Goal: Task Accomplishment & Management: Use online tool/utility

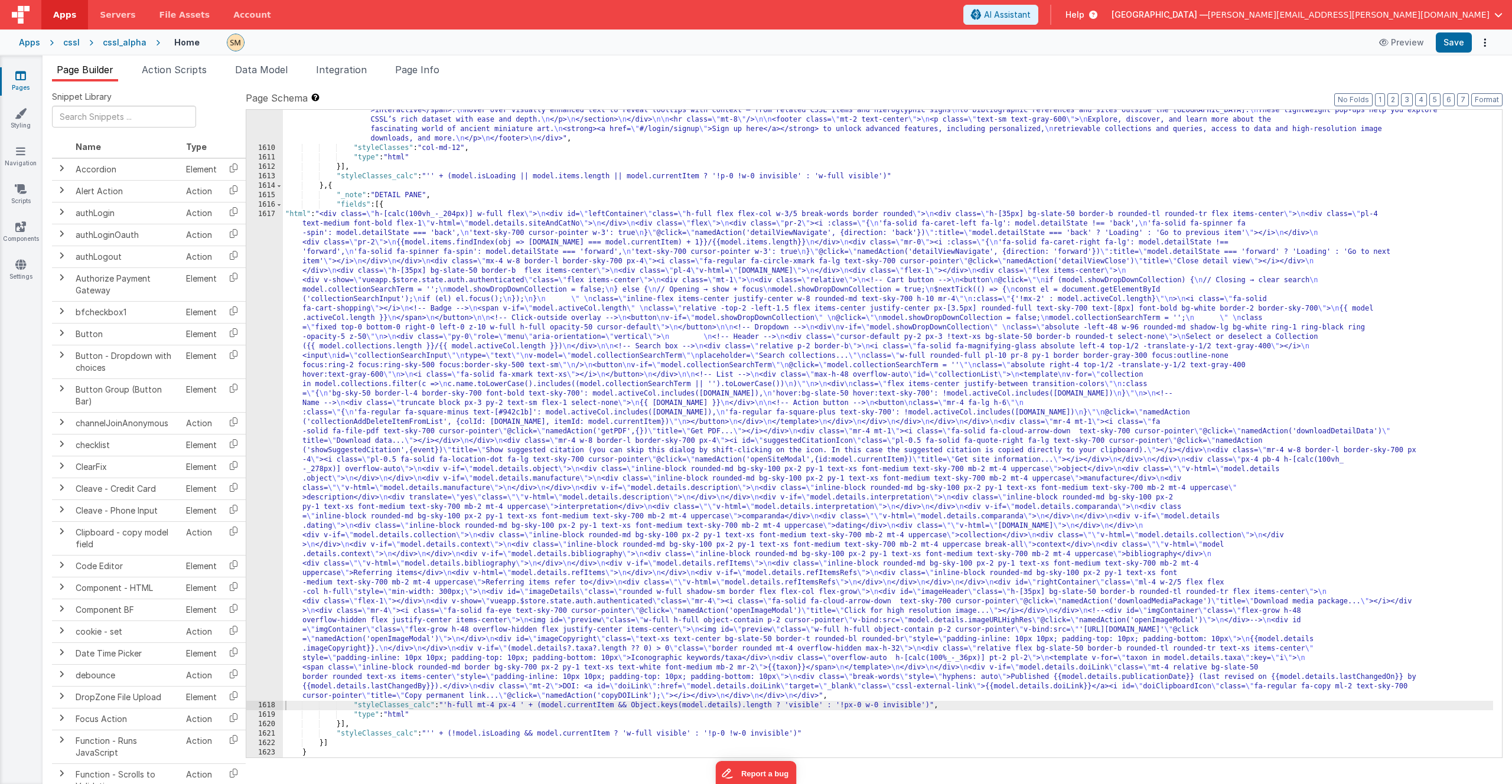
scroll to position [17737, 0]
click at [489, 416] on div ""html" : "<div class= \" container mx-auto px-4 py-10 flex flex-col \" style= \…" at bounding box center [887, 315] width 1210 height 969
click at [402, 365] on div ""html" : "<div class= \" container mx-auto px-4 py-10 flex flex-col \" style= \…" at bounding box center [887, 315] width 1210 height 969
click at [272, 397] on div "1617" at bounding box center [265, 455] width 36 height 491
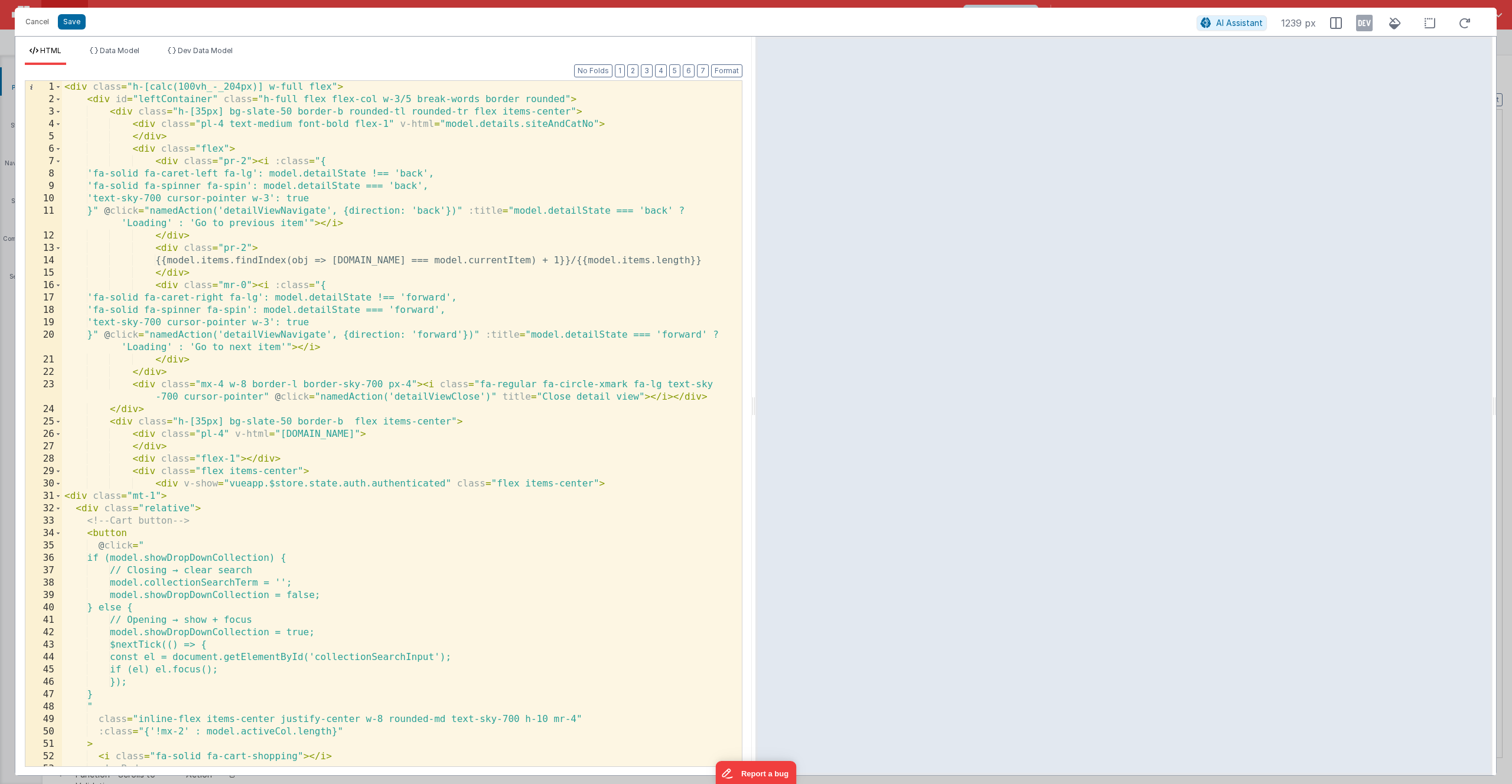
click at [276, 397] on div "< div class = "h-[calc(100vh_-_204px)] w-full flex" > < div id = "leftContainer…" at bounding box center [397, 436] width 671 height 711
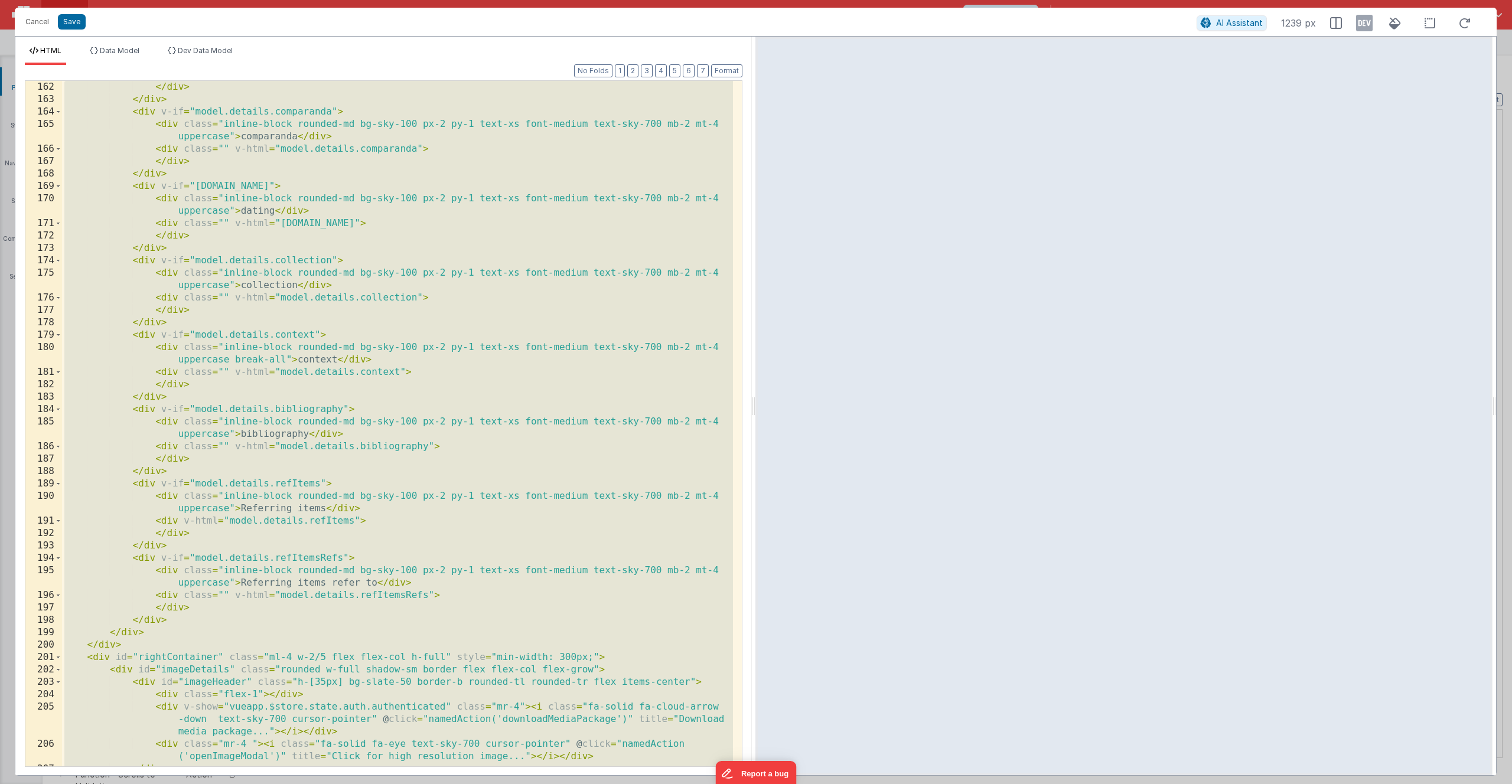
scroll to position [2650, 0]
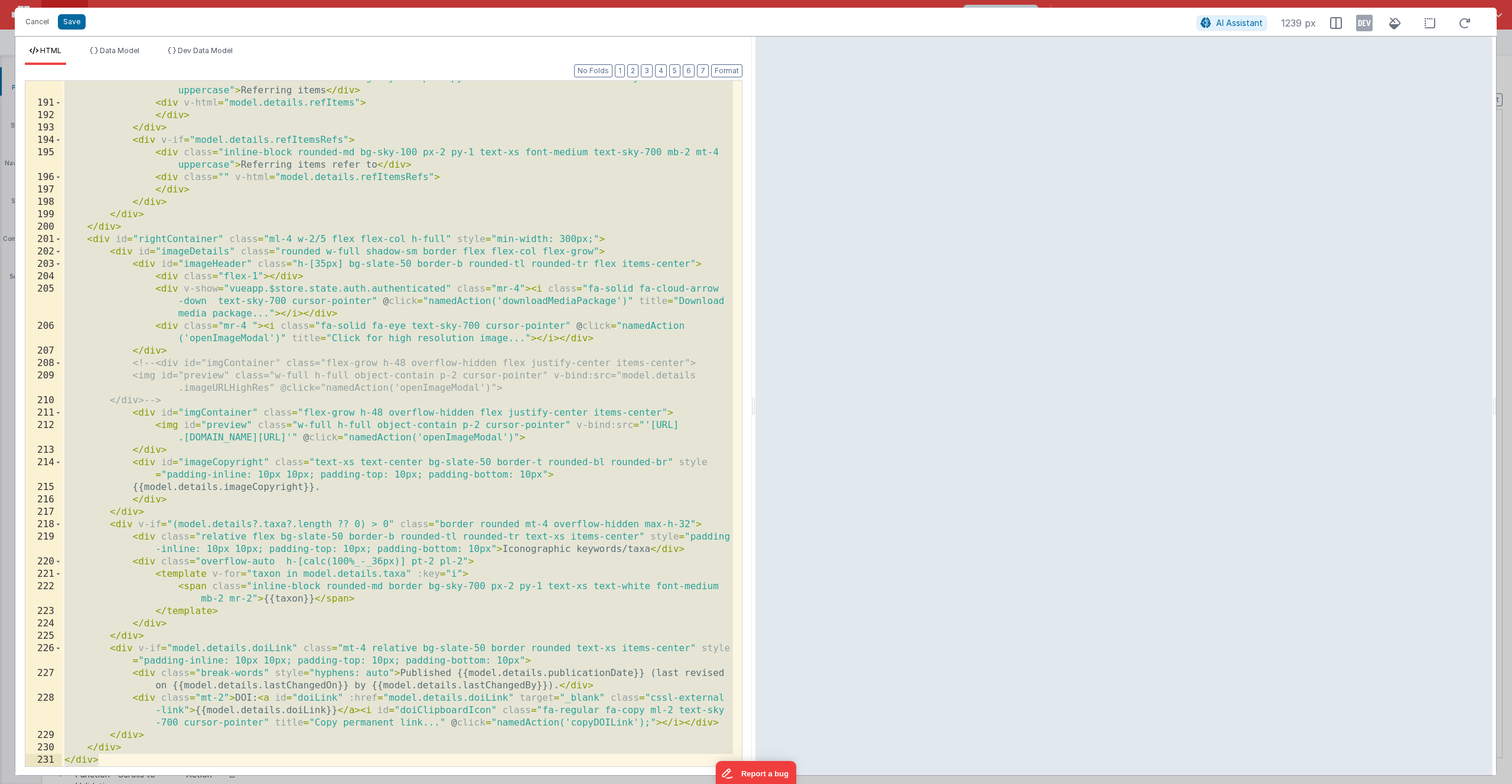
click at [316, 630] on div "< div class = "inline-block rounded-md bg-sky-100 px-2 py-1 text-xs font-medium…" at bounding box center [397, 432] width 671 height 722
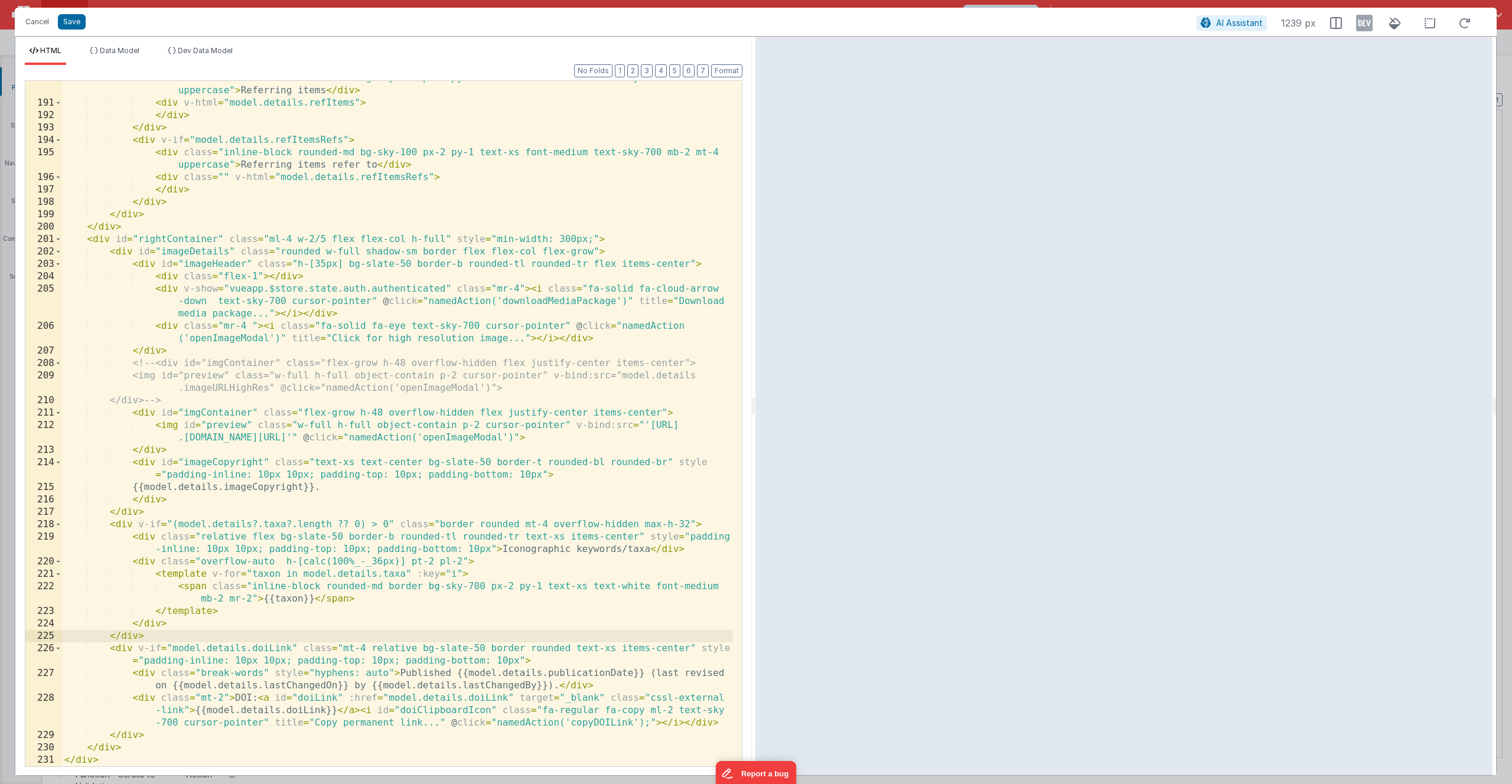
click at [235, 615] on div "< div class = "inline-block rounded-md bg-sky-100 px-2 py-1 text-xs font-medium…" at bounding box center [397, 432] width 671 height 722
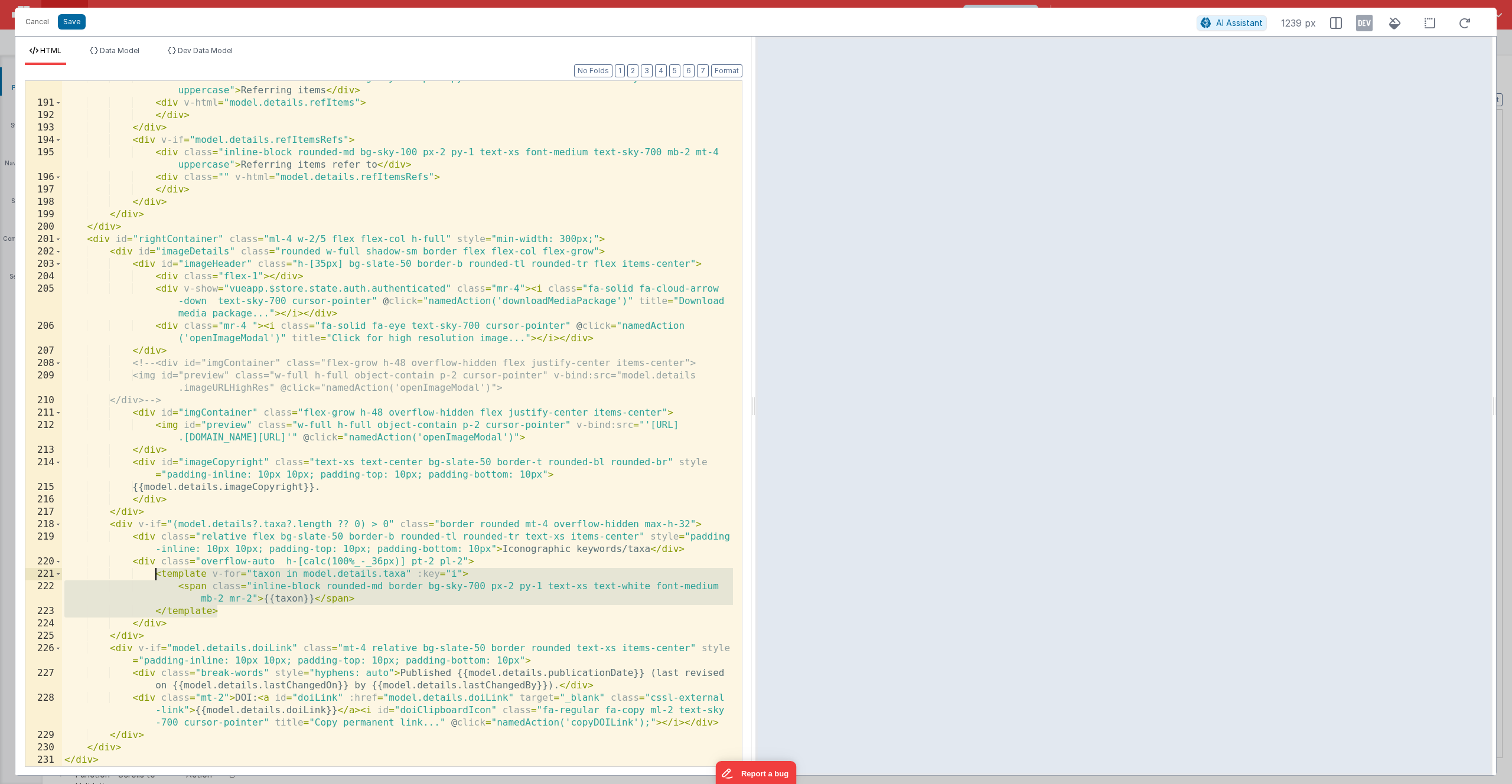
drag, startPoint x: 234, startPoint y: 614, endPoint x: 157, endPoint y: 573, distance: 87.2
click at [157, 573] on div "< div class = "inline-block rounded-md bg-sky-100 px-2 py-1 text-xs font-medium…" at bounding box center [397, 432] width 671 height 722
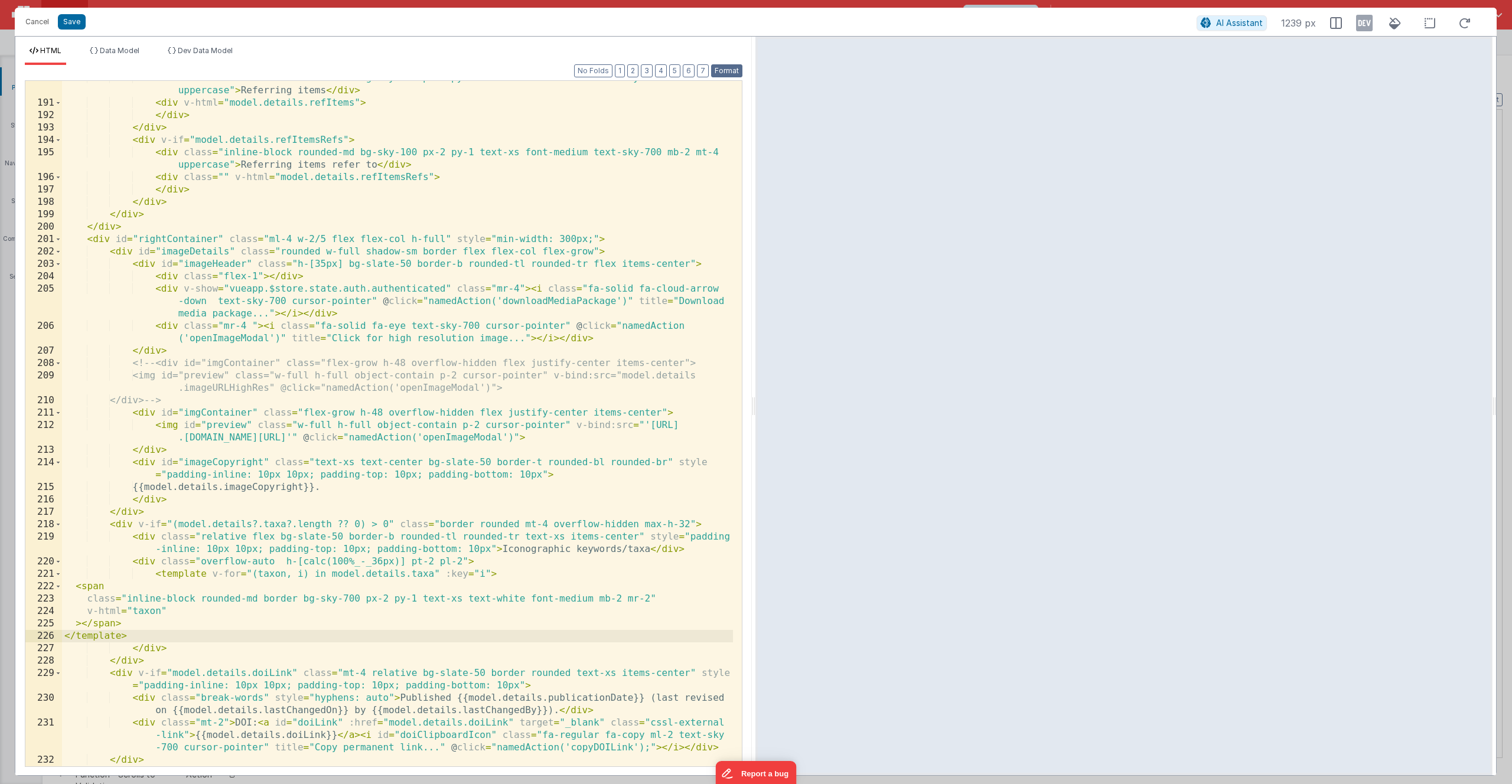
click at [726, 73] on button "Format" at bounding box center [726, 71] width 32 height 13
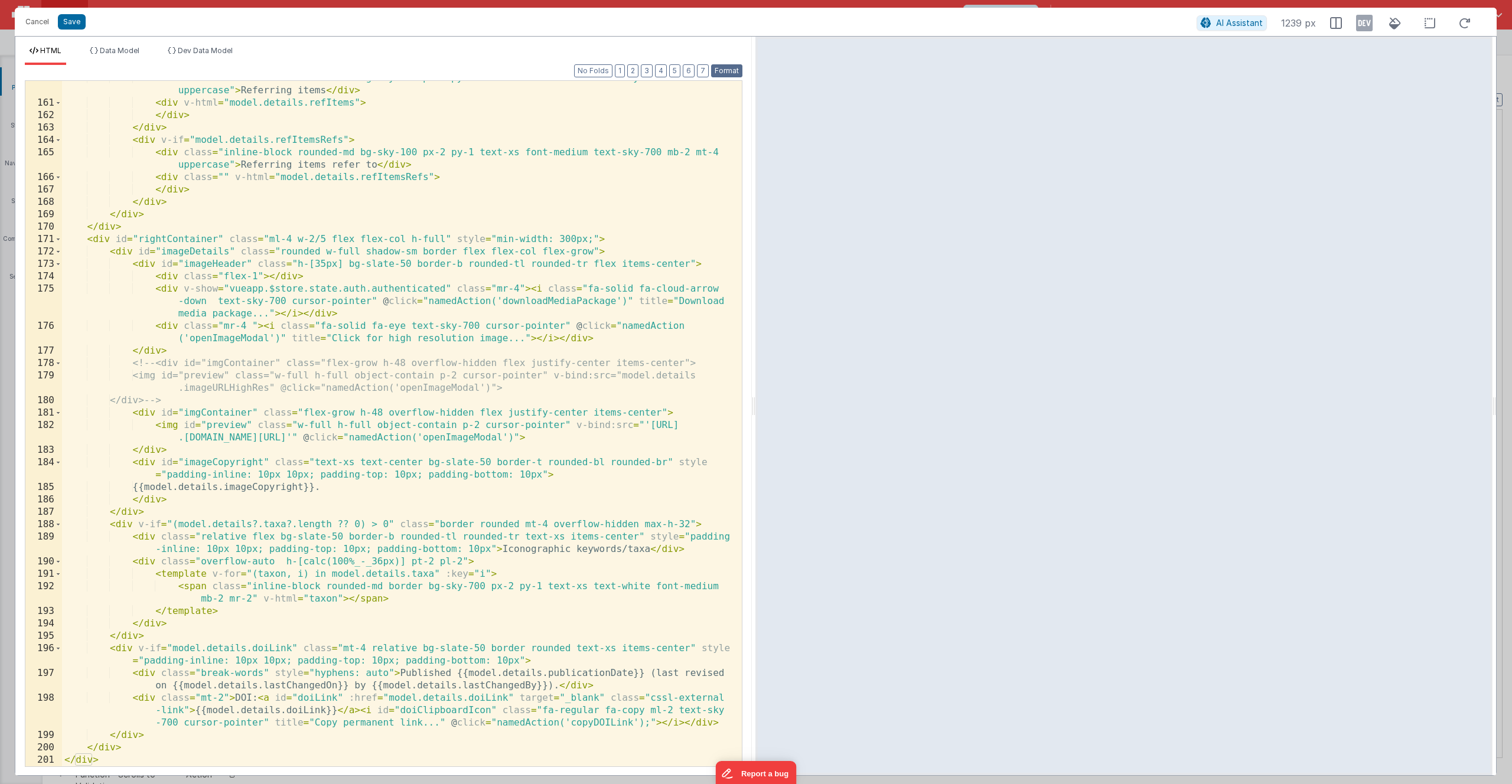
scroll to position [2415, 0]
click at [77, 23] on button "Save" at bounding box center [72, 22] width 28 height 15
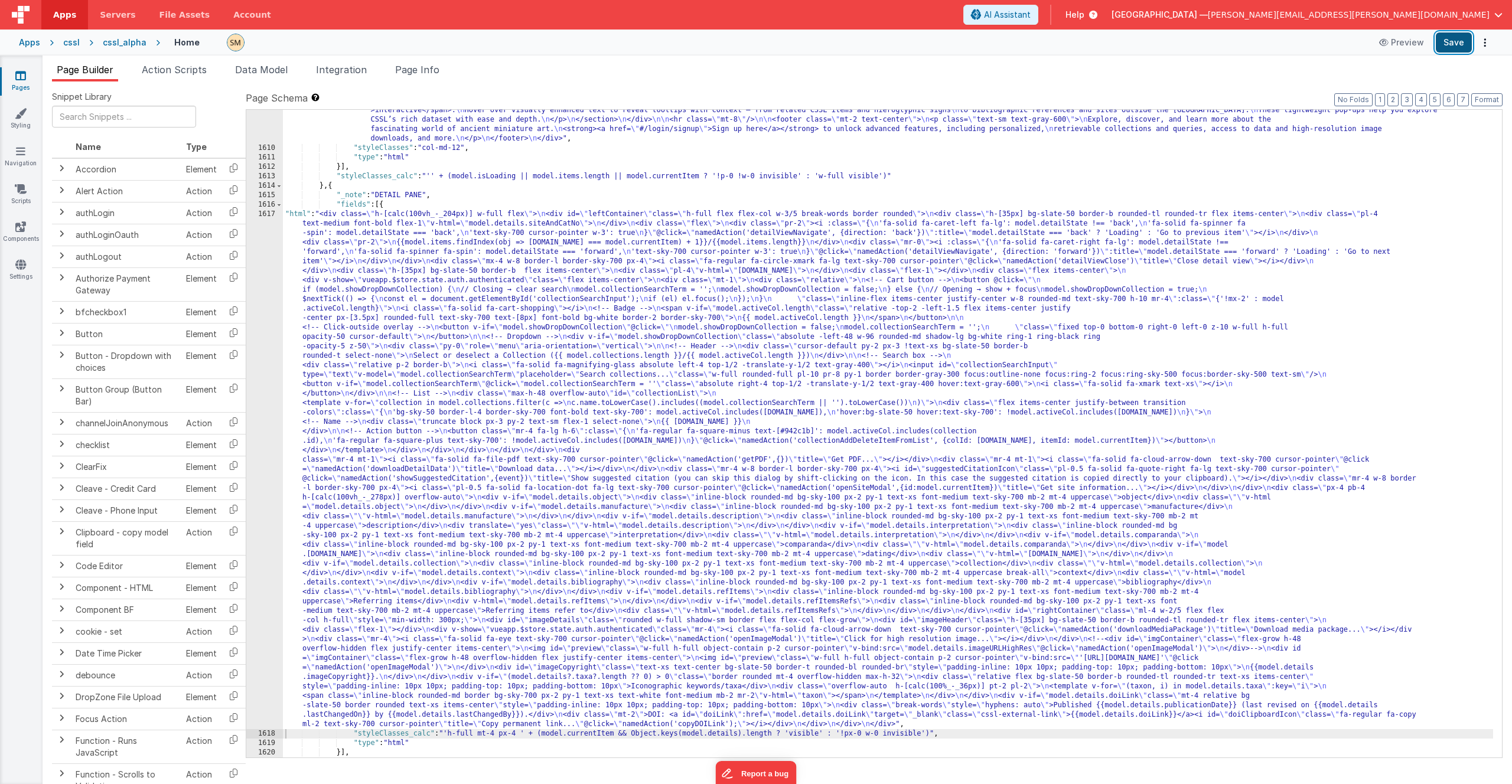
click at [1455, 44] on button "Save" at bounding box center [1454, 43] width 36 height 20
click at [404, 381] on div ""html" : "<div class= \" container mx-auto px-4 py-10 flex flex-col \" style= \…" at bounding box center [887, 315] width 1210 height 969
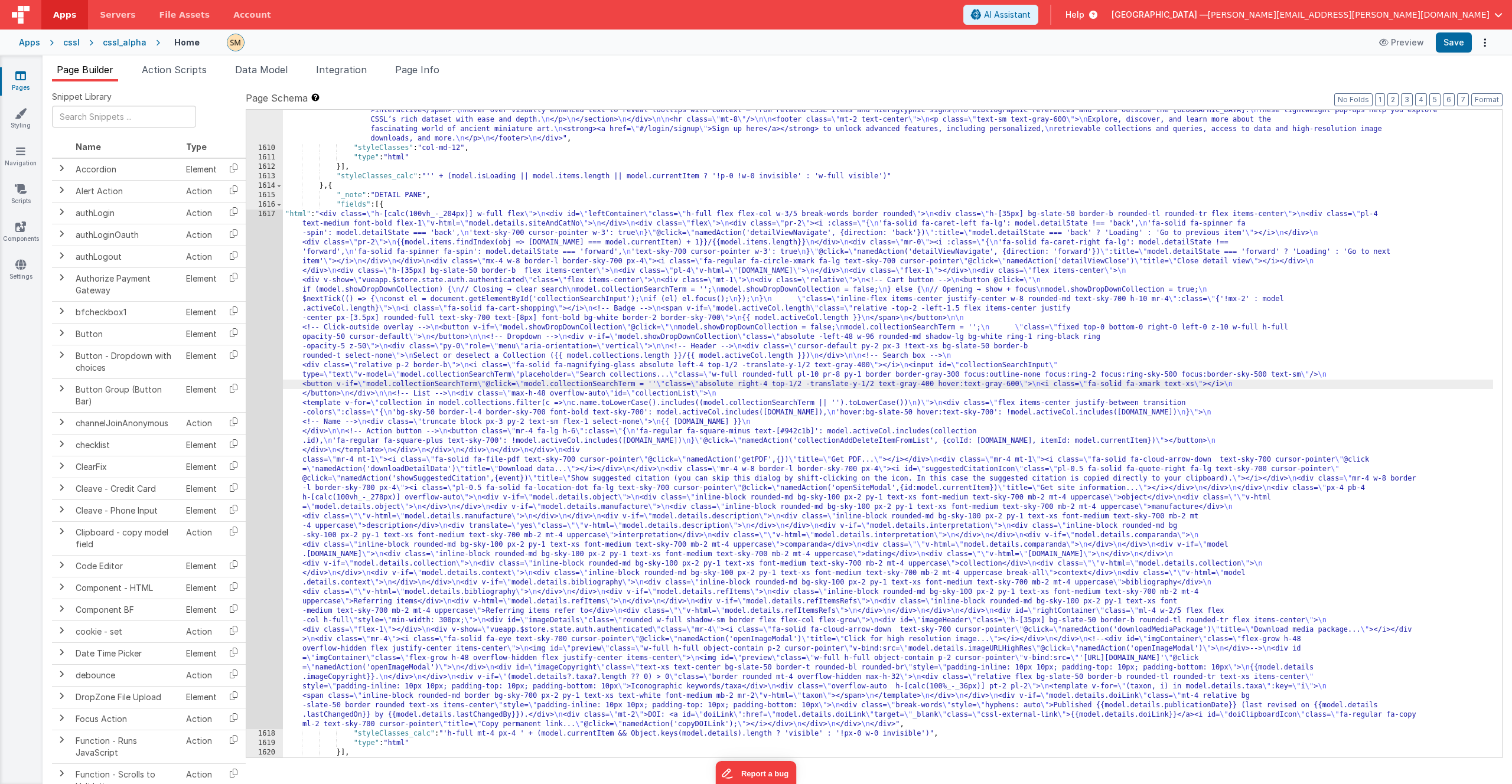
click at [259, 408] on div "1617" at bounding box center [265, 469] width 36 height 519
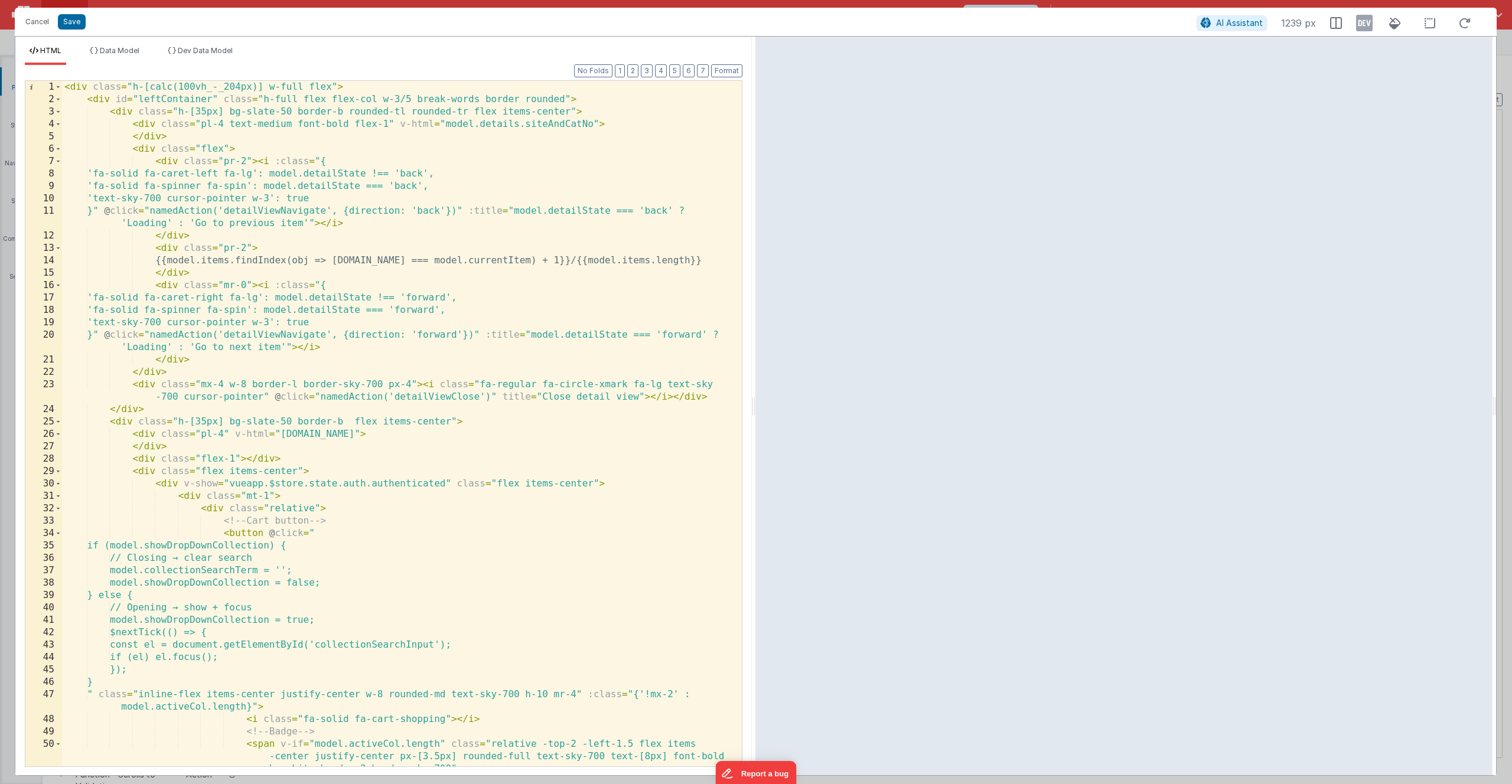
scroll to position [0, 0]
drag, startPoint x: 243, startPoint y: 198, endPoint x: 248, endPoint y: 212, distance: 14.9
click at [243, 198] on div "< div class = "h-[calc(100vh_-_204px)] w-full flex" > < div id = "leftContainer…" at bounding box center [397, 436] width 671 height 711
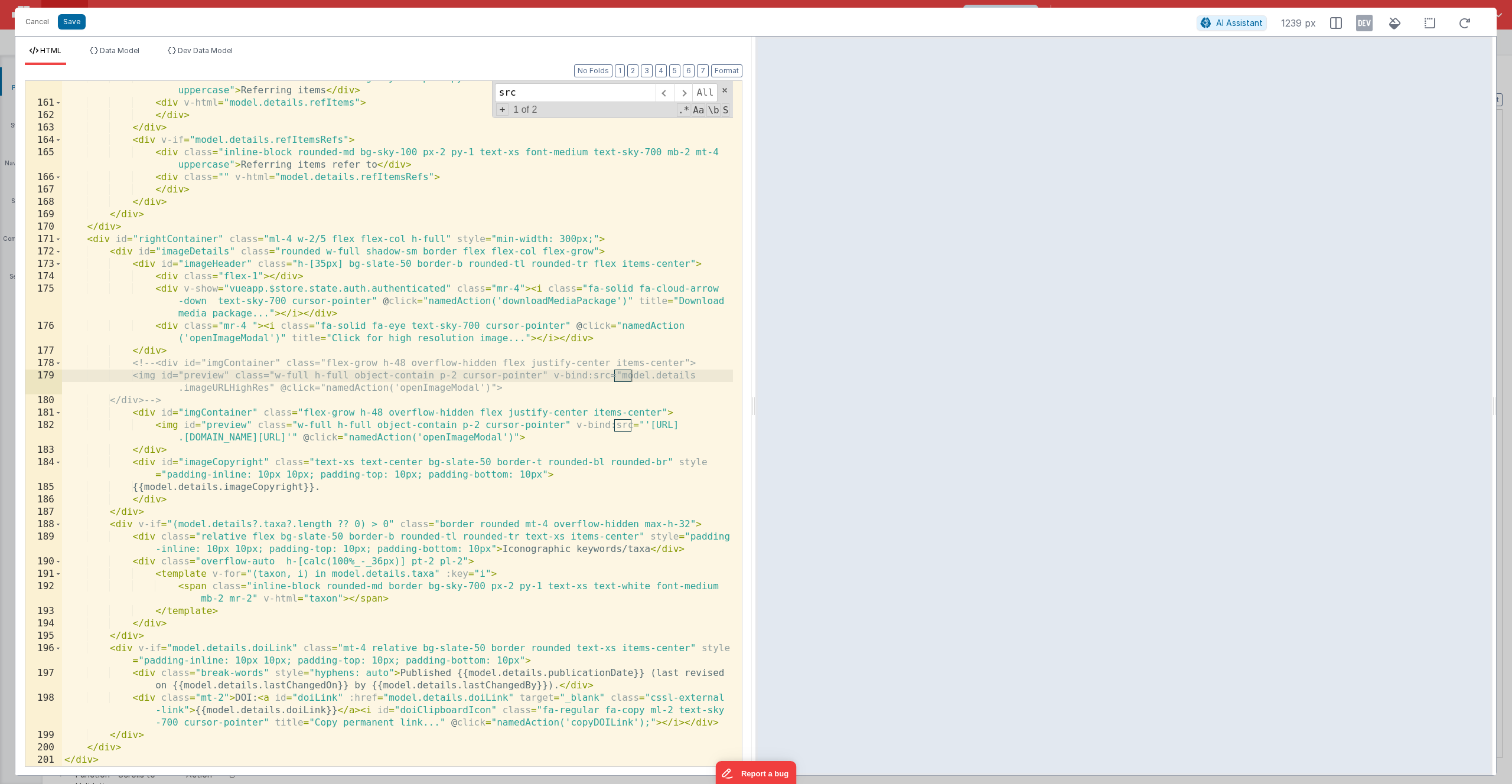
scroll to position [2379, 0]
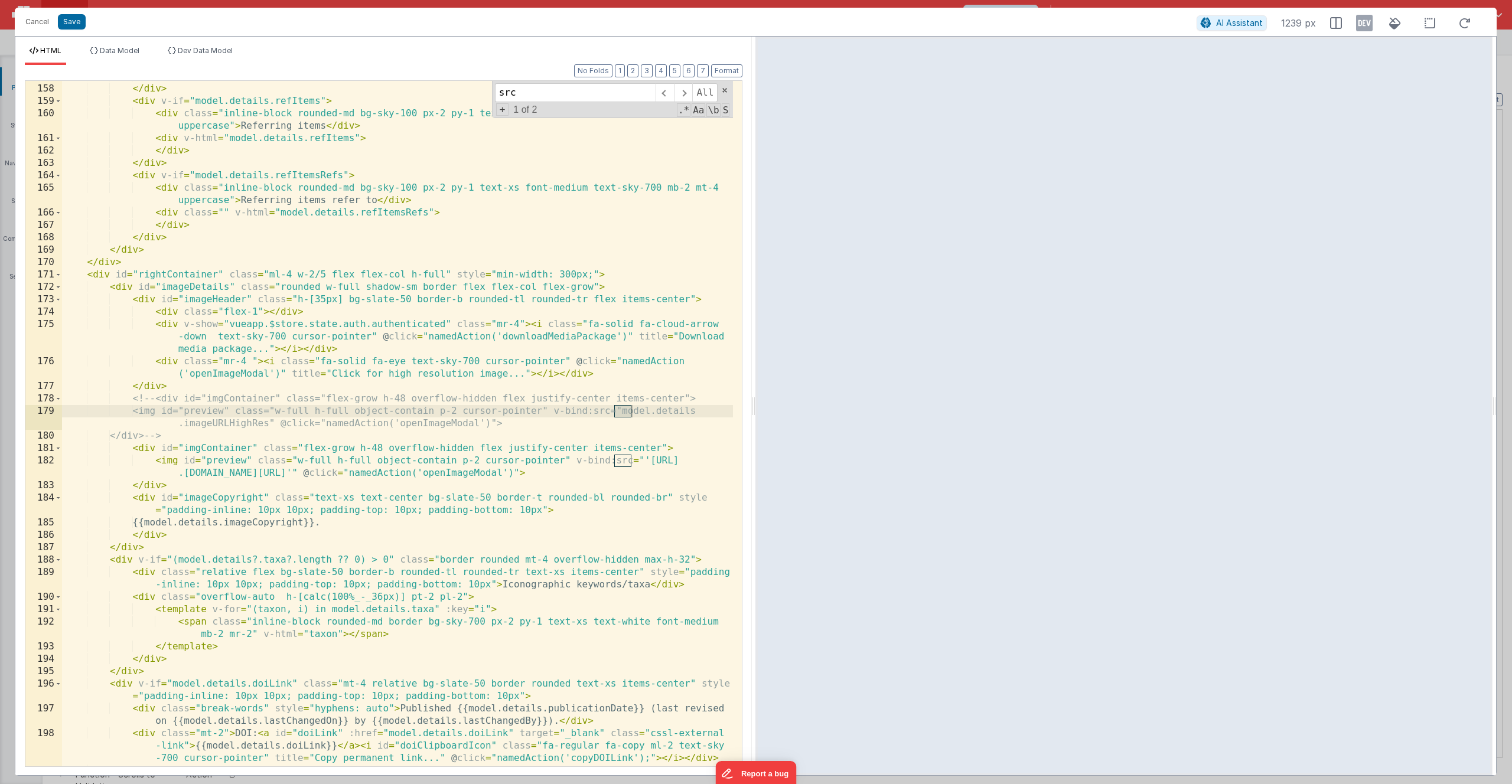
type input "src"
click at [190, 440] on div "</ div > </ div > < div v-if = "model.details.refItems" > < div class = "inline…" at bounding box center [397, 426] width 671 height 711
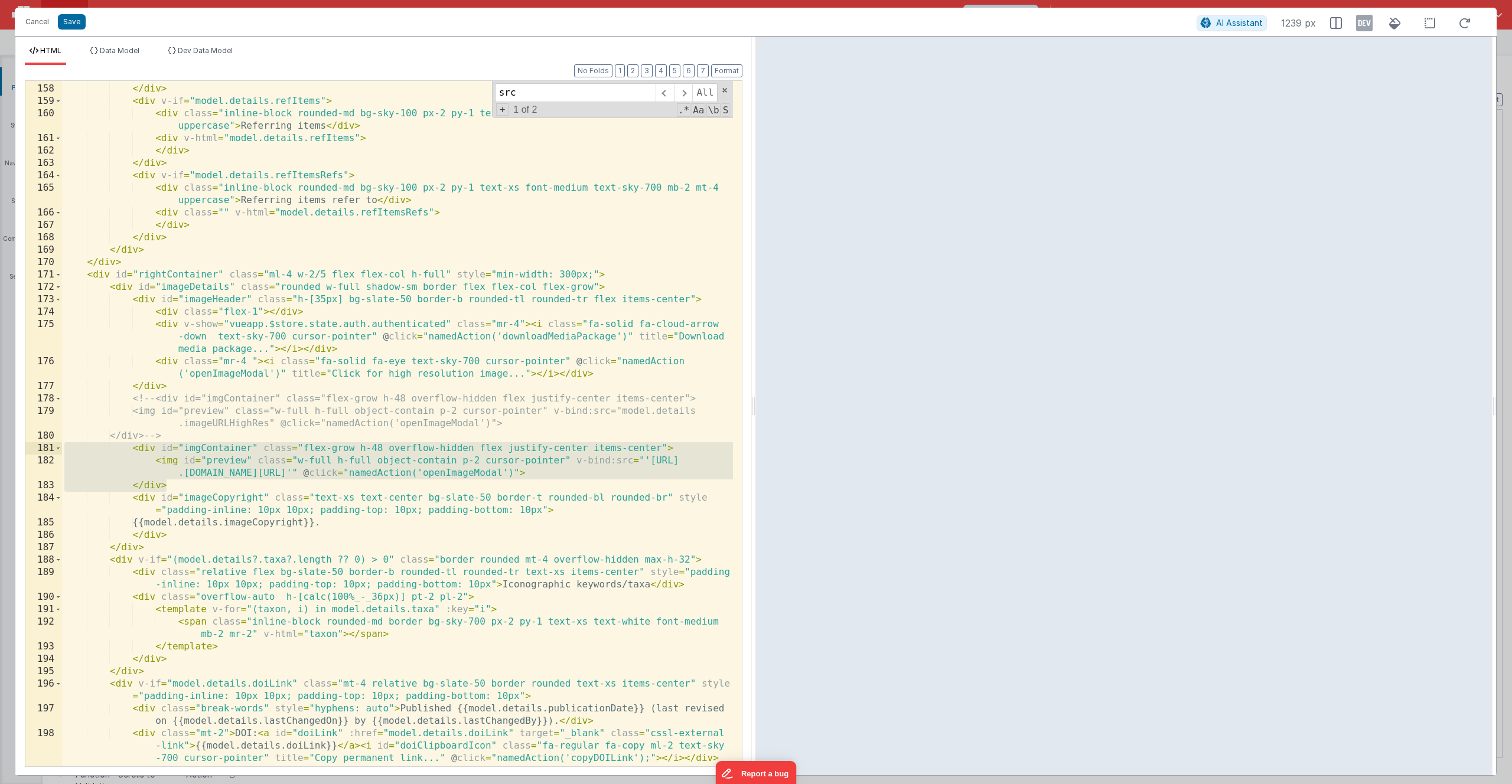
drag, startPoint x: 169, startPoint y: 485, endPoint x: 45, endPoint y: 449, distance: 129.1
click at [45, 449] on div "157 158 159 160 161 162 163 164 165 166 167 168 169 170 171 172 173 174 175 176…" at bounding box center [383, 424] width 718 height 687
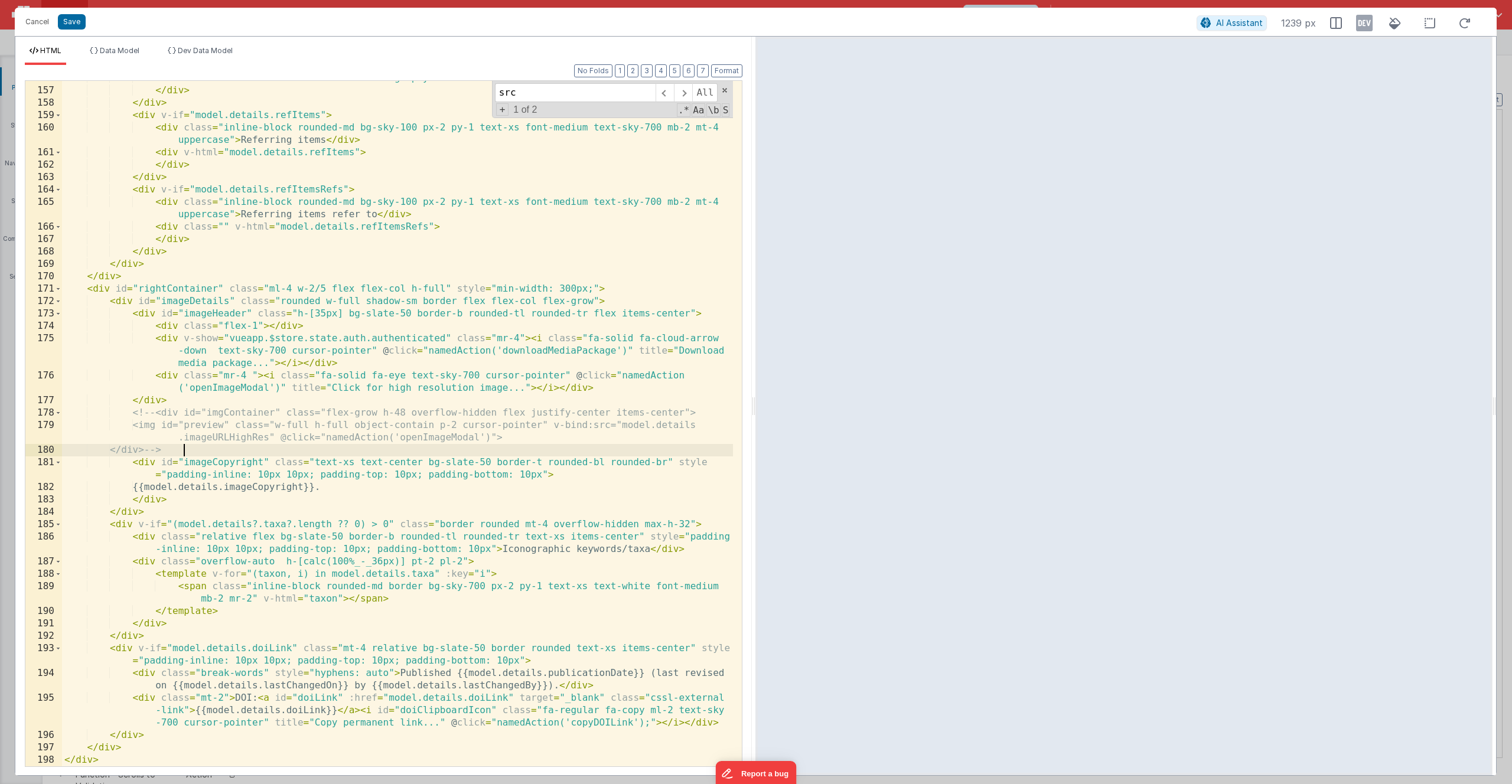
scroll to position [2365, 0]
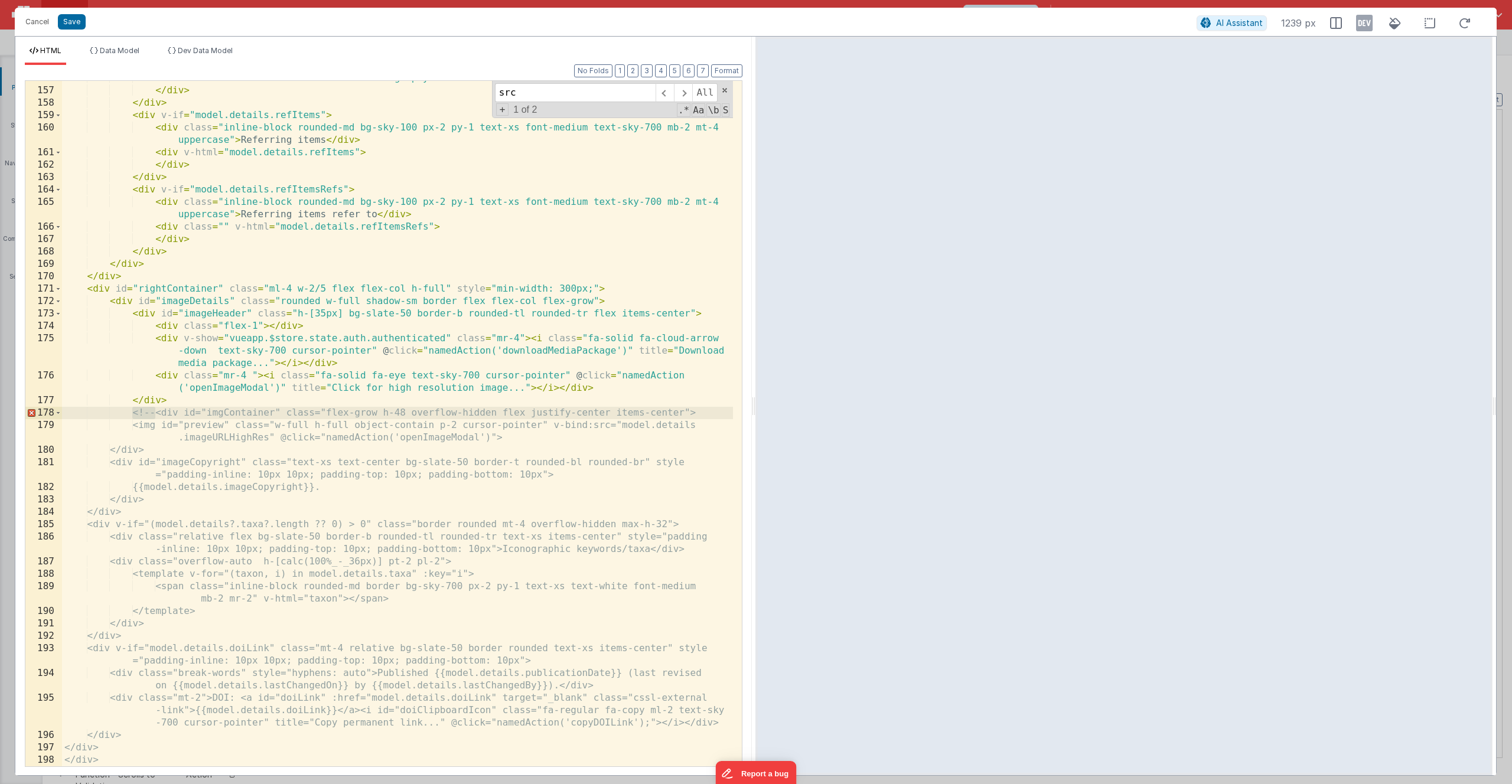
drag, startPoint x: 155, startPoint y: 414, endPoint x: 133, endPoint y: 413, distance: 22.0
click at [133, 413] on div "< div class = "" v-html = "model.details.bibliography" > </ div > </ div > < di…" at bounding box center [397, 427] width 671 height 711
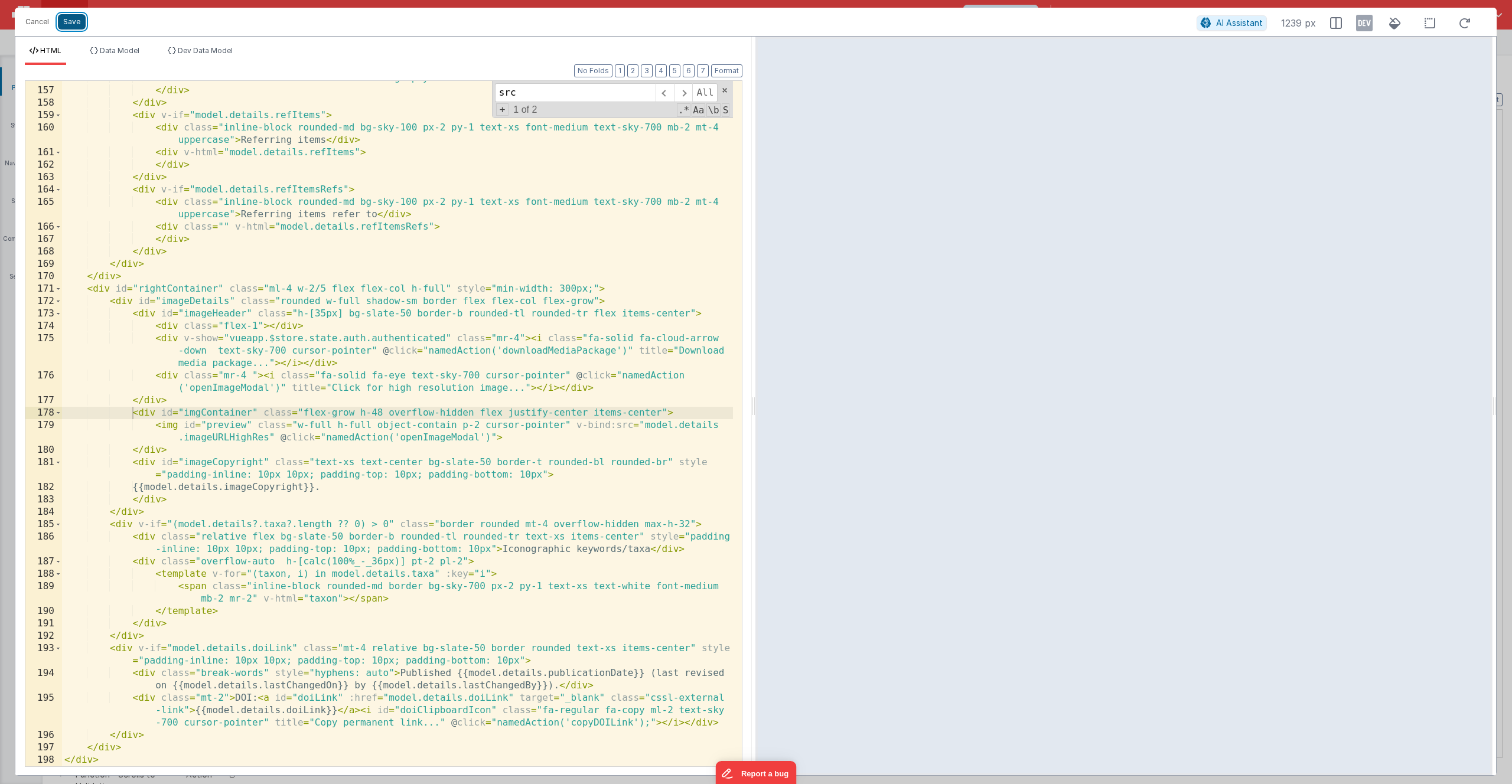
click at [66, 23] on button "Save" at bounding box center [72, 22] width 28 height 15
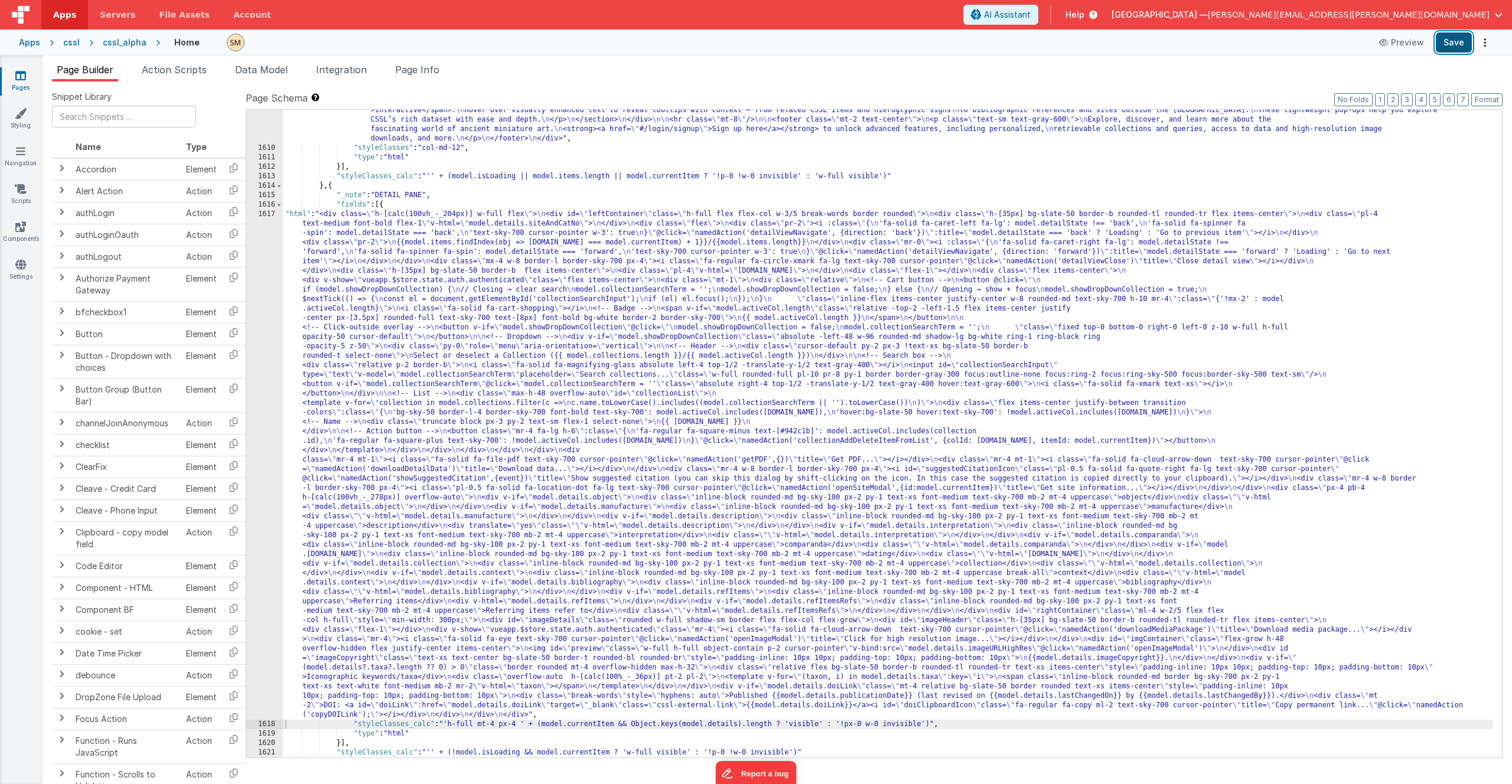
click at [1448, 48] on button "Save" at bounding box center [1454, 43] width 36 height 20
click at [1456, 46] on button "Save" at bounding box center [1454, 43] width 36 height 20
click at [415, 73] on span "Page Info" at bounding box center [417, 69] width 44 height 12
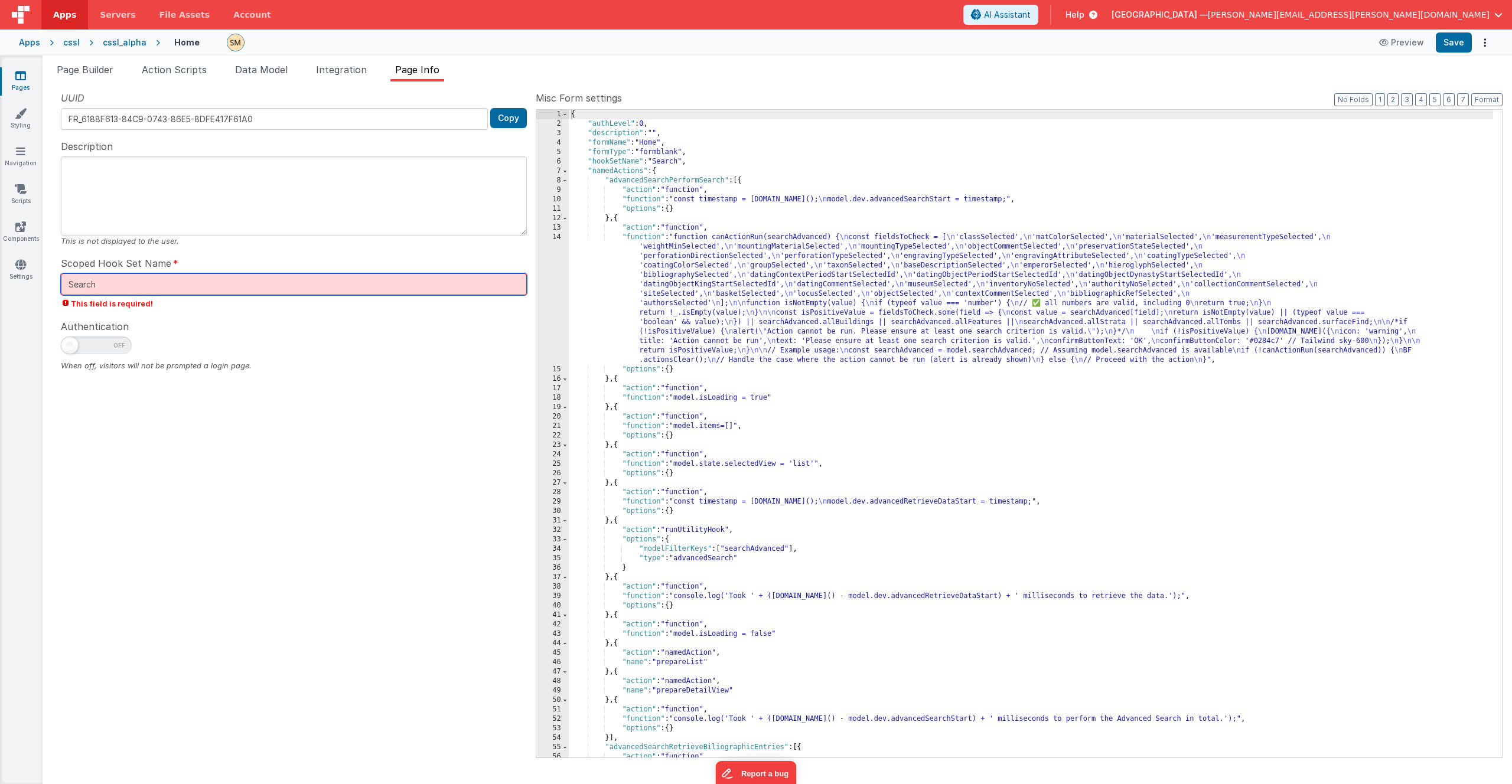
click at [316, 282] on input "Search" at bounding box center [294, 285] width 466 height 22
type input "Search"
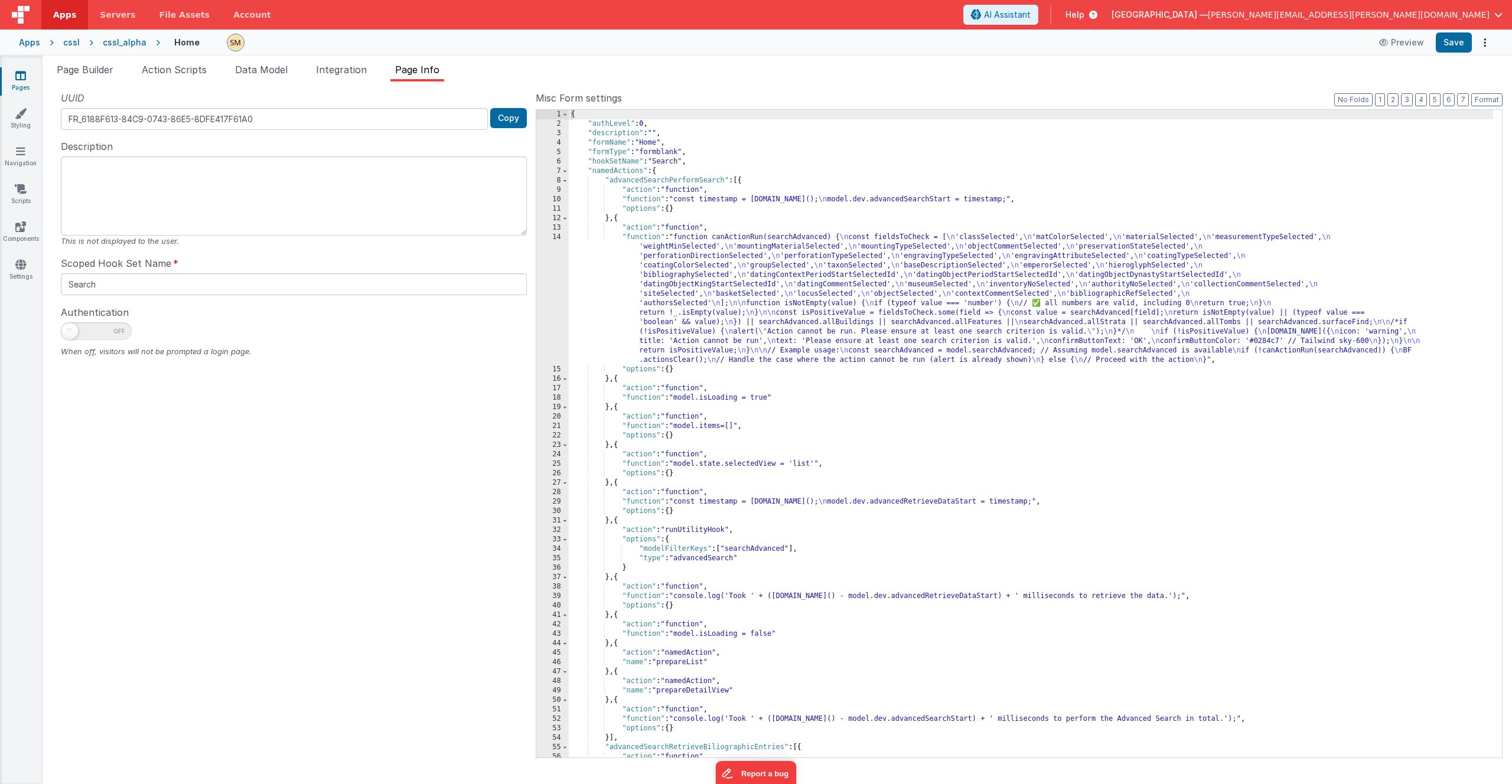
click at [461, 247] on div "UUID FR_6188F613-84C9-0743-86E5-8DFE417F61A0 Copy Description This is not displ…" at bounding box center [294, 423] width 484 height 666
click at [1394, 100] on button "2" at bounding box center [1392, 100] width 11 height 13
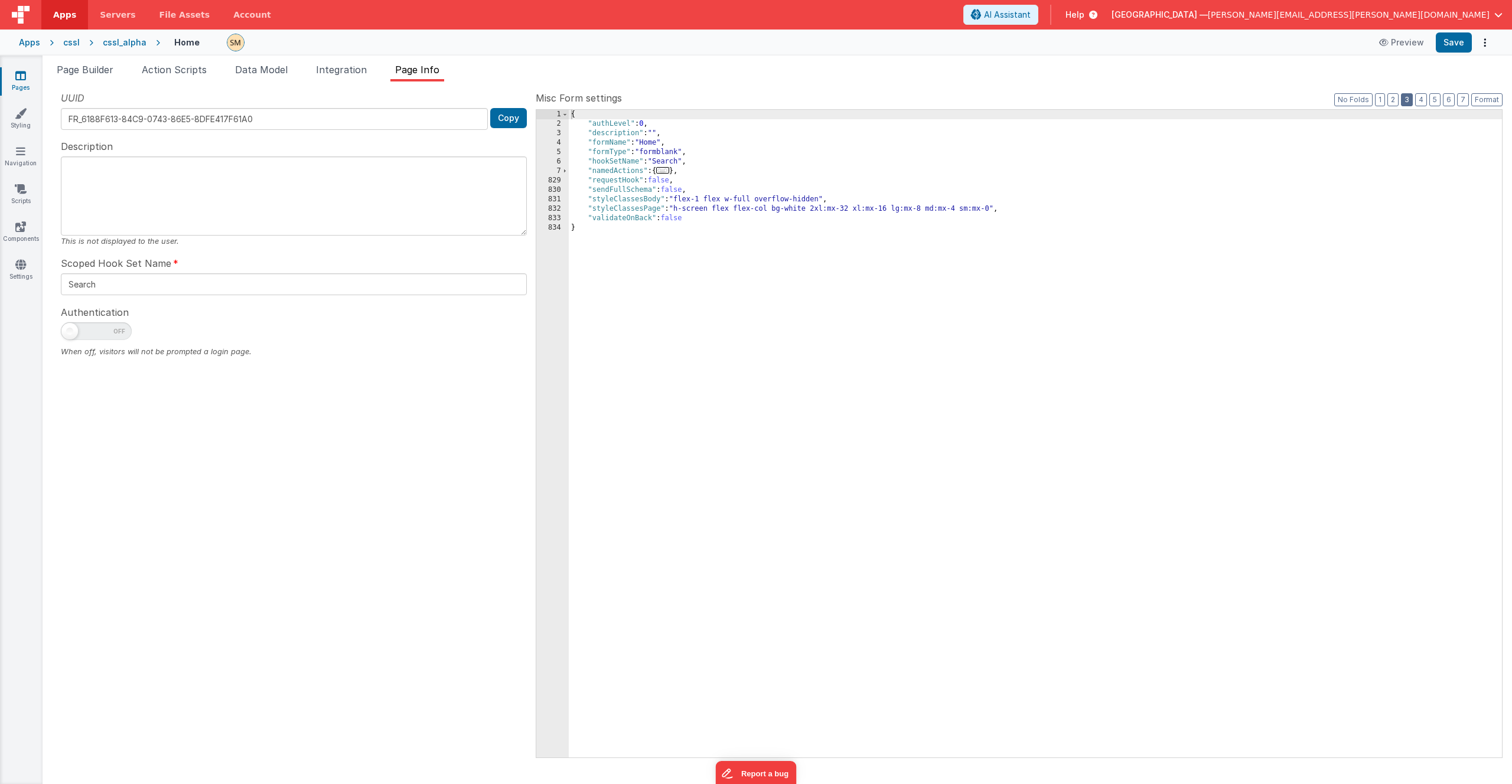
click at [1409, 98] on button "3" at bounding box center [1406, 100] width 12 height 13
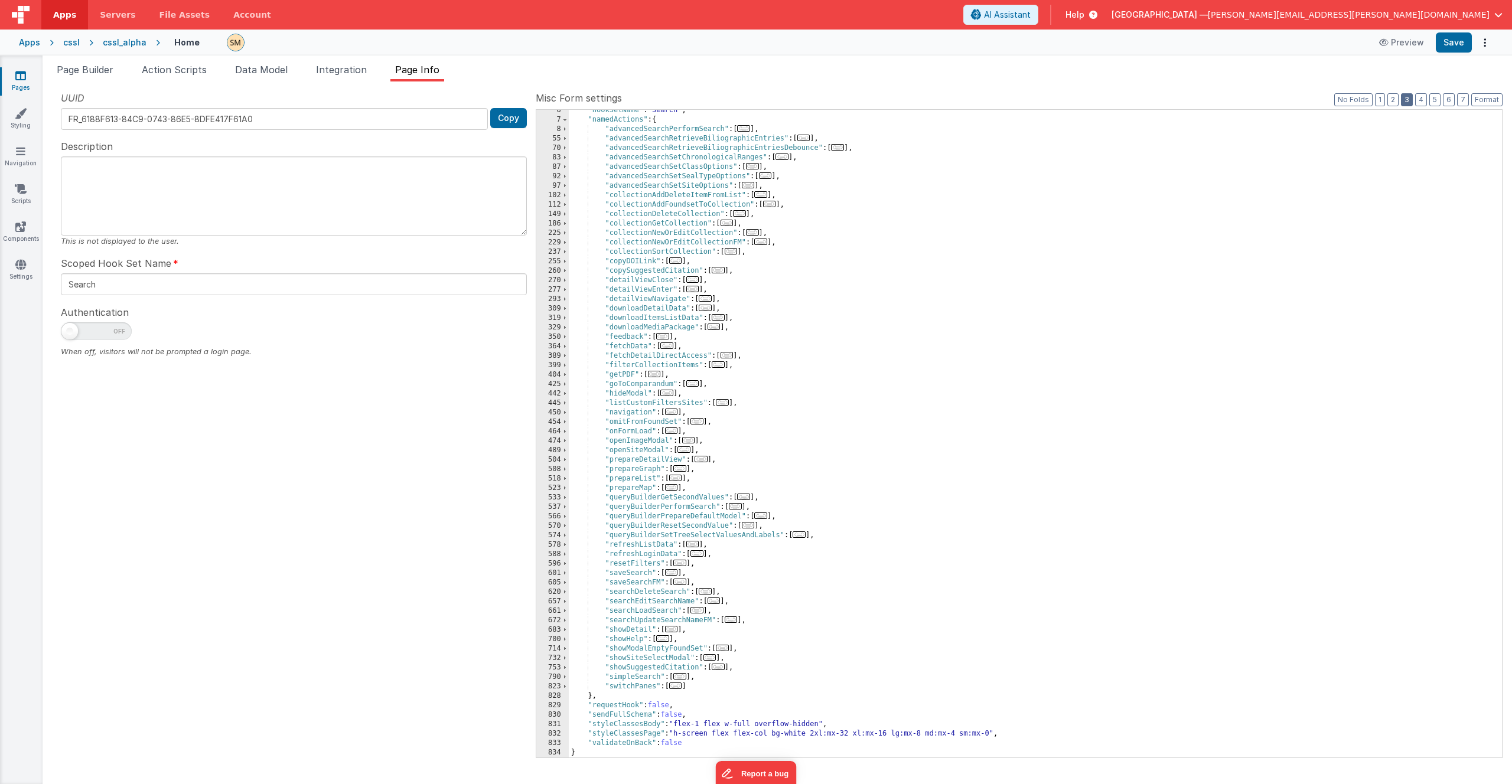
scroll to position [52, 0]
click at [565, 677] on span at bounding box center [565, 677] width 6 height 9
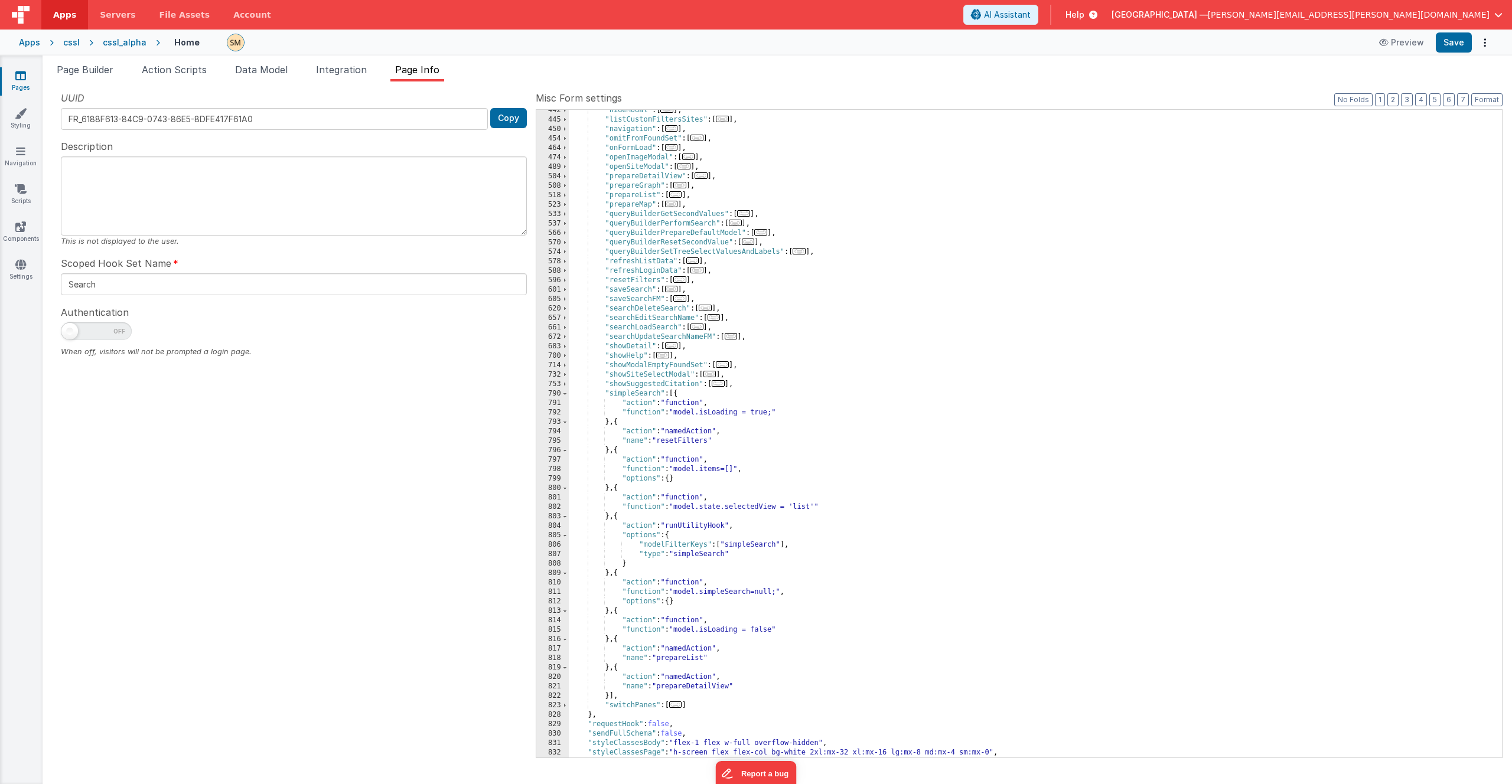
scroll to position [353, 0]
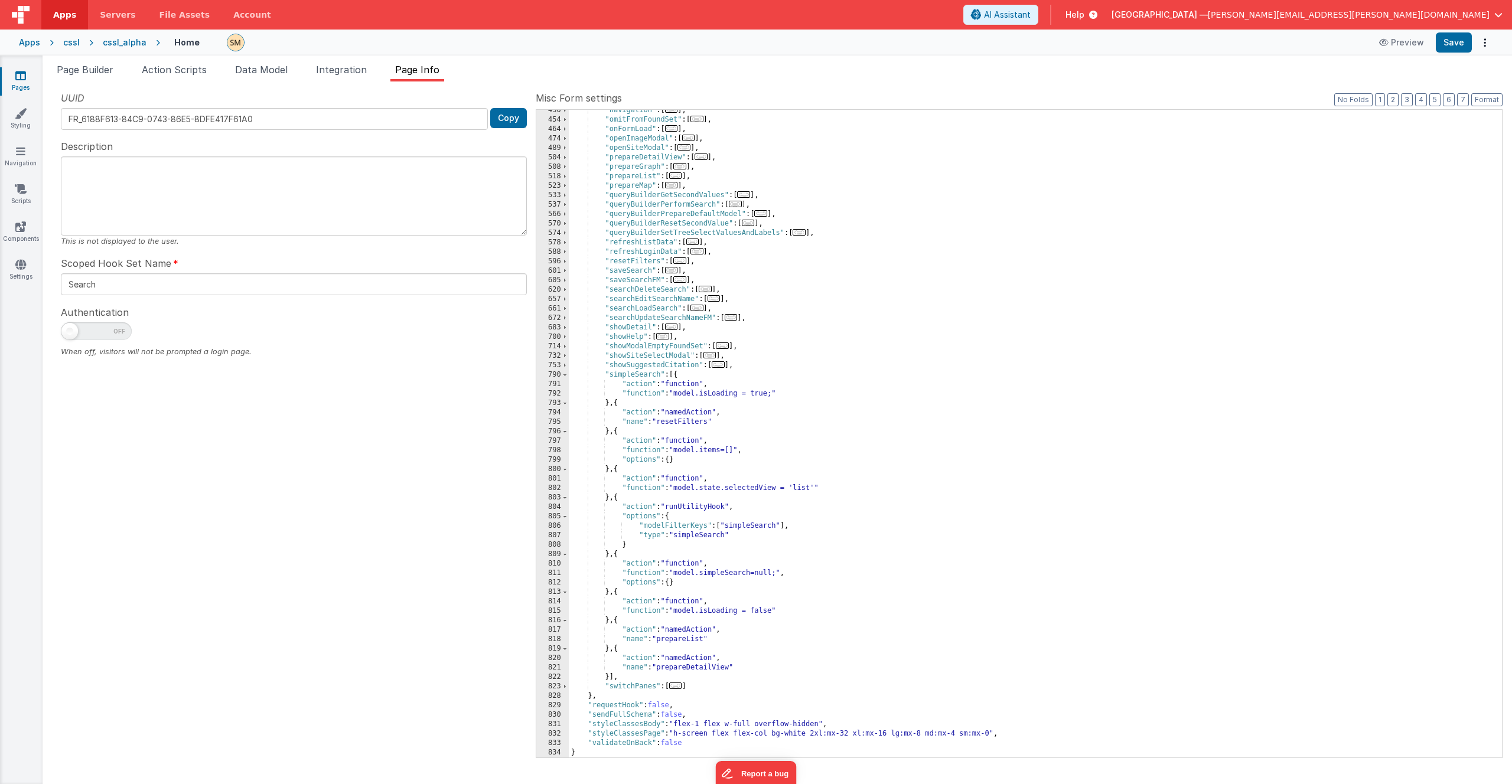
click at [730, 417] on div ""navigation" : [ ... ] , "omitFromFoundSet" : [ ... ] , "onFormLoad" : [ ... ] …" at bounding box center [1031, 439] width 925 height 666
click at [707, 463] on div ""navigation" : [ ... ] , "omitFromFoundSet" : [ ... ] , "onFormLoad" : [ ... ] …" at bounding box center [1031, 439] width 925 height 666
click at [834, 487] on div ""navigation" : [ ... ] , "omitFromFoundSet" : [ ... ] , "onFormLoad" : [ ... ] …" at bounding box center [1031, 439] width 925 height 666
click at [712, 520] on div ""navigation" : [ ... ] , "omitFromFoundSet" : [ ... ] , "onFormLoad" : [ ... ] …" at bounding box center [1031, 439] width 925 height 666
click at [725, 548] on div ""navigation" : [ ... ] , "omitFromFoundSet" : [ ... ] , "onFormLoad" : [ ... ] …" at bounding box center [1031, 439] width 925 height 666
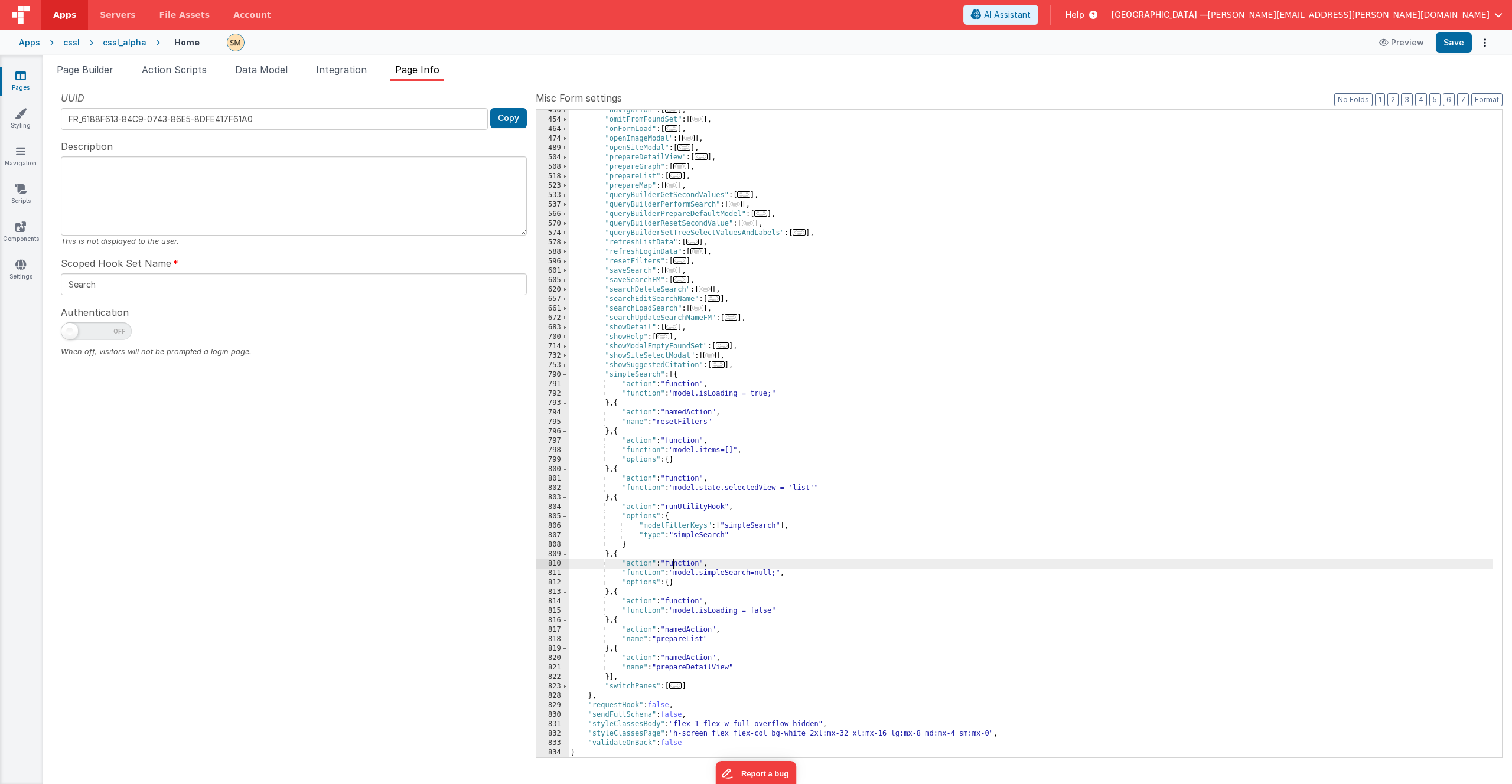
click at [671, 562] on div ""navigation" : [ ... ] , "omitFromFoundSet" : [ ... ] , "onFormLoad" : [ ... ] …" at bounding box center [1031, 439] width 925 height 666
click at [665, 607] on div ""navigation" : [ ... ] , "omitFromFoundSet" : [ ... ] , "onFormLoad" : [ ... ] …" at bounding box center [1031, 439] width 925 height 666
click at [662, 642] on div ""navigation" : [ ... ] , "omitFromFoundSet" : [ ... ] , "onFormLoad" : [ ... ] …" at bounding box center [1031, 439] width 925 height 666
click at [651, 654] on div ""navigation" : [ ... ] , "omitFromFoundSet" : [ ... ] , "onFormLoad" : [ ... ] …" at bounding box center [1031, 439] width 925 height 666
click at [647, 648] on div ""navigation" : [ ... ] , "omitFromFoundSet" : [ ... ] , "onFormLoad" : [ ... ] …" at bounding box center [1031, 439] width 925 height 666
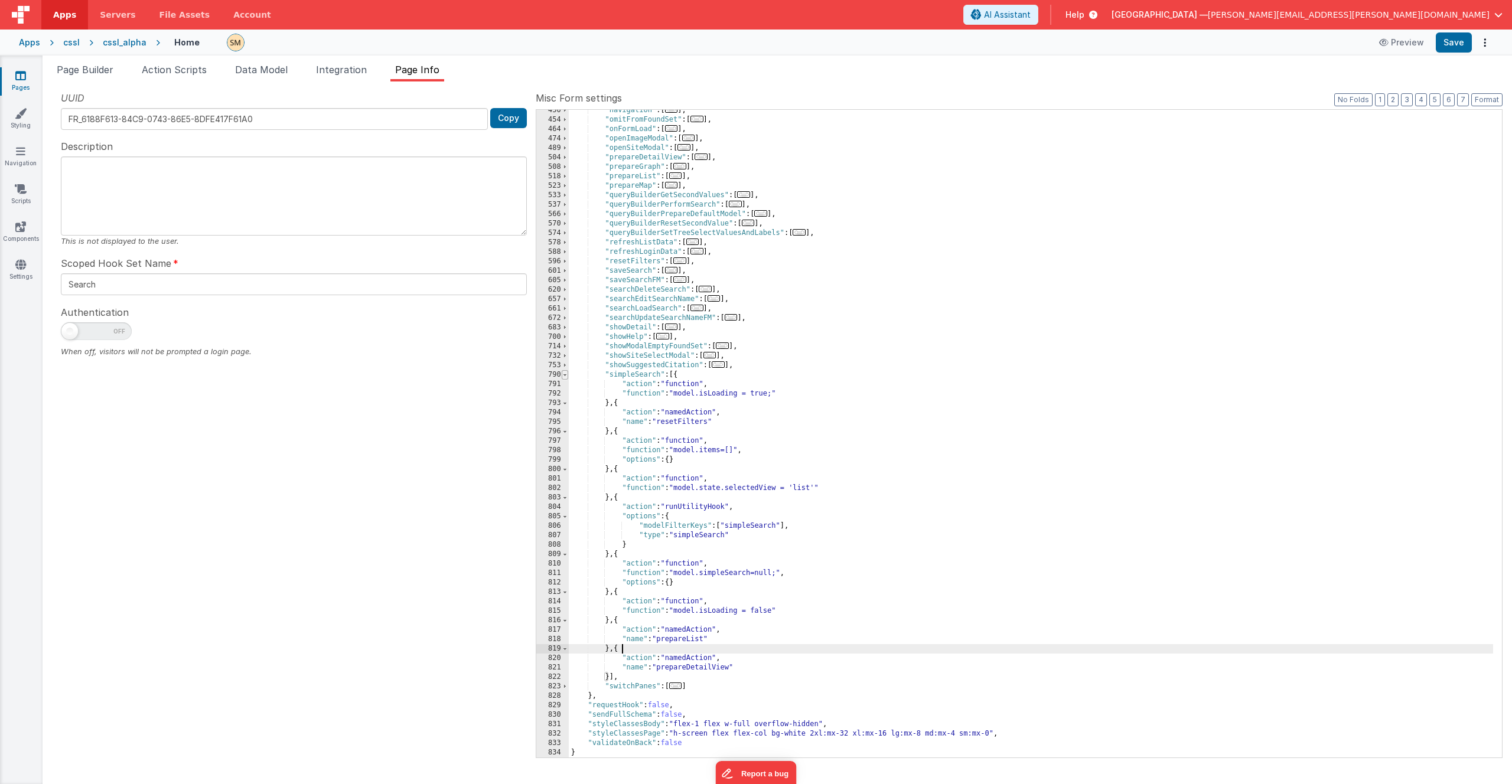
click at [566, 375] on span at bounding box center [565, 374] width 6 height 9
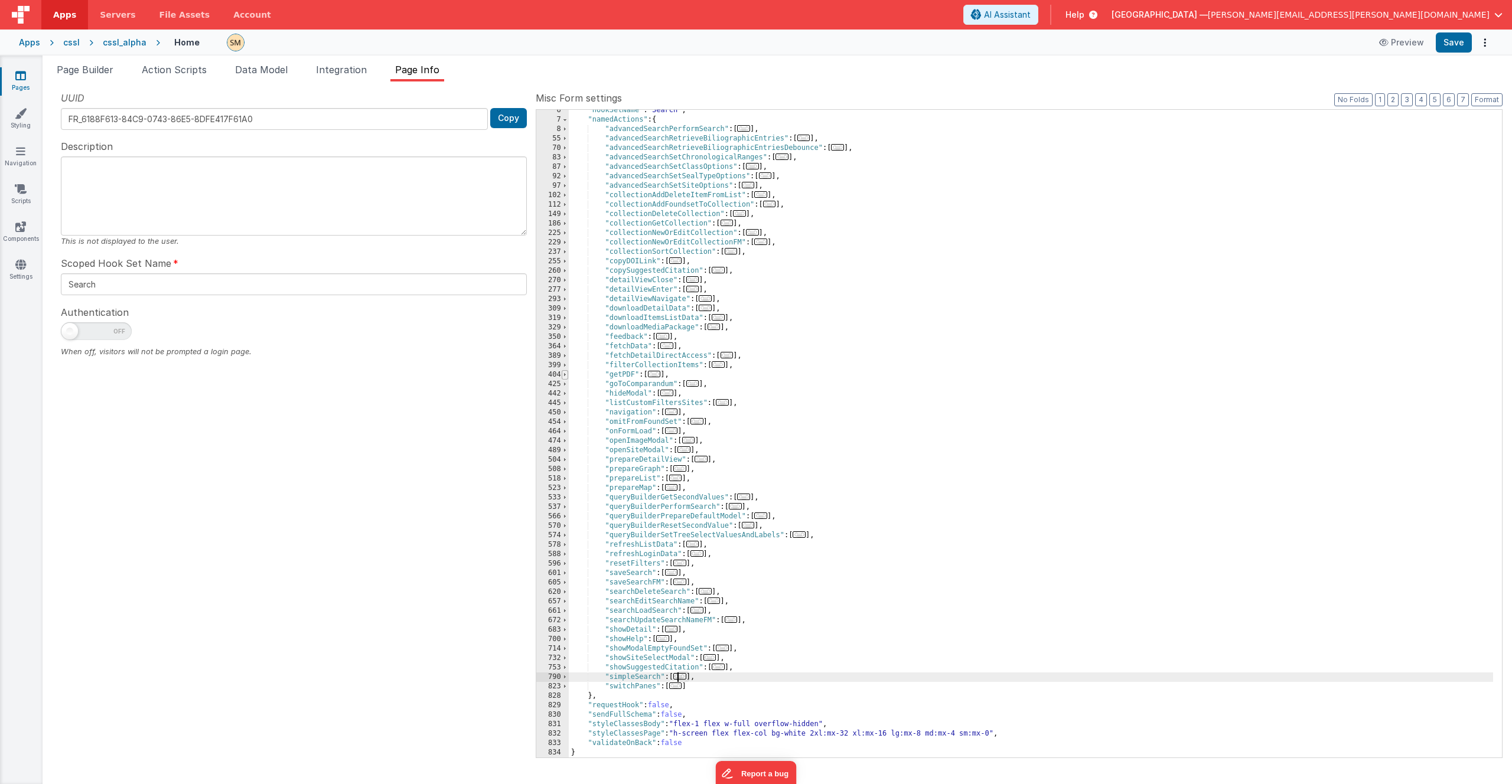
scroll to position [52, 0]
click at [566, 299] on span at bounding box center [565, 299] width 6 height 9
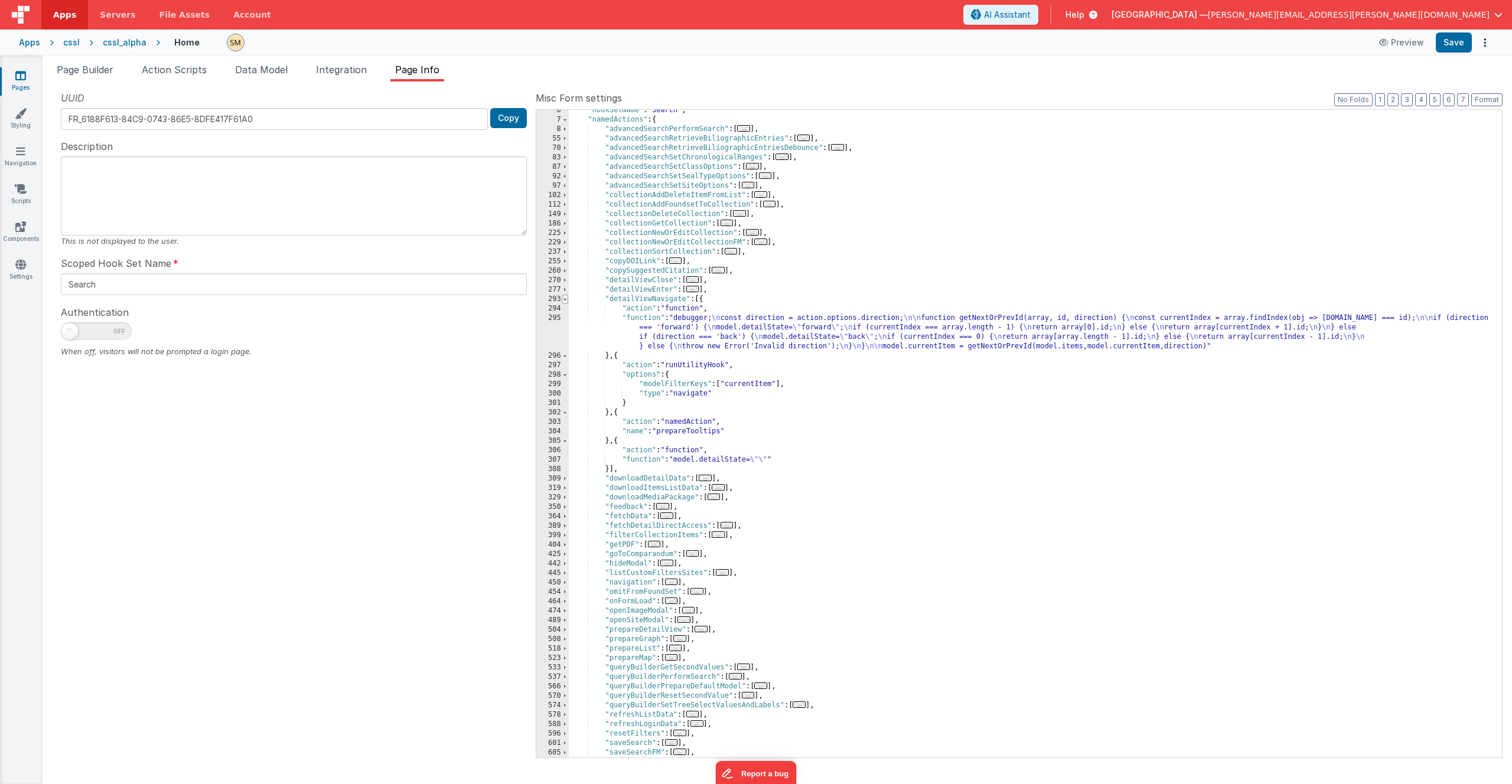
click at [566, 299] on span at bounding box center [565, 299] width 6 height 9
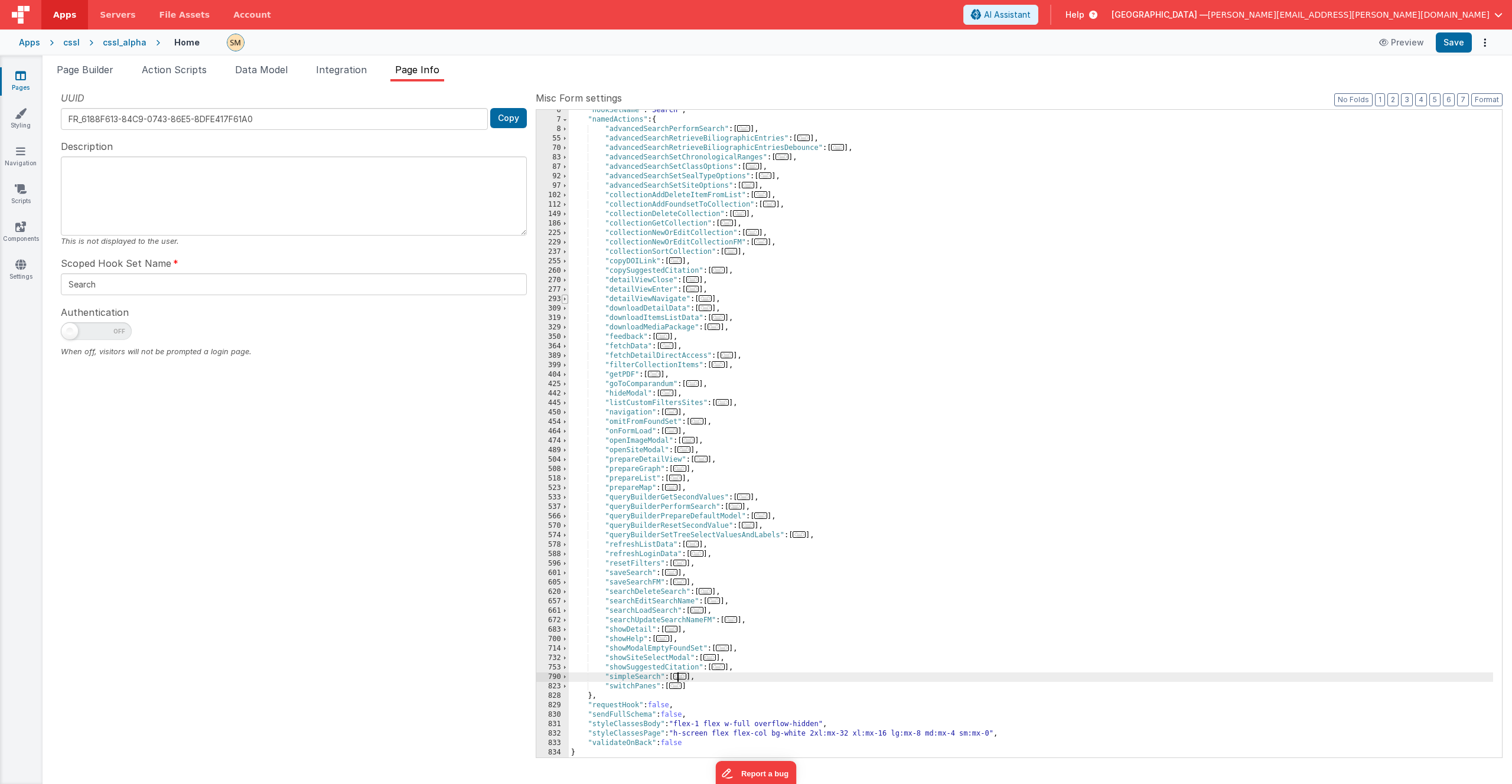
click at [566, 299] on span at bounding box center [565, 299] width 6 height 9
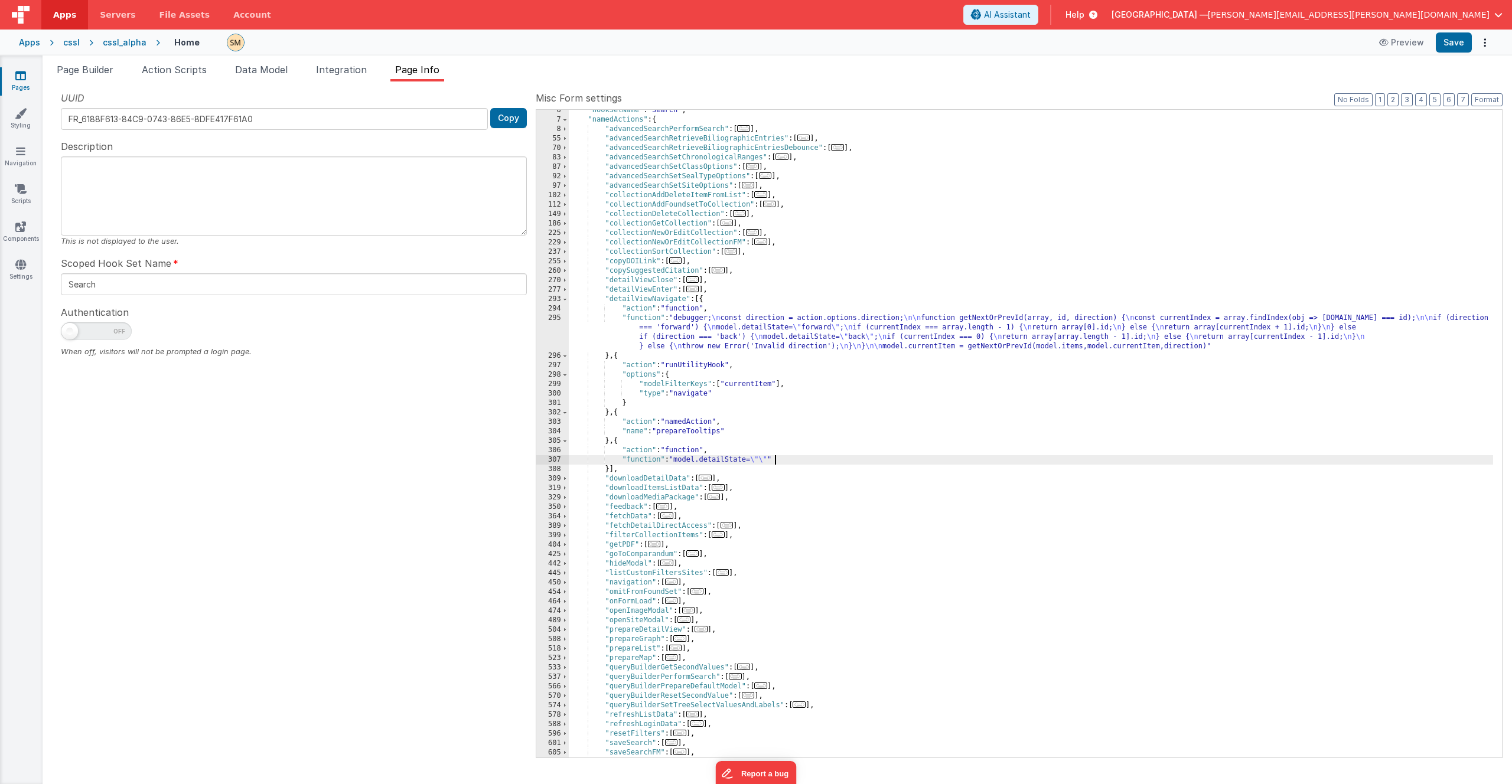
click at [777, 460] on div ""hookSetName" : "Search" , "namedActions" : { "advancedSearchPerformSearch" : […" at bounding box center [1031, 439] width 925 height 666
click at [730, 329] on div ""hookSetName" : "Search" , "namedActions" : { "advancedSearchPerformSearch" : […" at bounding box center [1031, 439] width 925 height 666
click at [555, 331] on div "295" at bounding box center [553, 333] width 33 height 38
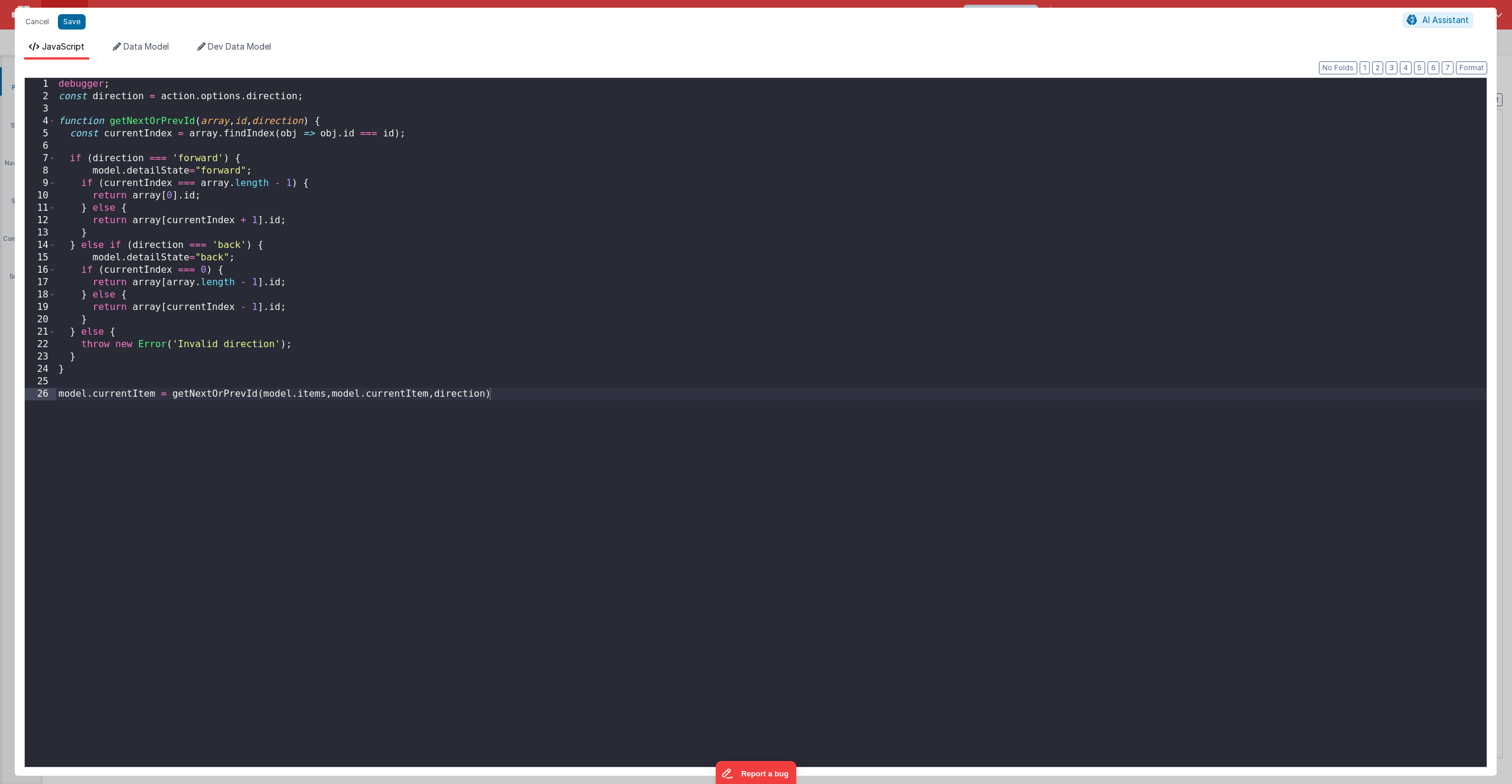
click at [555, 331] on div "debugger ; const direction = action . options . direction ; function getNextOrP…" at bounding box center [771, 435] width 1430 height 714
drag, startPoint x: 229, startPoint y: 256, endPoint x: 90, endPoint y: 260, distance: 139.1
click at [90, 260] on div "debugger ; const direction = action . options . direction ; function getNextOrP…" at bounding box center [771, 435] width 1430 height 714
click at [162, 255] on div "debugger ; const direction = action . options . direction ; function getNextOrP…" at bounding box center [771, 435] width 1430 height 714
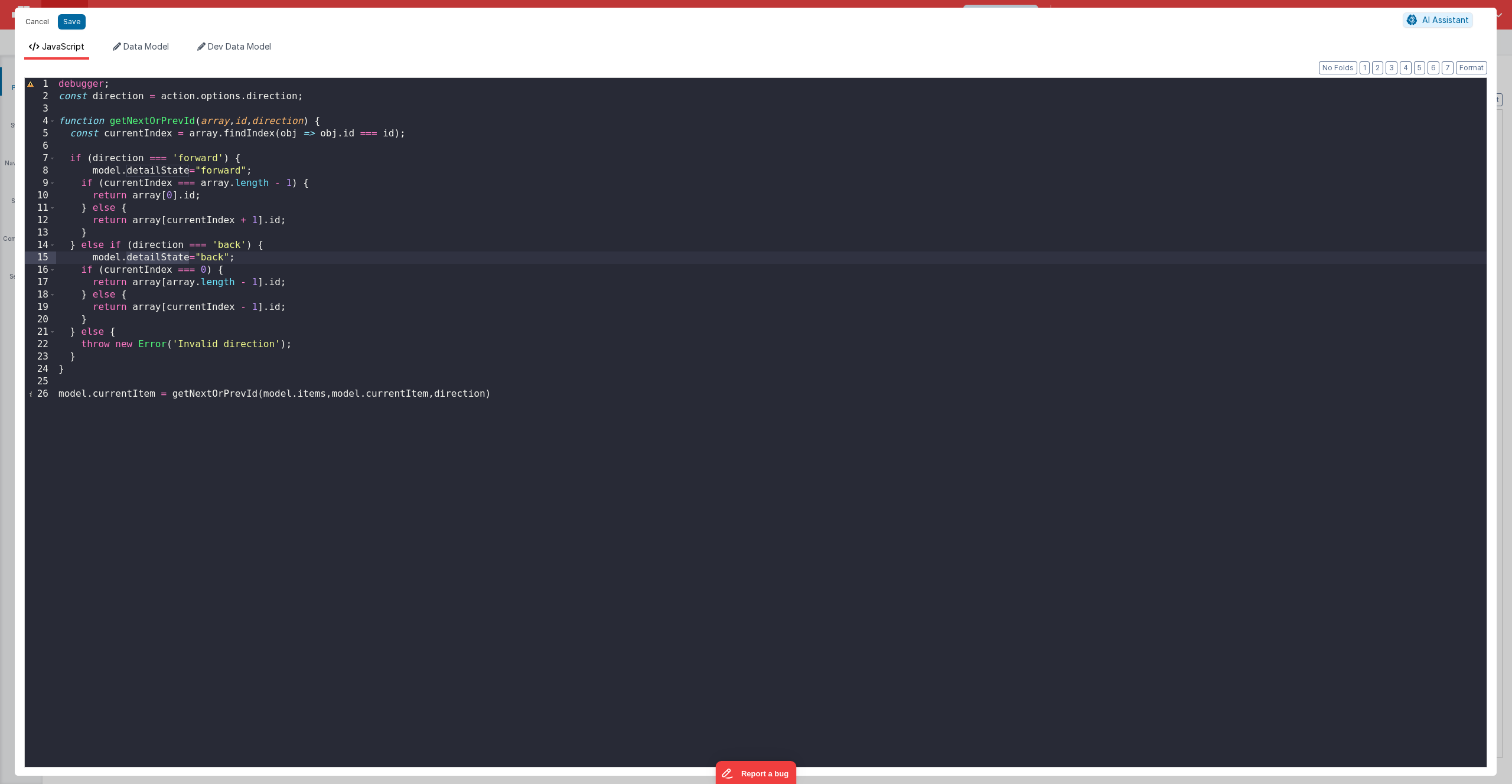
click at [35, 19] on button "Cancel" at bounding box center [36, 22] width 35 height 16
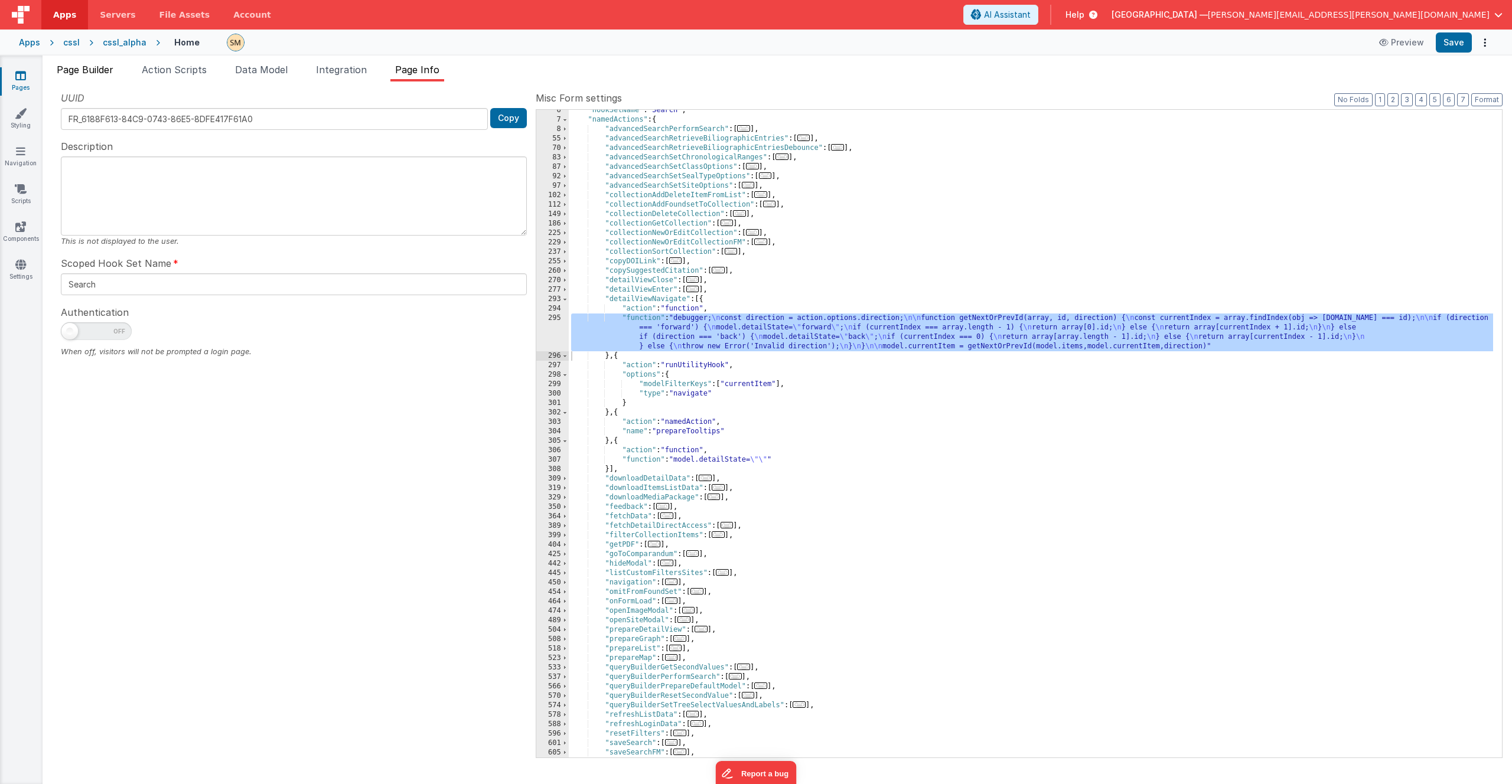
click at [100, 70] on span "Page Builder" at bounding box center [85, 69] width 57 height 12
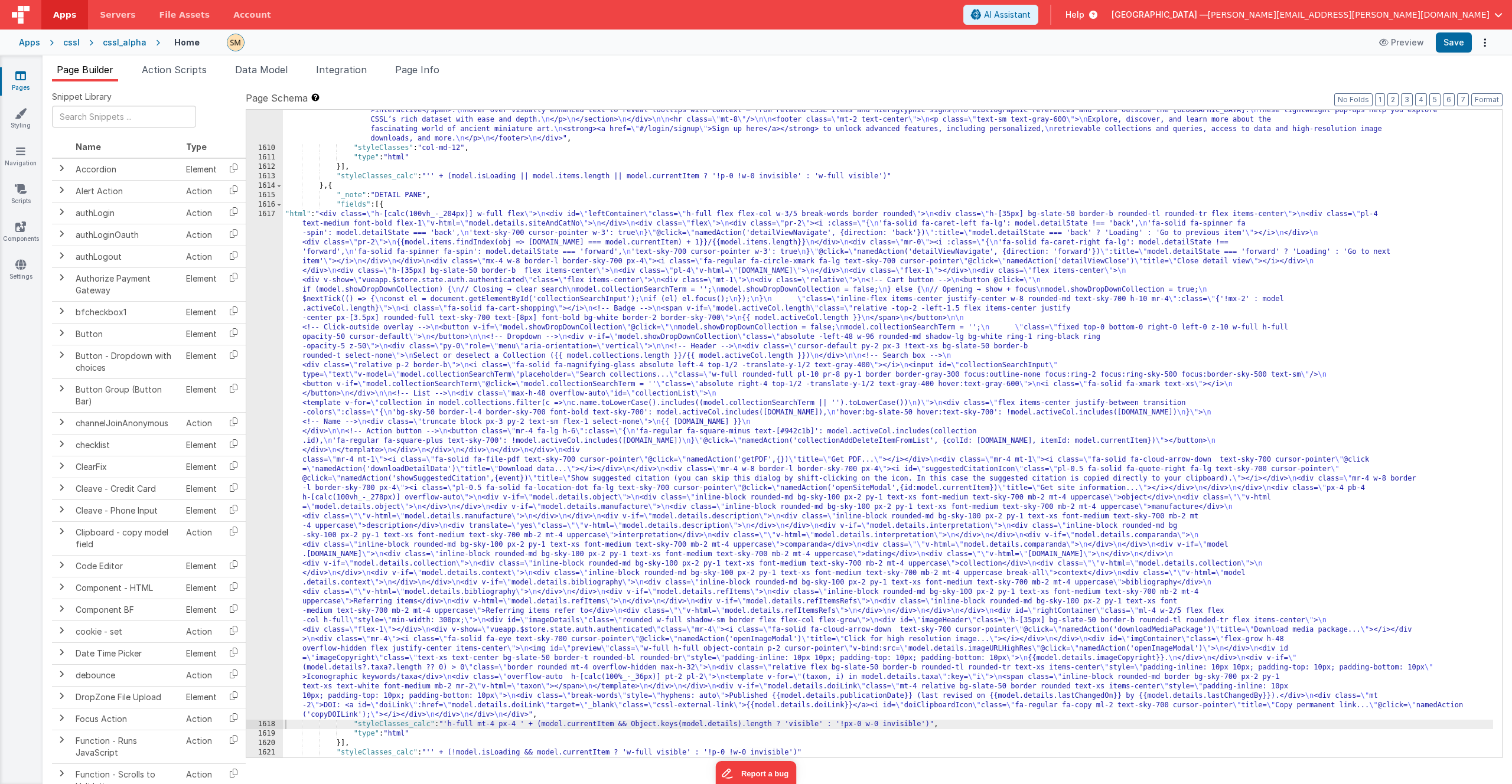
click at [439, 266] on div ""html" : "<div class= \" container mx-auto px-4 py-10 flex flex-col \" style= \…" at bounding box center [887, 315] width 1210 height 969
click at [258, 336] on div "1617" at bounding box center [265, 464] width 36 height 510
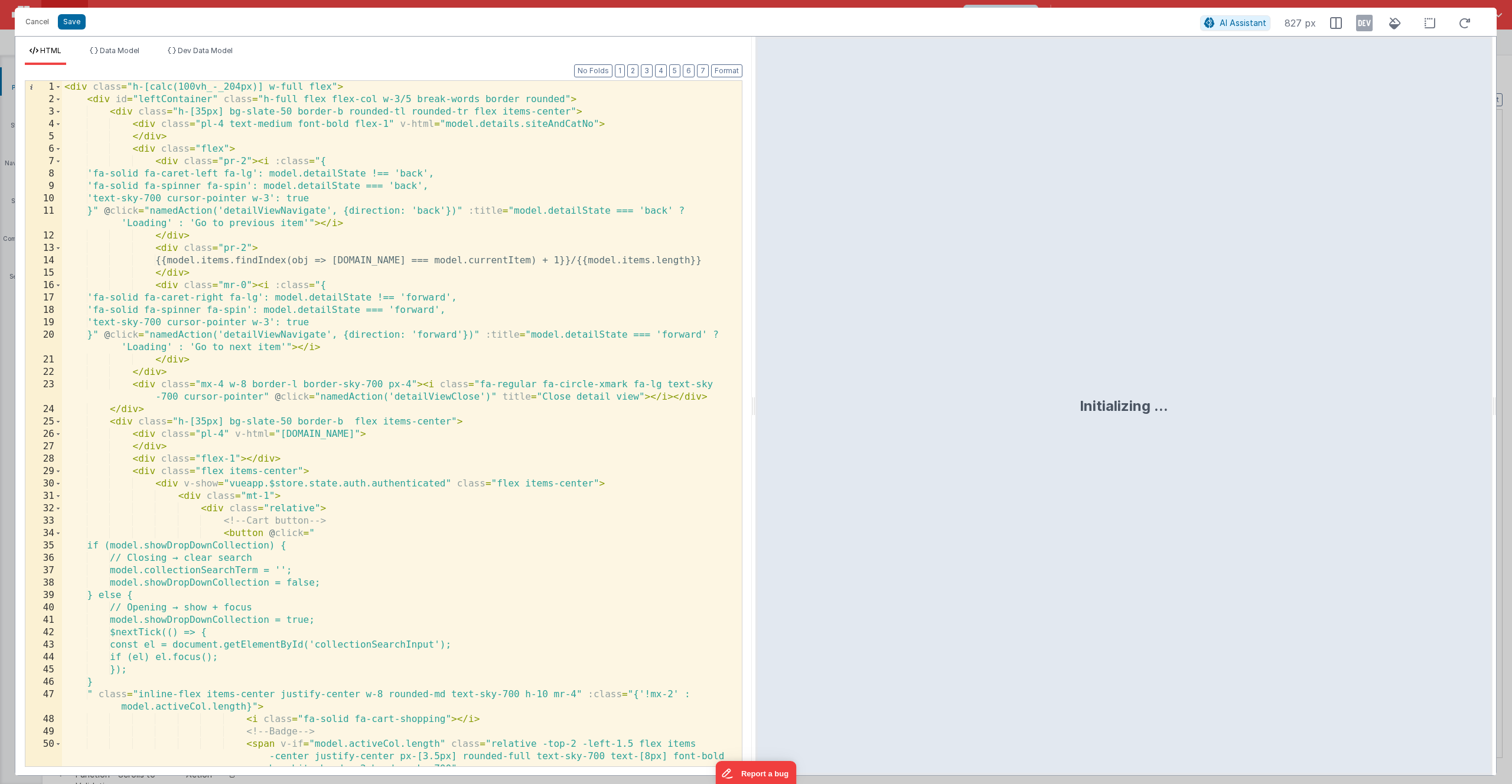
type input ""html": "<div class=\"h-[calc(100vh_-_204px)] w-full flex\">\n <div id=\"leftCo…"
click at [361, 317] on div "< div class = "h-[calc(100vh_-_204px)] w-full flex" > < div id = "leftContainer…" at bounding box center [397, 436] width 671 height 711
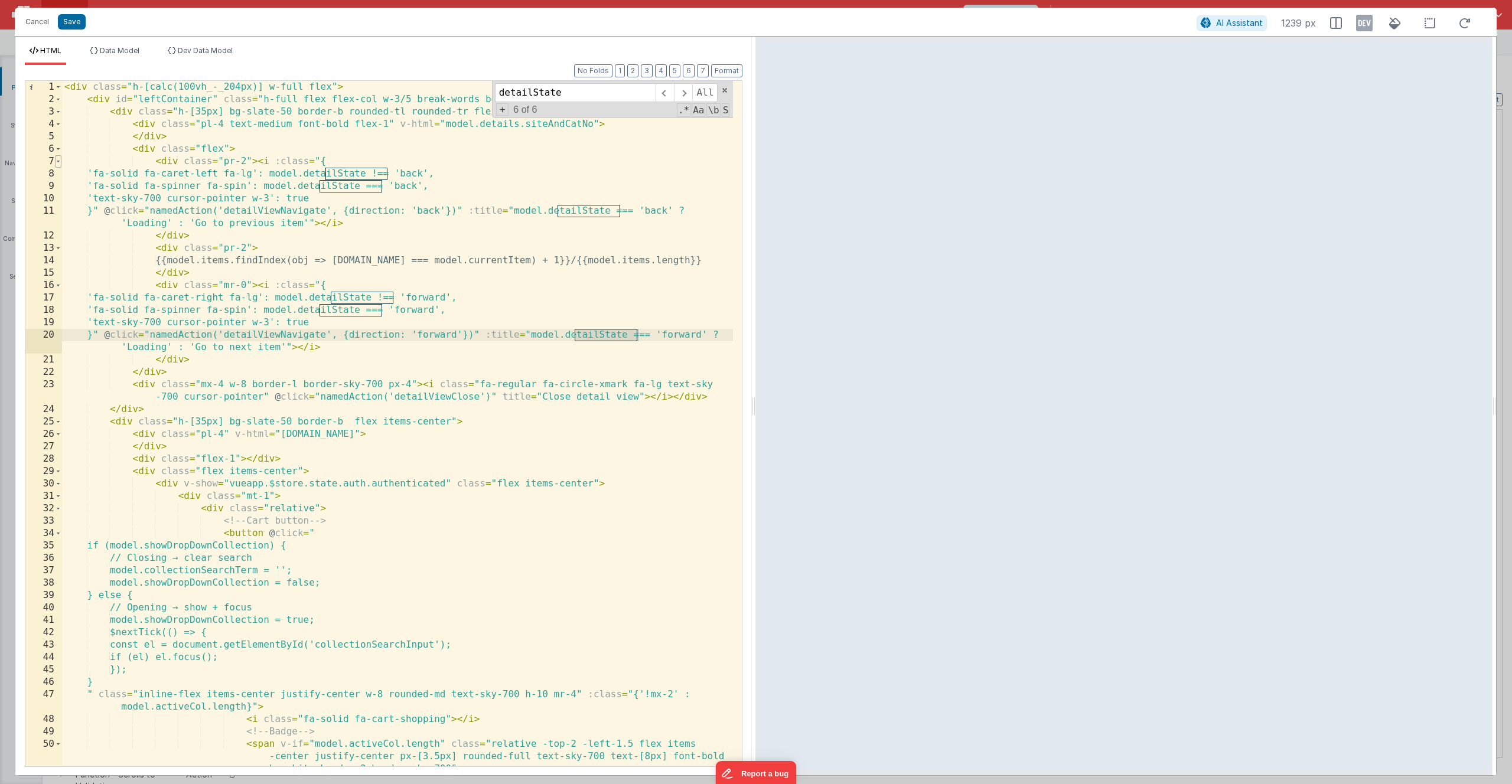
type input "detailState"
click at [58, 161] on span at bounding box center [58, 161] width 6 height 13
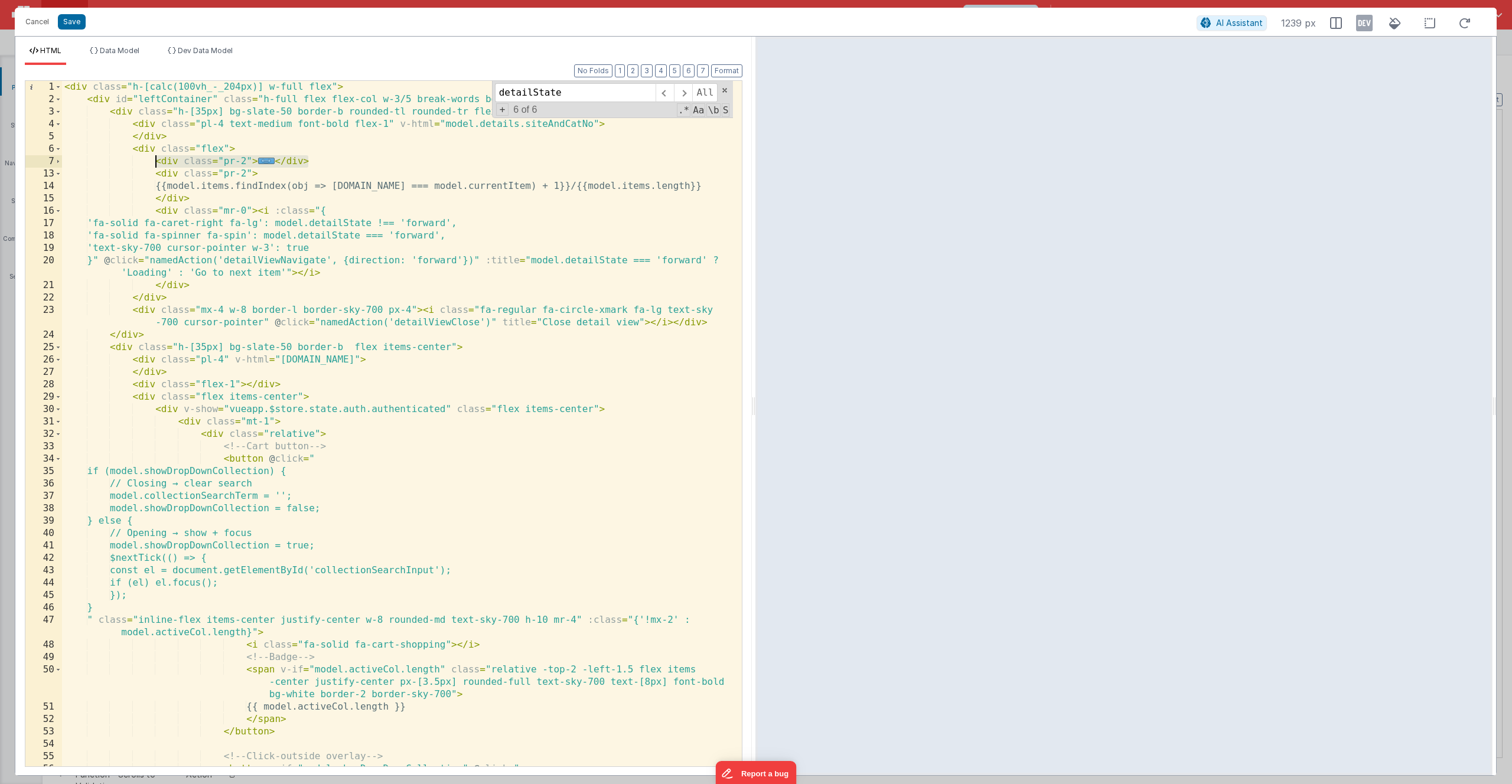
drag, startPoint x: 316, startPoint y: 161, endPoint x: 155, endPoint y: 163, distance: 161.0
click at [155, 163] on div "< div class = "h-[calc(100vh_-_204px)] w-full flex" > < div id = "leftContainer…" at bounding box center [397, 436] width 671 height 711
click at [59, 211] on span at bounding box center [58, 211] width 6 height 13
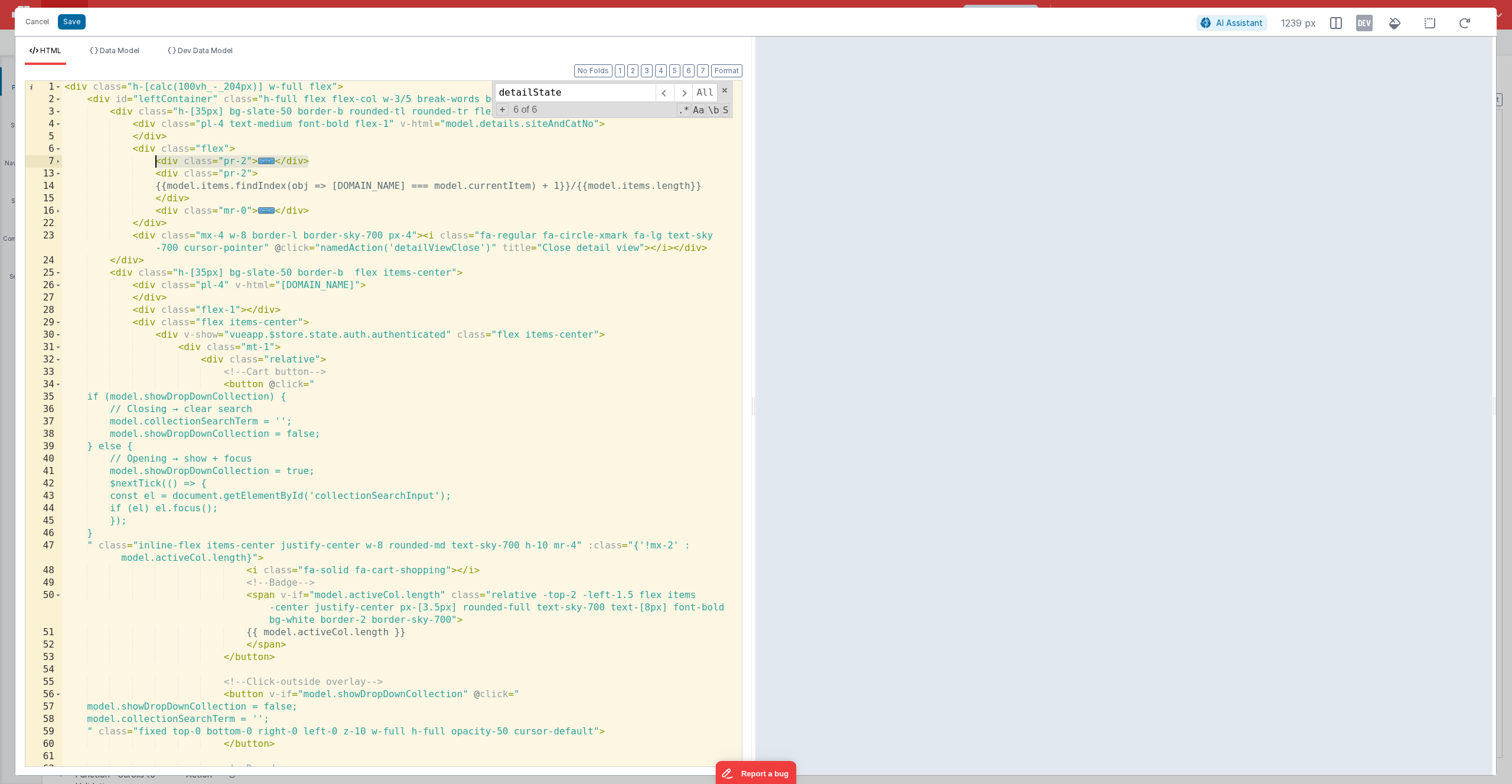
click at [174, 223] on div "< div class = "h-[calc(100vh_-_204px)] w-full flex" > < div id = "leftContainer…" at bounding box center [397, 441] width 671 height 722
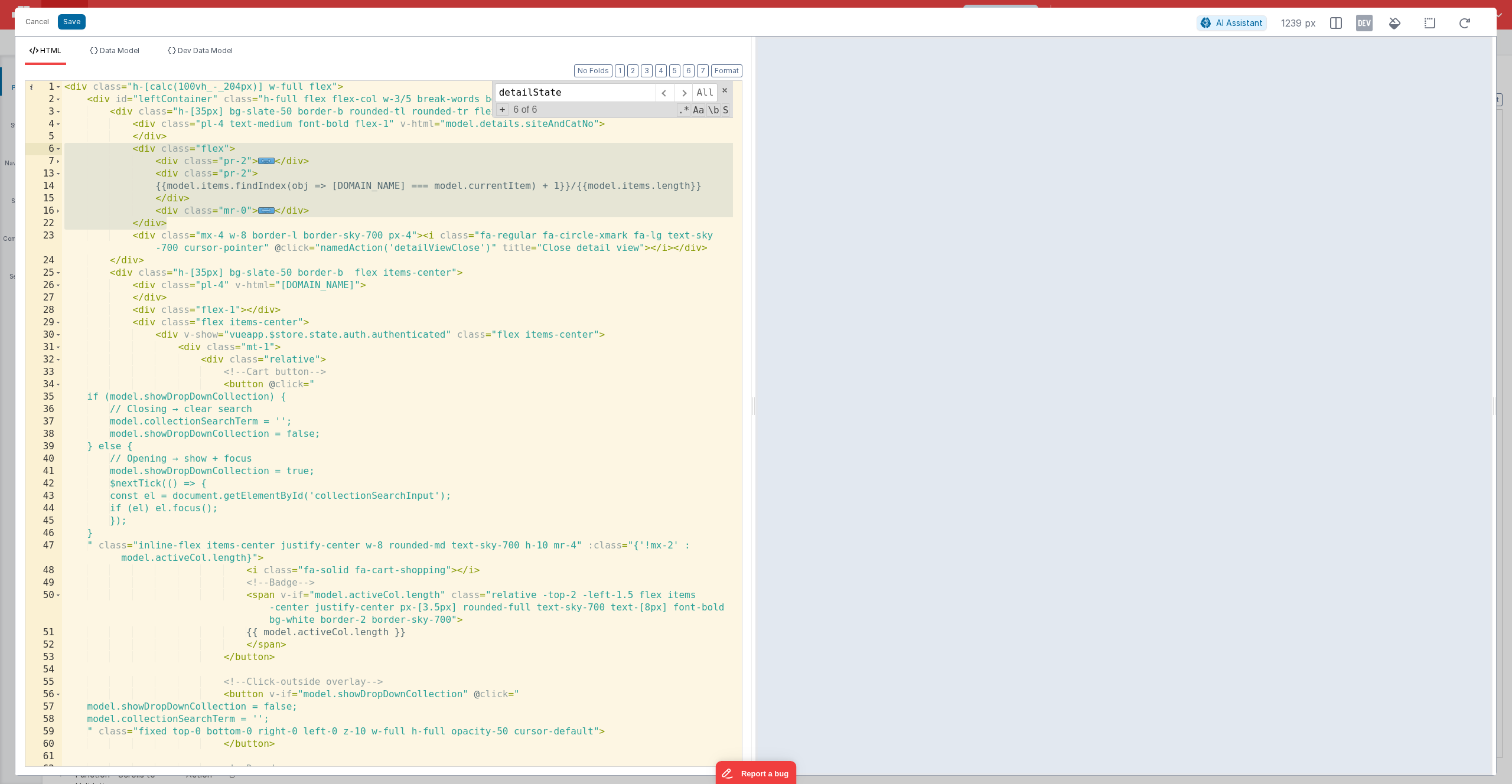
drag, startPoint x: 172, startPoint y: 221, endPoint x: 49, endPoint y: 143, distance: 145.6
click at [49, 143] on div "1 2 3 4 5 6 7 13 14 15 16 22 23 24 25 26 27 28 29 30 31 32 33 34 35 36 37 38 39…" at bounding box center [383, 424] width 718 height 687
click at [184, 227] on div "< div class = "h-[calc(100vh_-_204px)] w-full flex" > < div id = "leftContainer…" at bounding box center [397, 441] width 671 height 722
drag, startPoint x: 182, startPoint y: 226, endPoint x: 39, endPoint y: 150, distance: 161.9
click at [39, 150] on div "1 2 3 4 5 6 7 13 14 15 16 22 23 24 25 26 27 28 29 30 31 32 33 34 35 36 37 38 39…" at bounding box center [383, 424] width 718 height 687
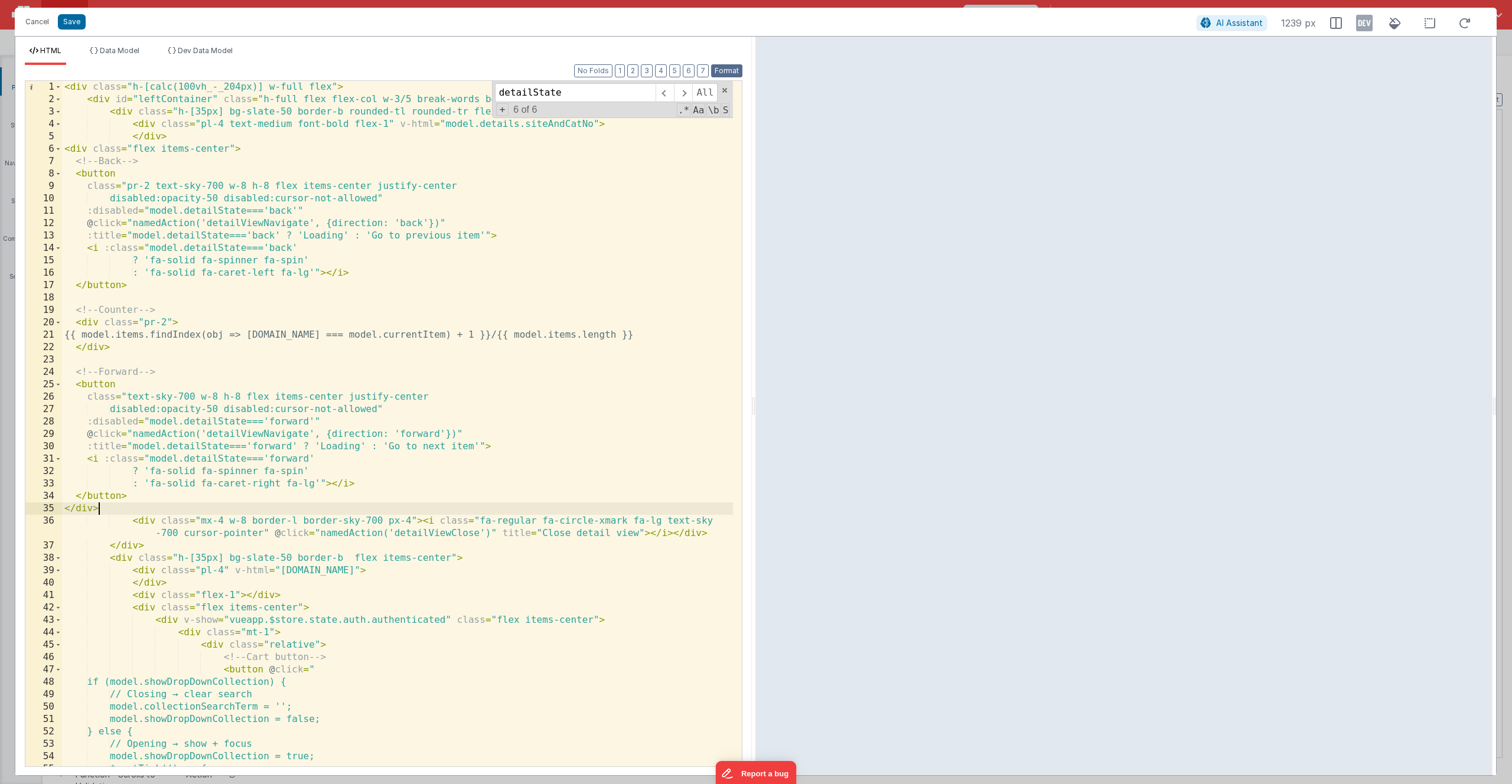
click at [730, 69] on button "Format" at bounding box center [726, 71] width 32 height 13
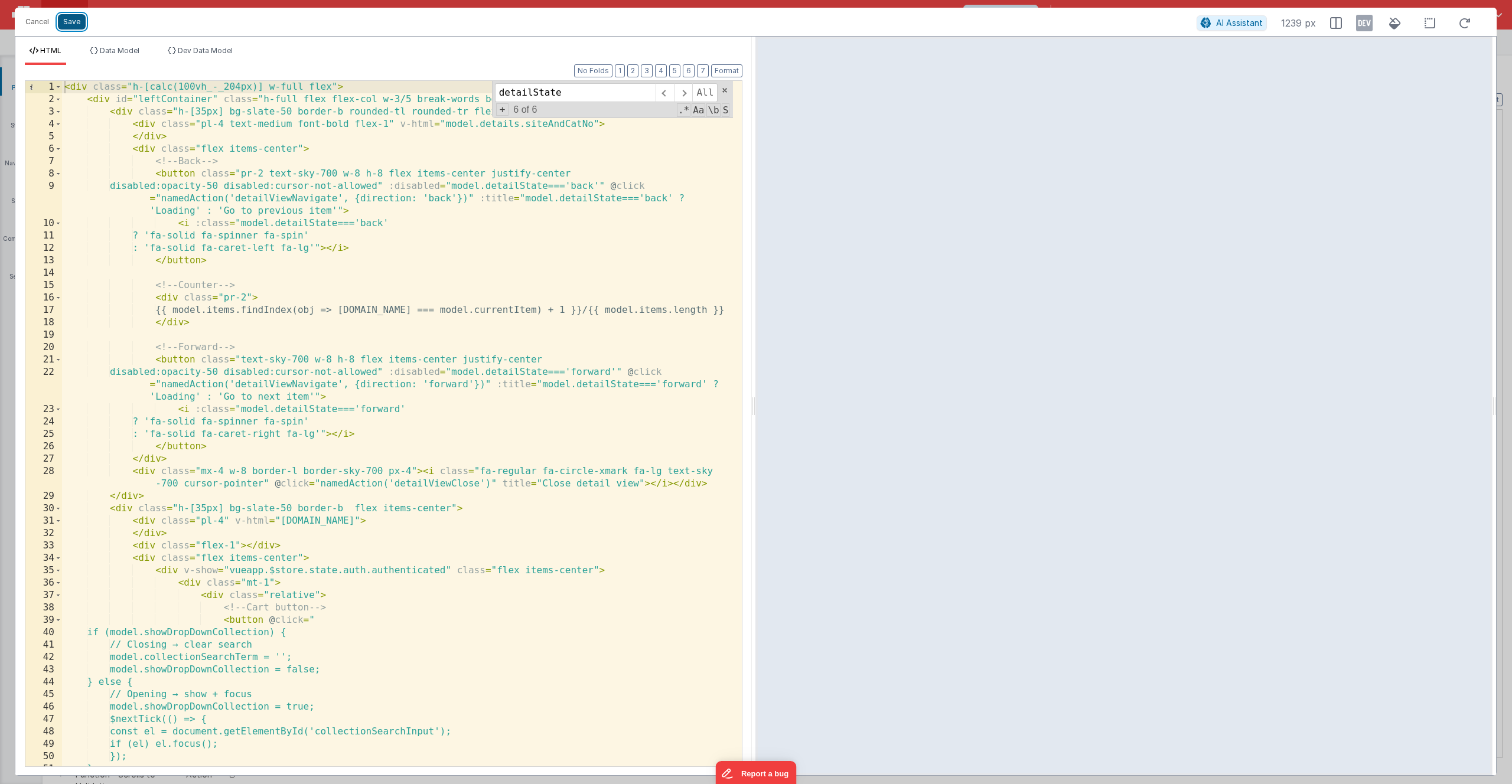
click at [71, 23] on button "Save" at bounding box center [72, 22] width 28 height 15
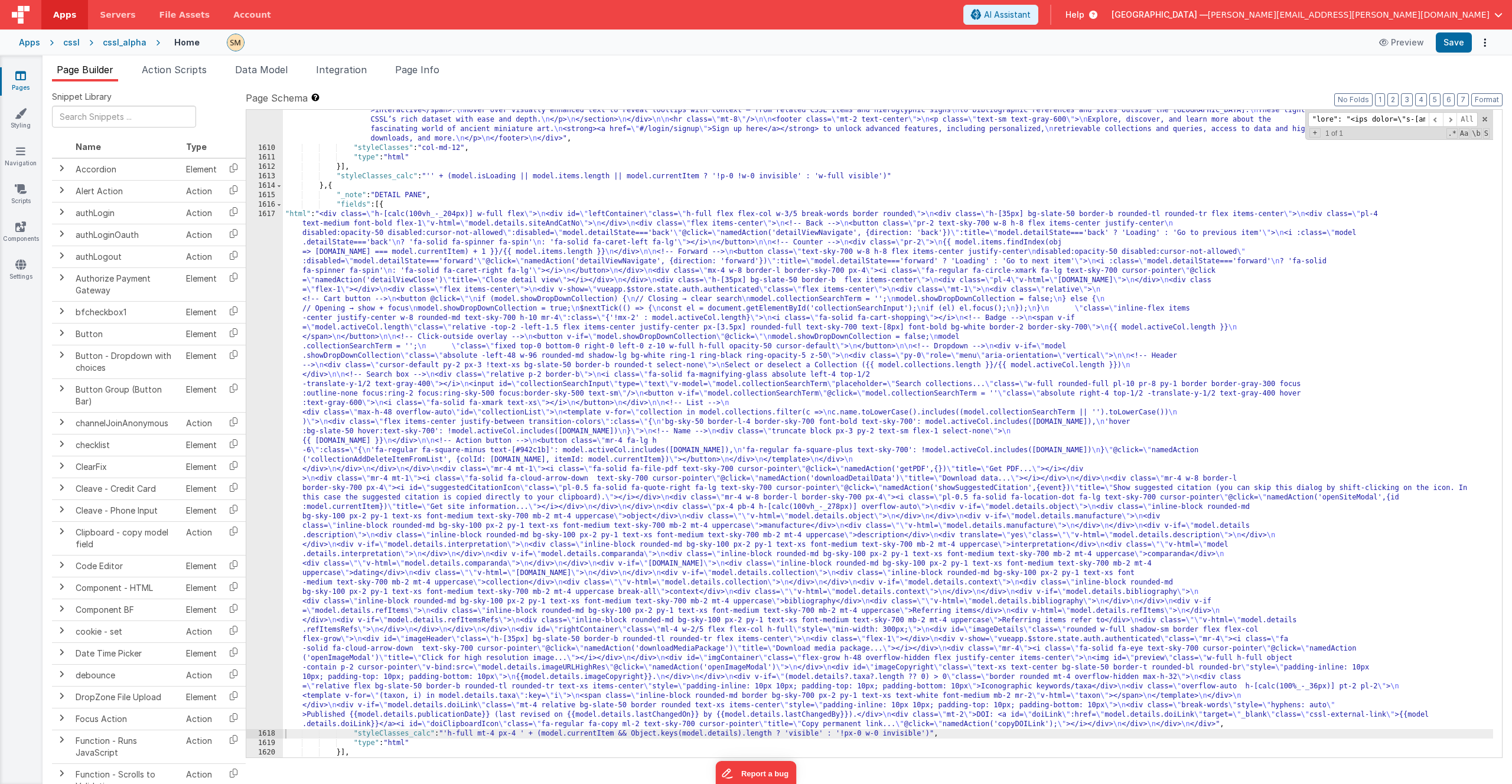
click at [719, 280] on div ""html" : "<div class= \" container mx-auto px-4 py-10 flex flex-col \" style= \…" at bounding box center [887, 315] width 1210 height 969
click at [408, 68] on span "Page Info" at bounding box center [417, 69] width 44 height 12
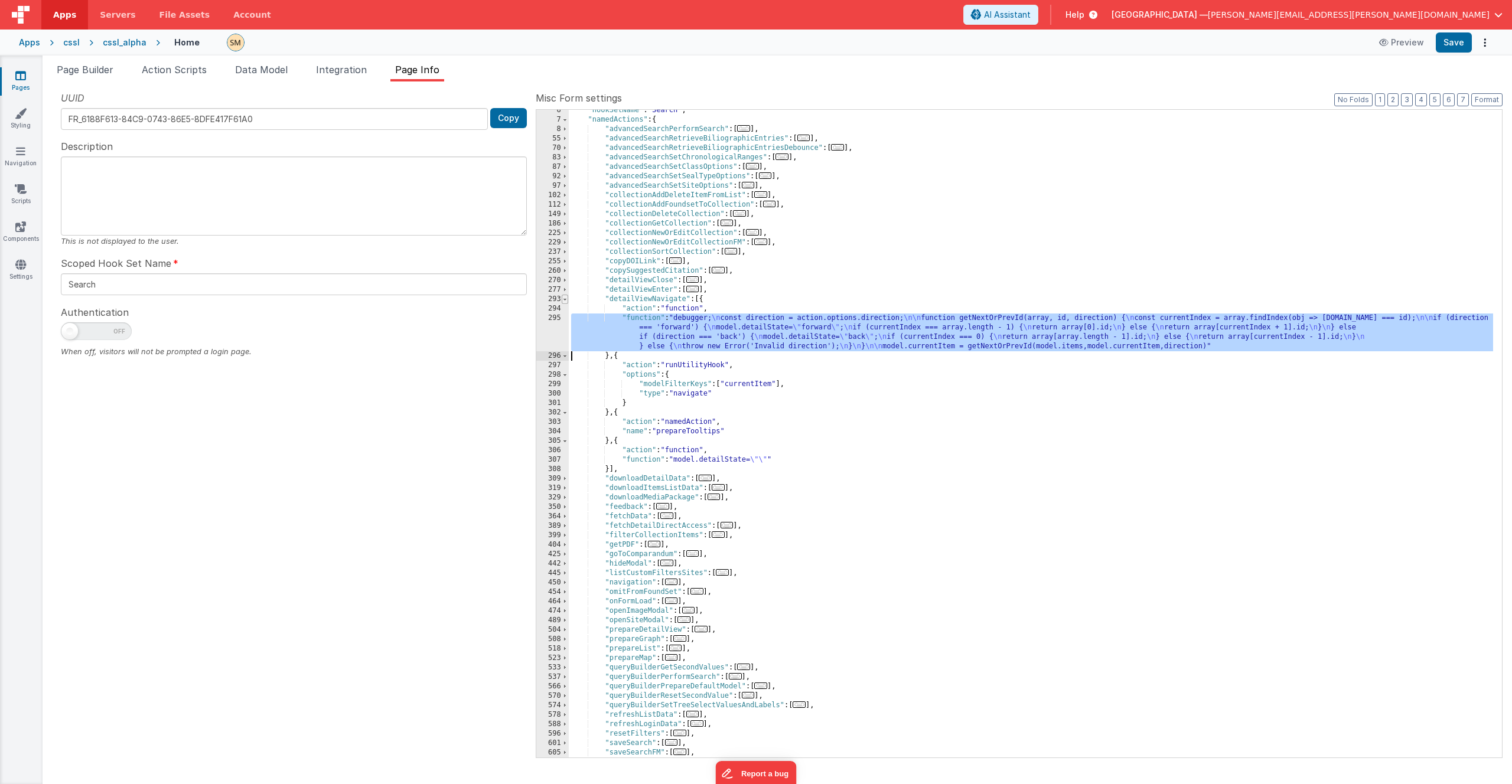
click at [567, 299] on span at bounding box center [565, 299] width 6 height 9
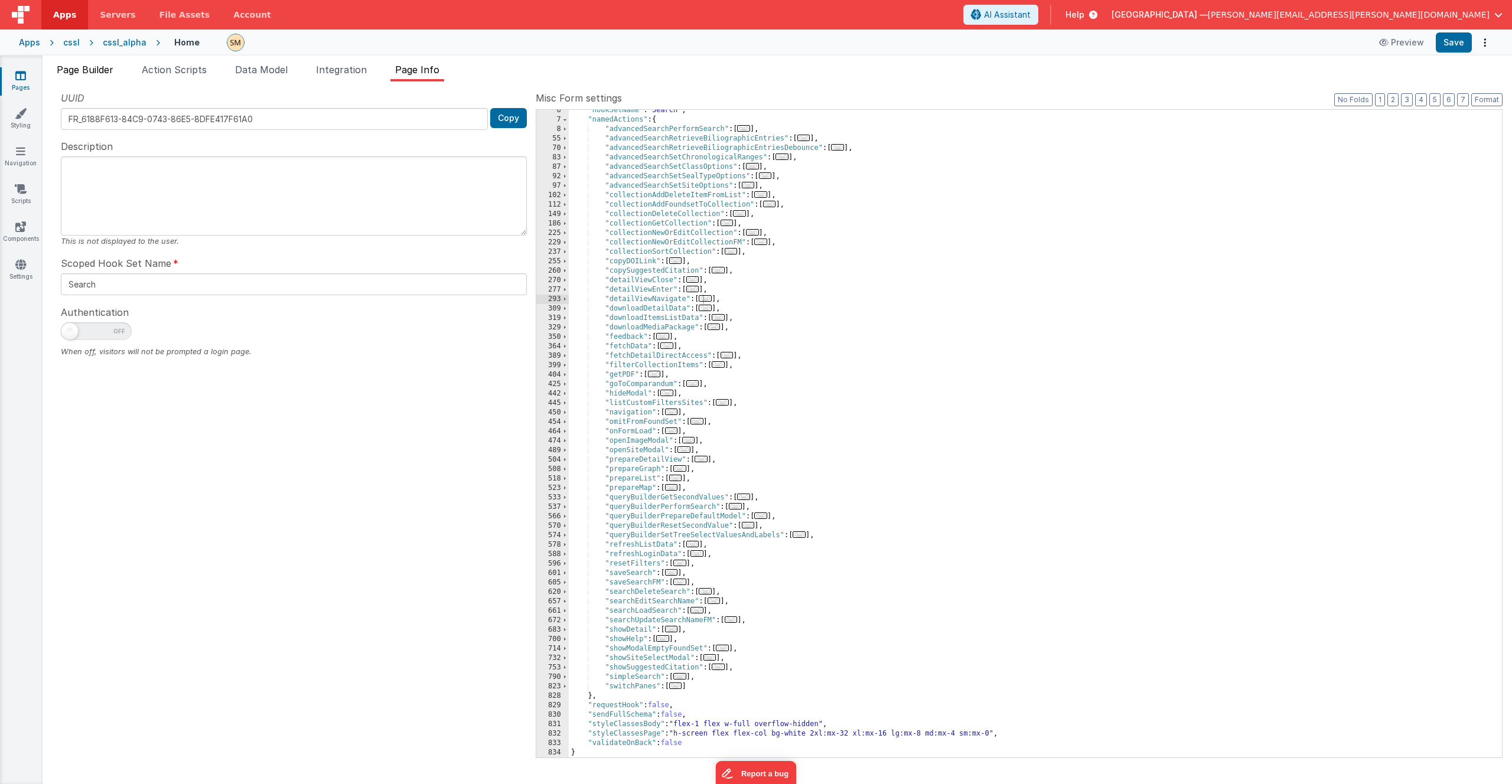
click at [102, 72] on span "Page Builder" at bounding box center [85, 69] width 57 height 12
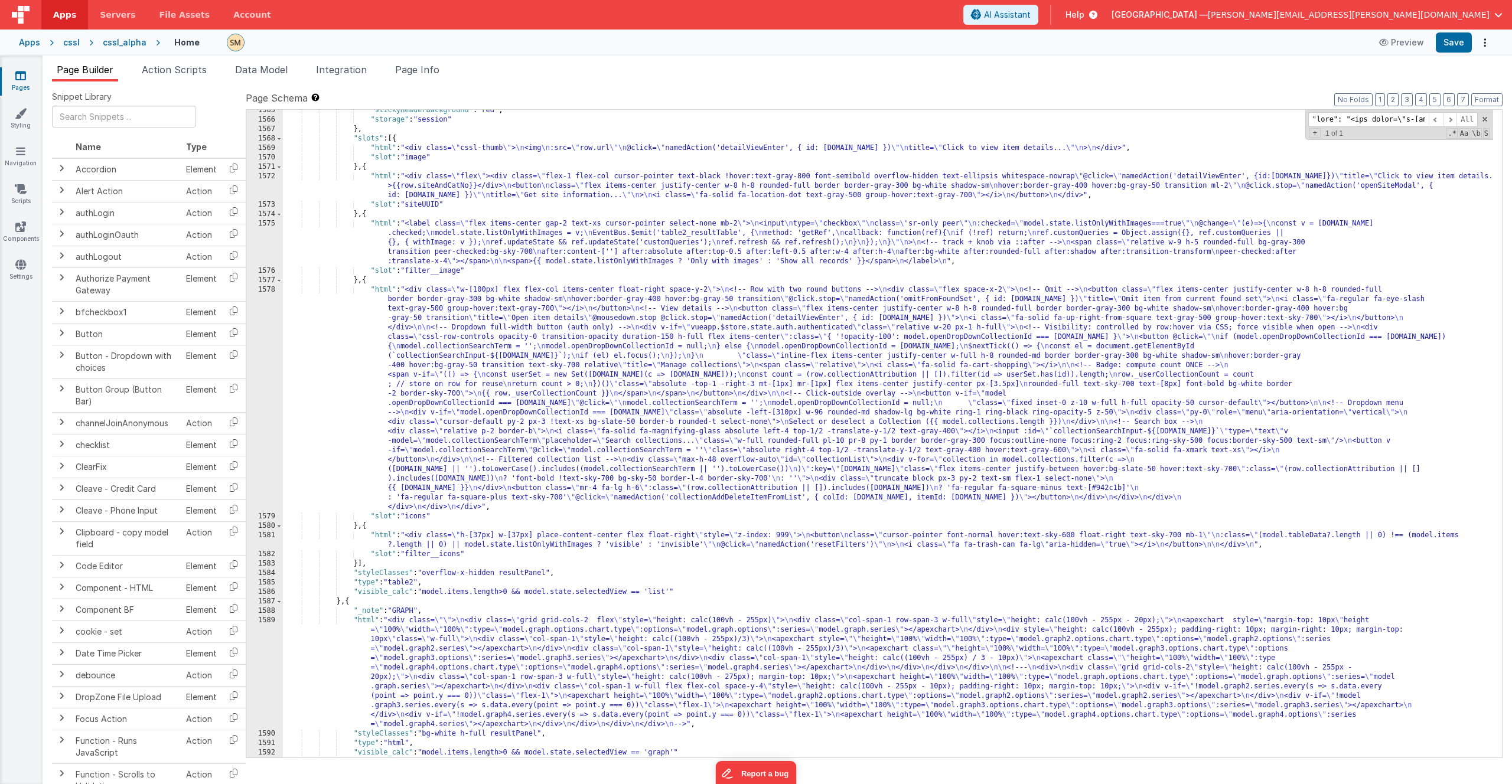
scroll to position [16178, 0]
click at [496, 255] on div ""stickyHeaderBackground" : "red" , "storage" : "session" } , "slots" : [{ "html…" at bounding box center [887, 439] width 1210 height 666
click at [272, 243] on div "1575" at bounding box center [265, 243] width 36 height 47
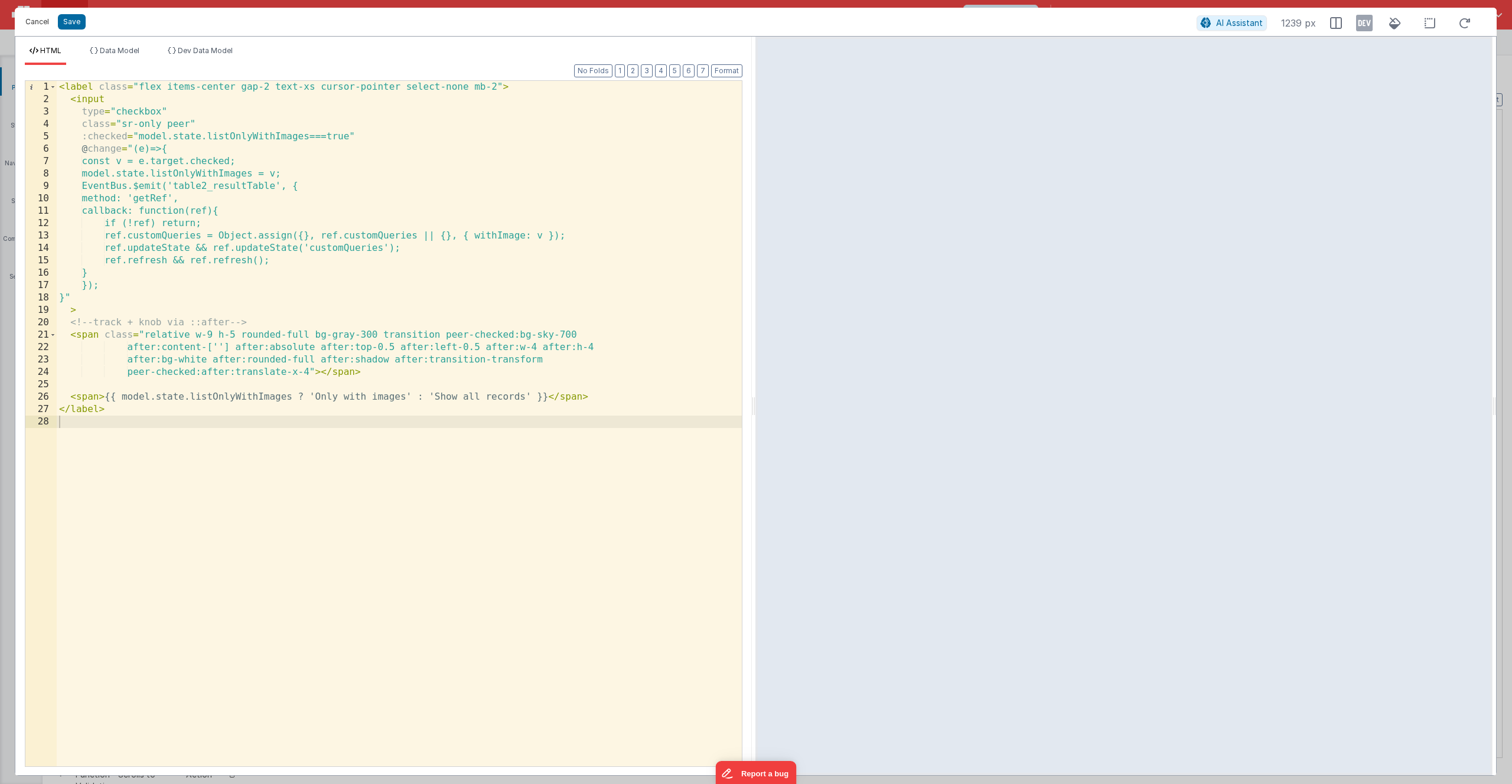
click at [36, 24] on button "Cancel" at bounding box center [36, 22] width 35 height 16
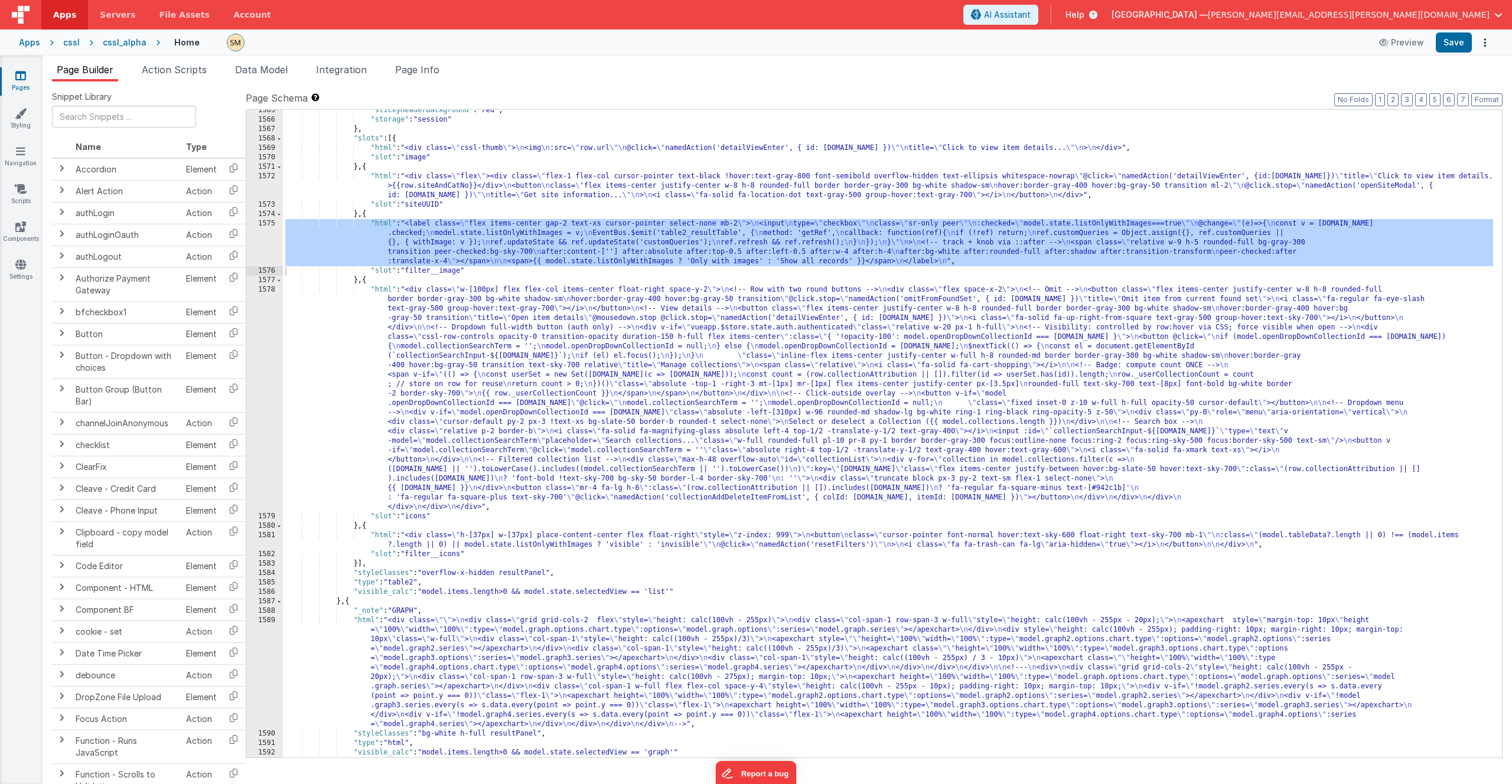
scroll to position [16248, 0]
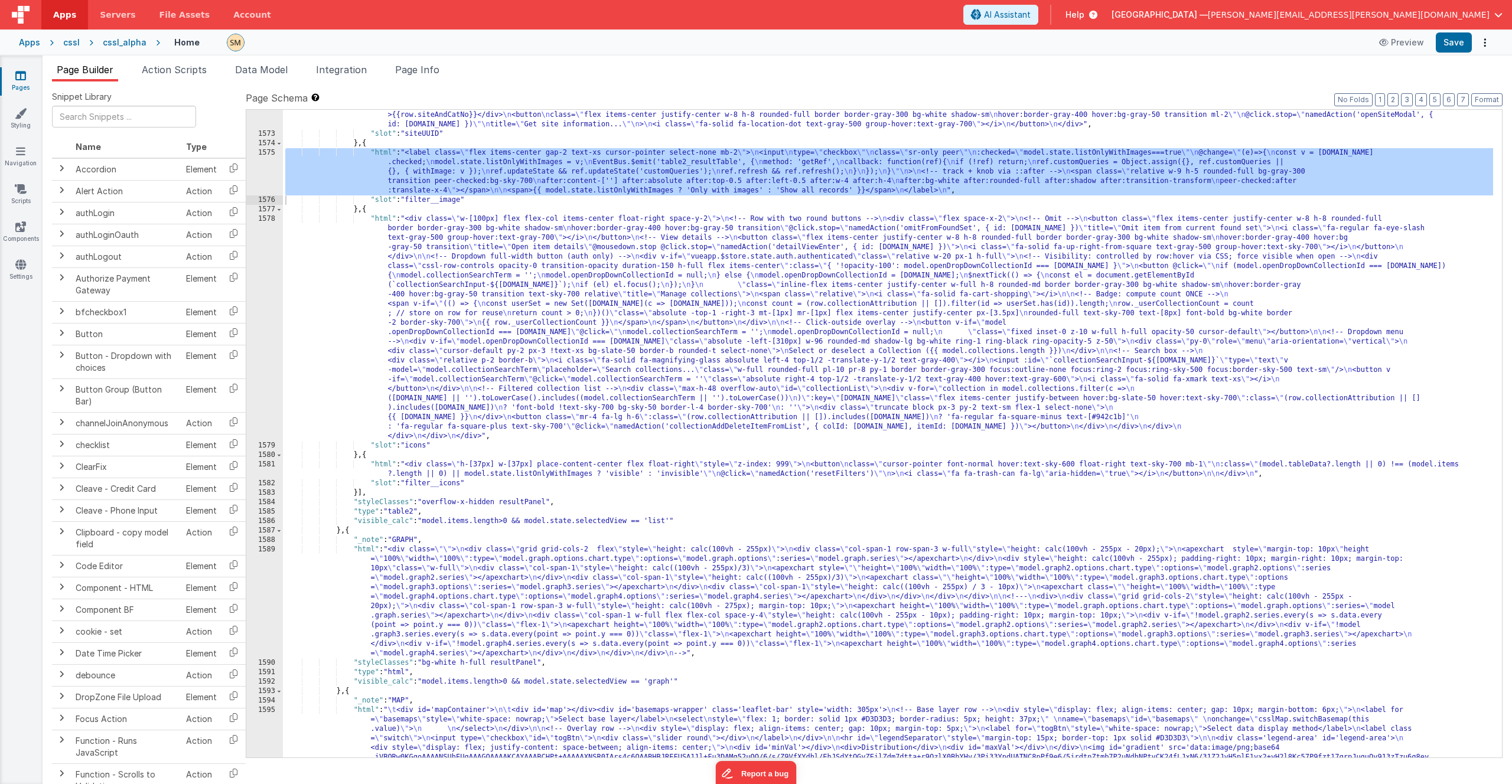
click at [469, 477] on div ""html" : "<div class= \" flex \" ><div class= \" flex-1 flex-col cursor-pointer…" at bounding box center [887, 514] width 1210 height 828
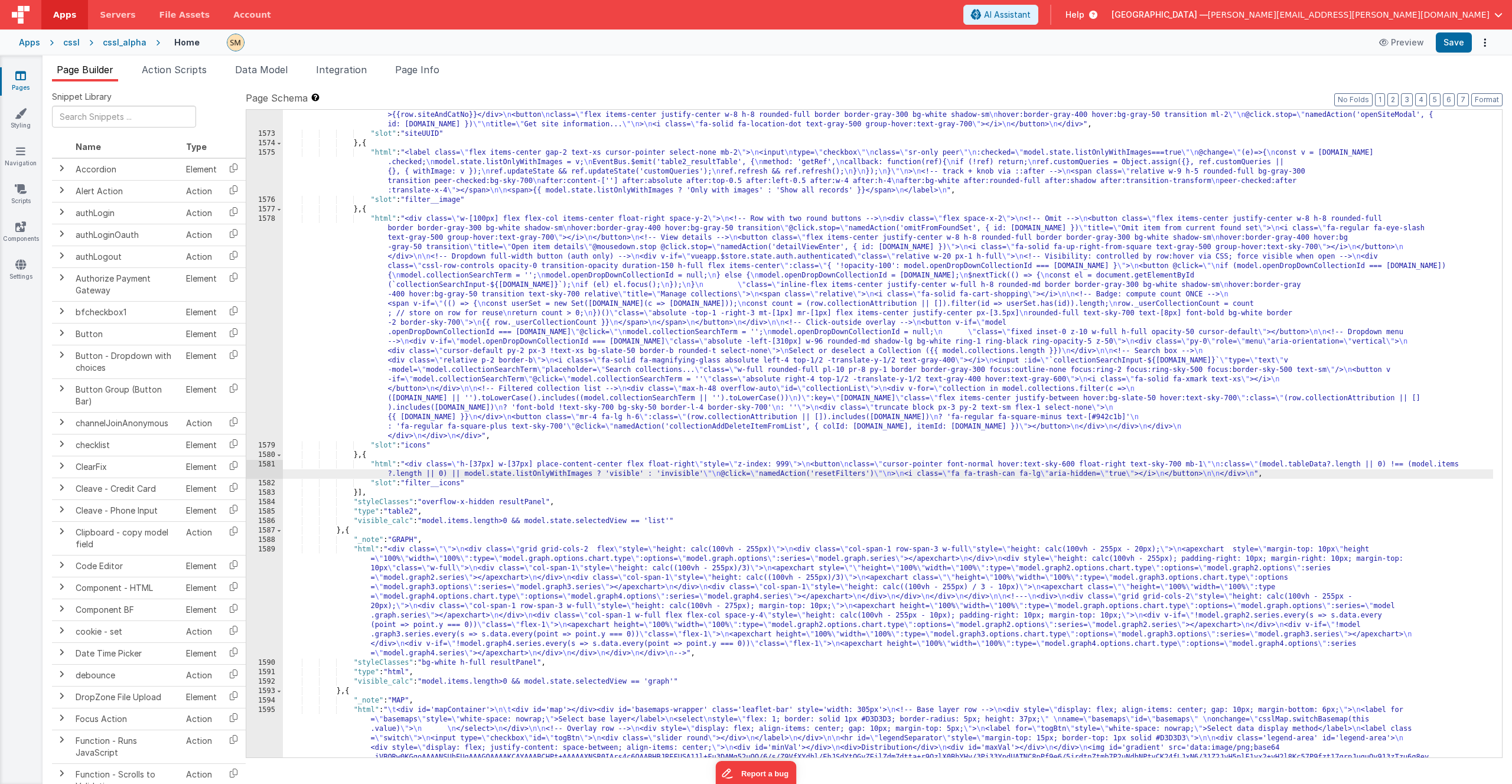
click at [266, 472] on div "1581" at bounding box center [265, 469] width 36 height 19
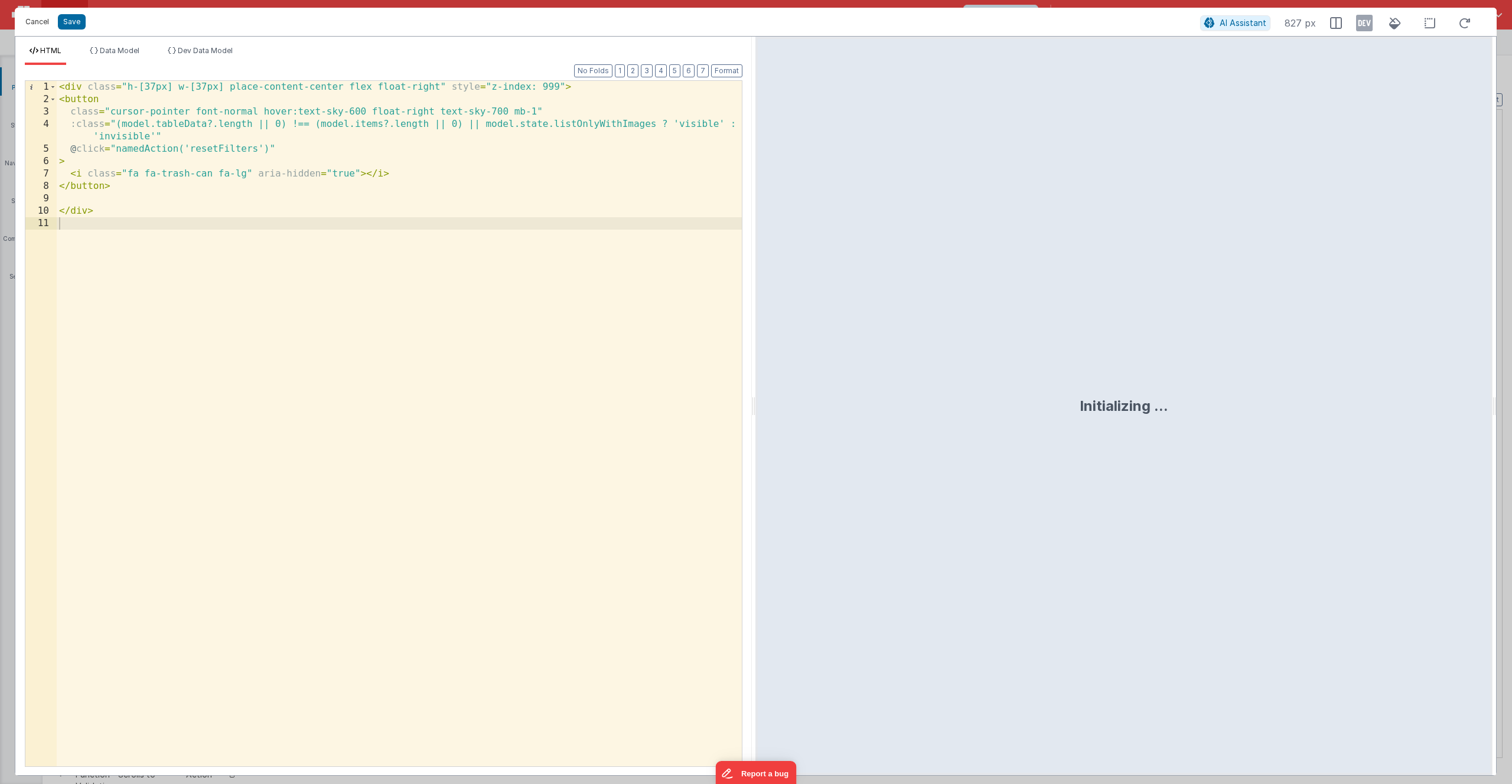
click at [42, 22] on button "Cancel" at bounding box center [36, 22] width 35 height 16
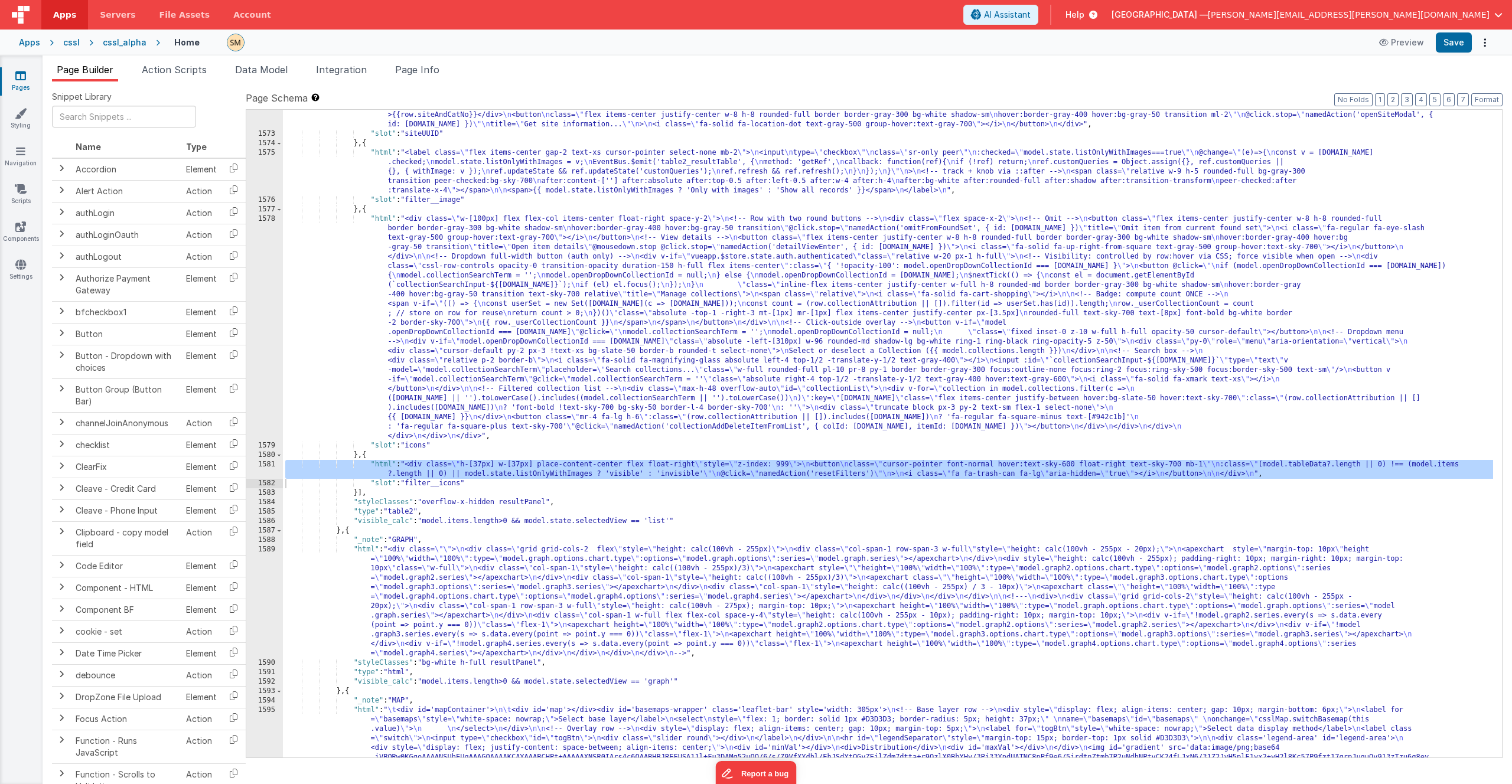
scroll to position [16213, 0]
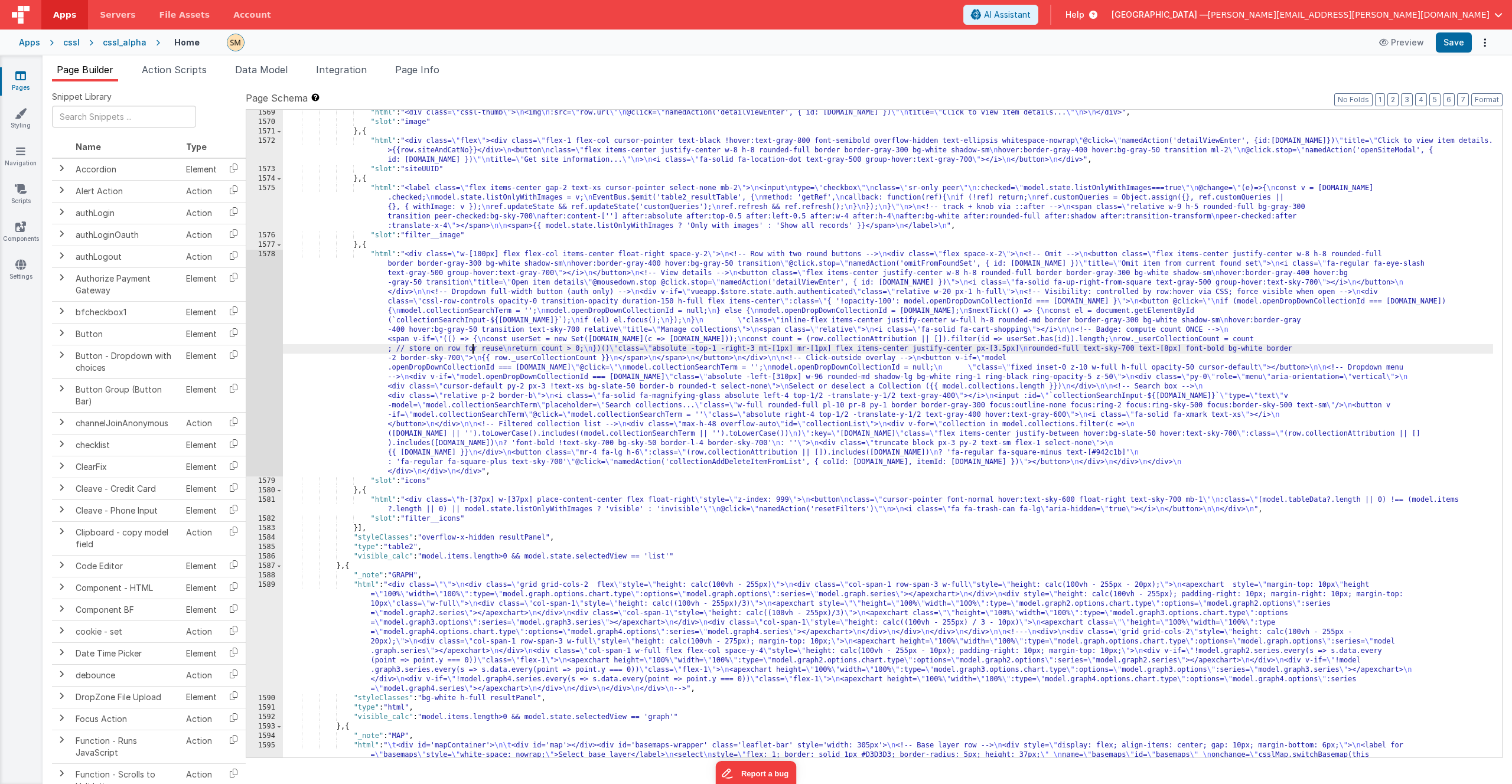
click at [470, 352] on div ""html" : "<div class= \" cssl-thumb \" > \n <img \n :src= \" row.url \"\n @clic…" at bounding box center [887, 512] width 1210 height 808
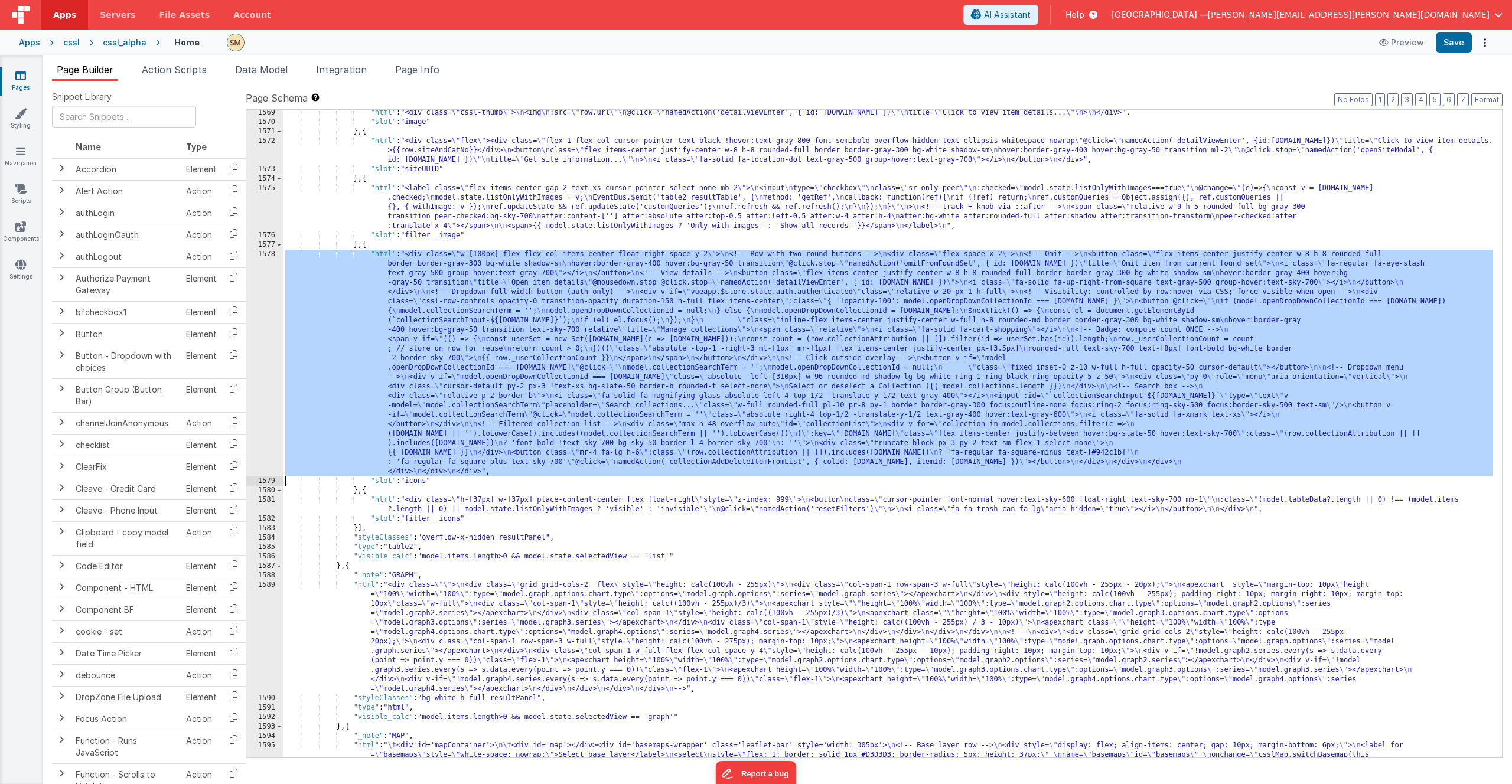
click at [259, 353] on div "1578" at bounding box center [265, 363] width 36 height 227
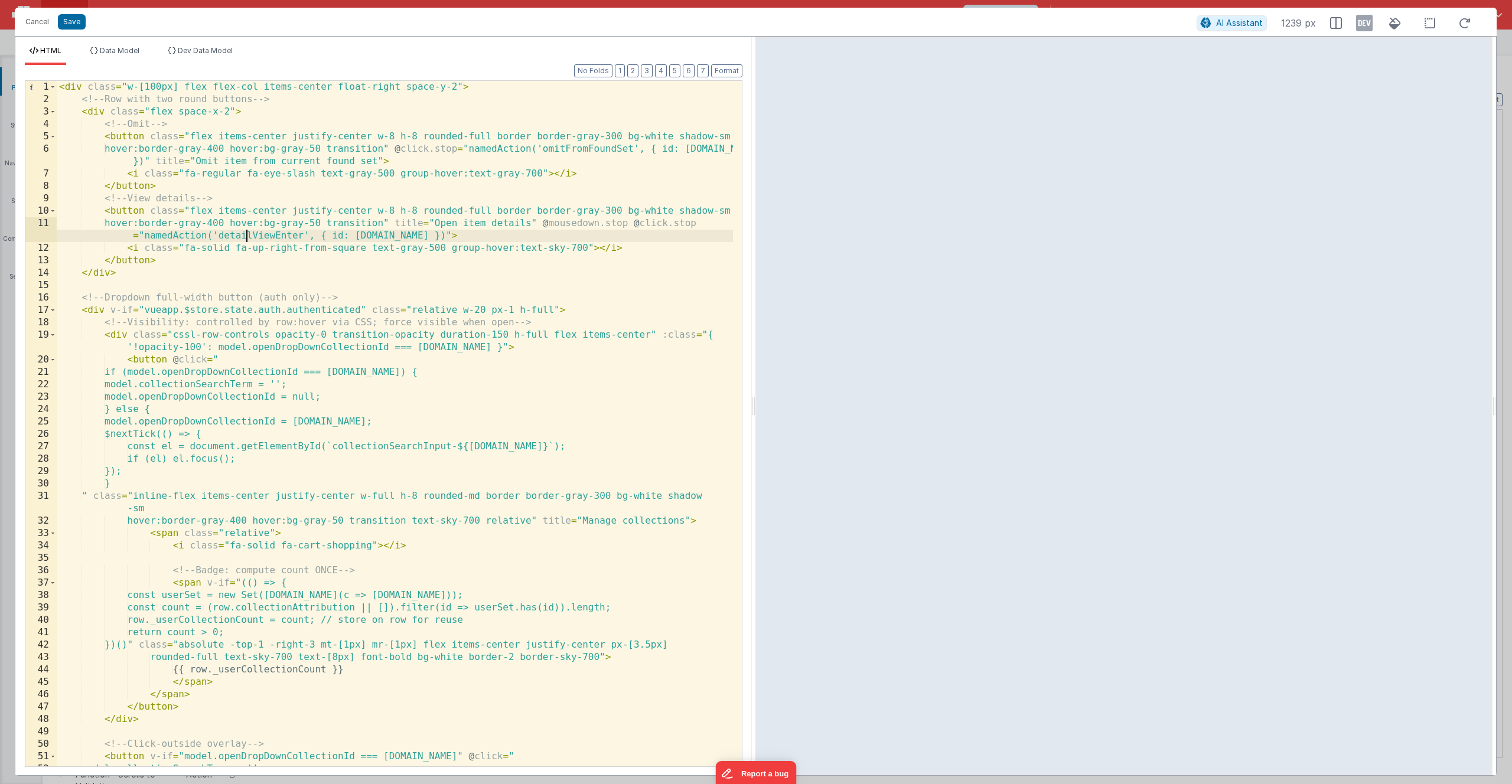
click at [245, 237] on div "< div class = "w-[100px] flex flex-col items-center float-right space-y-2" > <!…" at bounding box center [395, 436] width 676 height 711
click at [42, 24] on button "Cancel" at bounding box center [36, 22] width 35 height 16
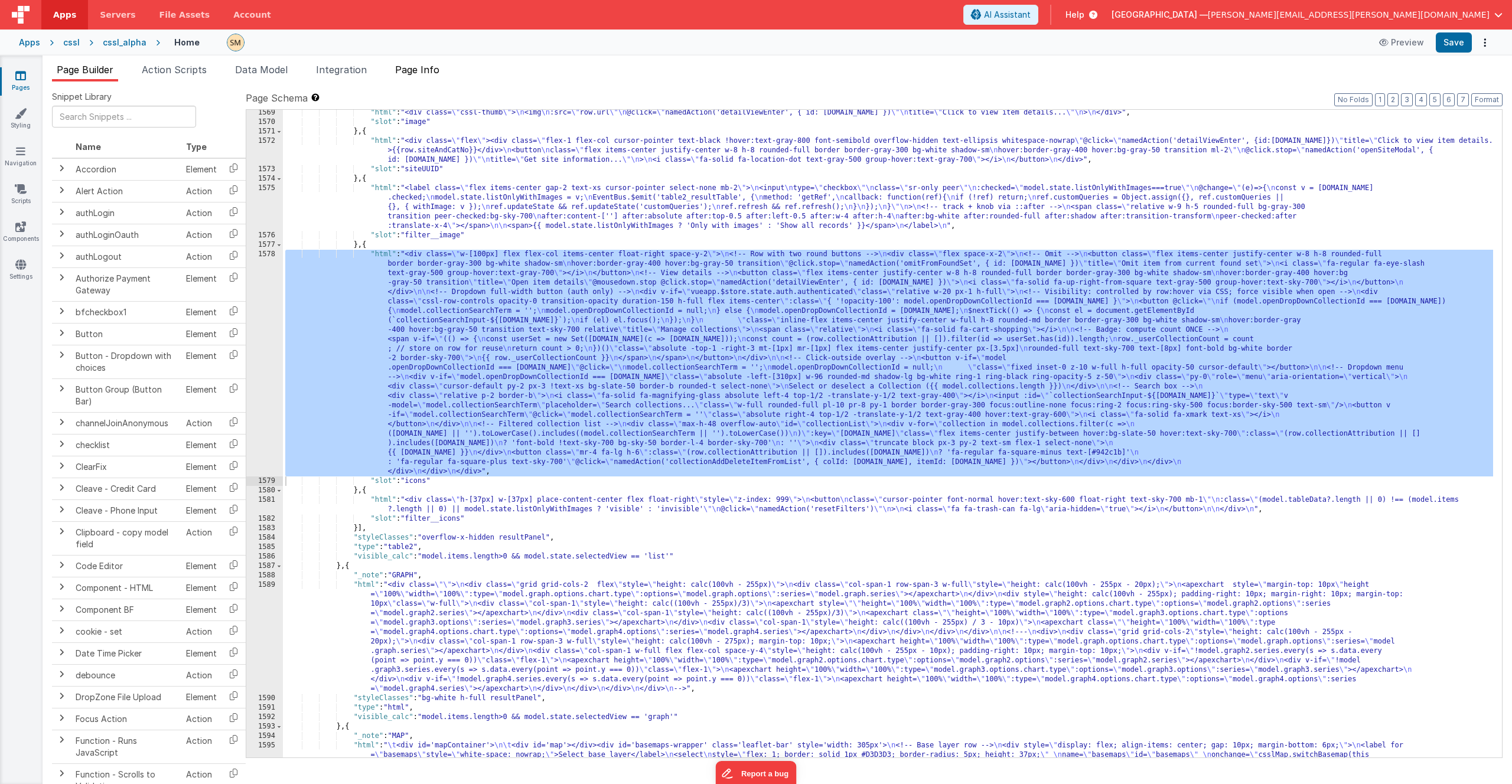
click at [417, 69] on span "Page Info" at bounding box center [417, 69] width 44 height 12
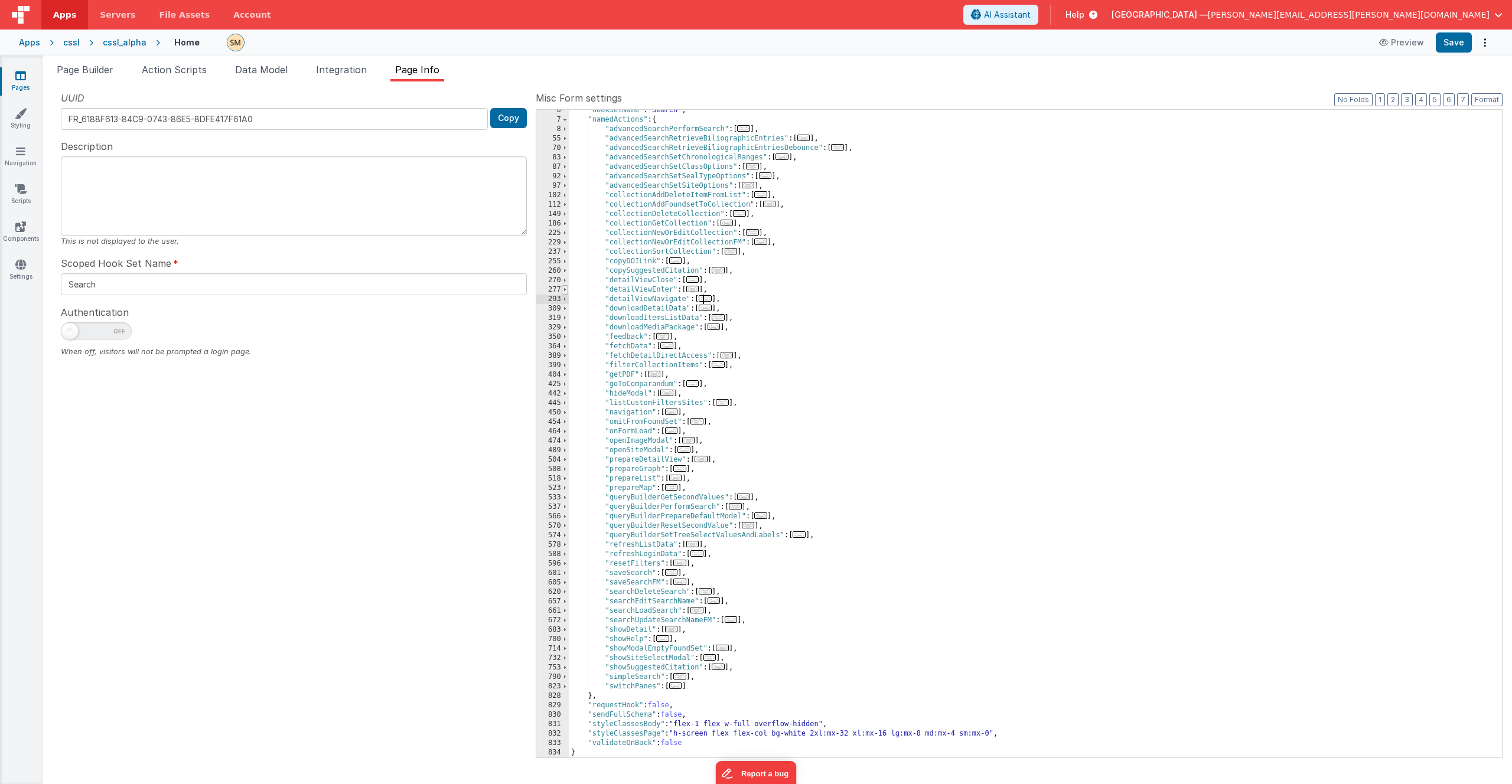
click at [564, 289] on span at bounding box center [565, 290] width 6 height 9
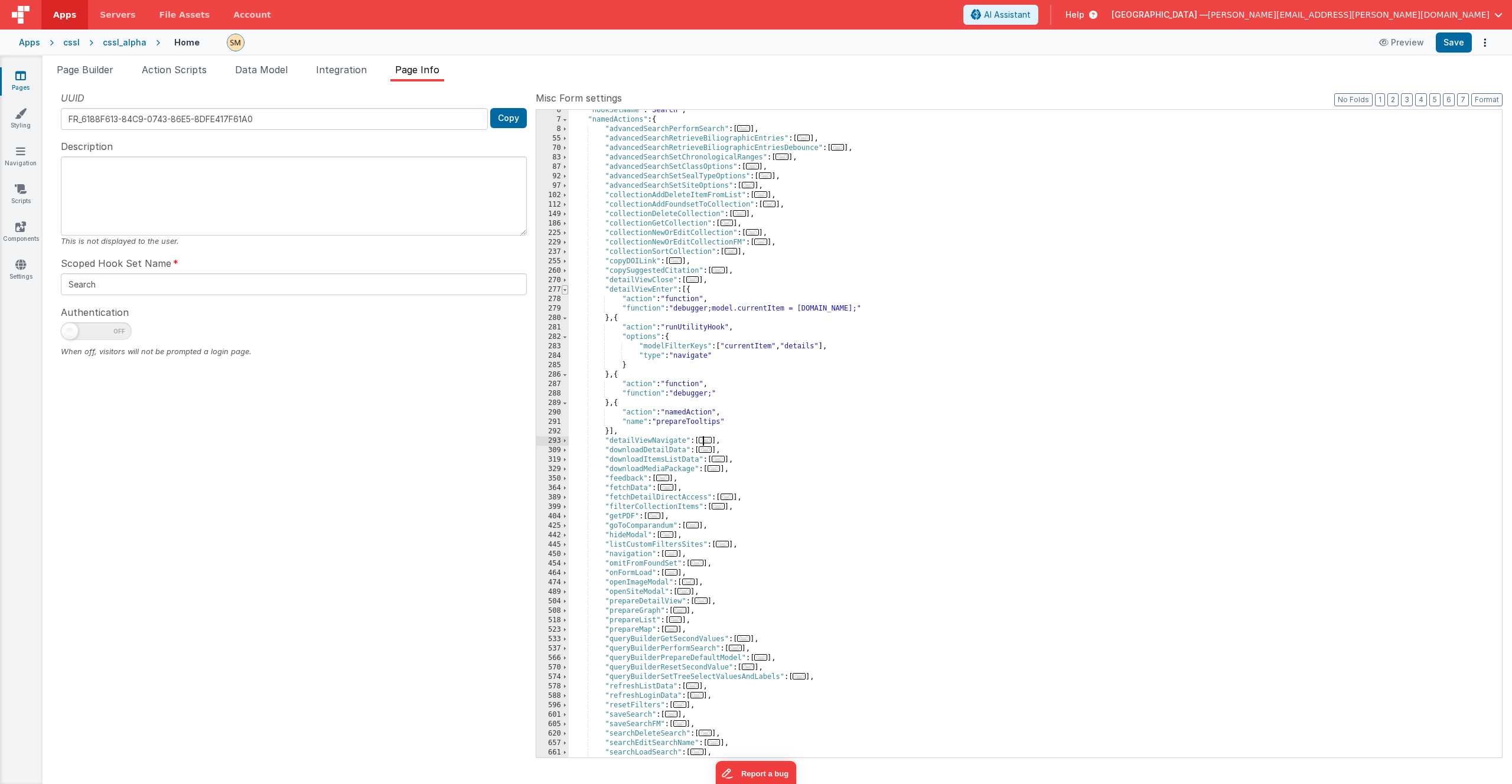
click at [567, 291] on span at bounding box center [565, 290] width 6 height 9
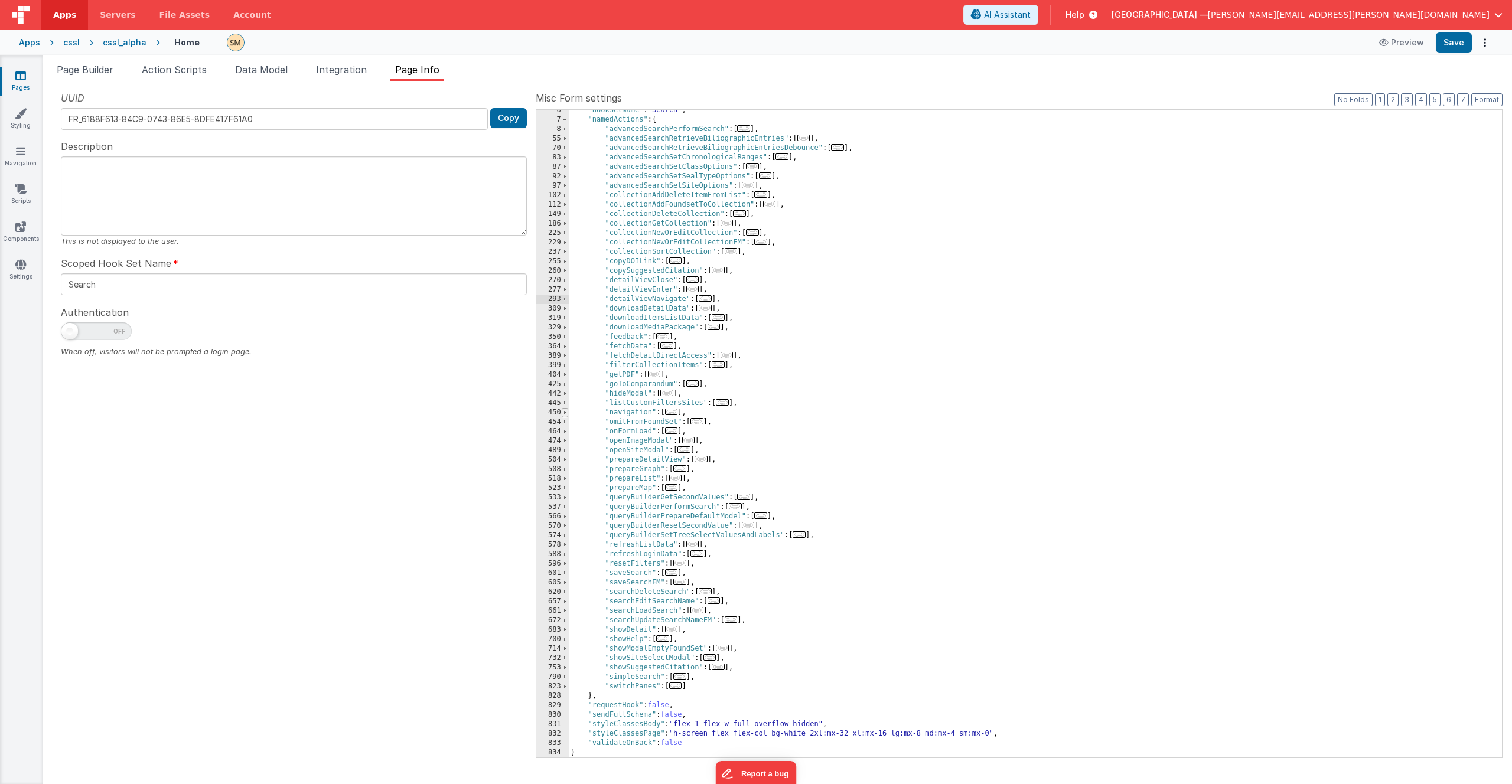
click at [567, 414] on span at bounding box center [565, 412] width 6 height 9
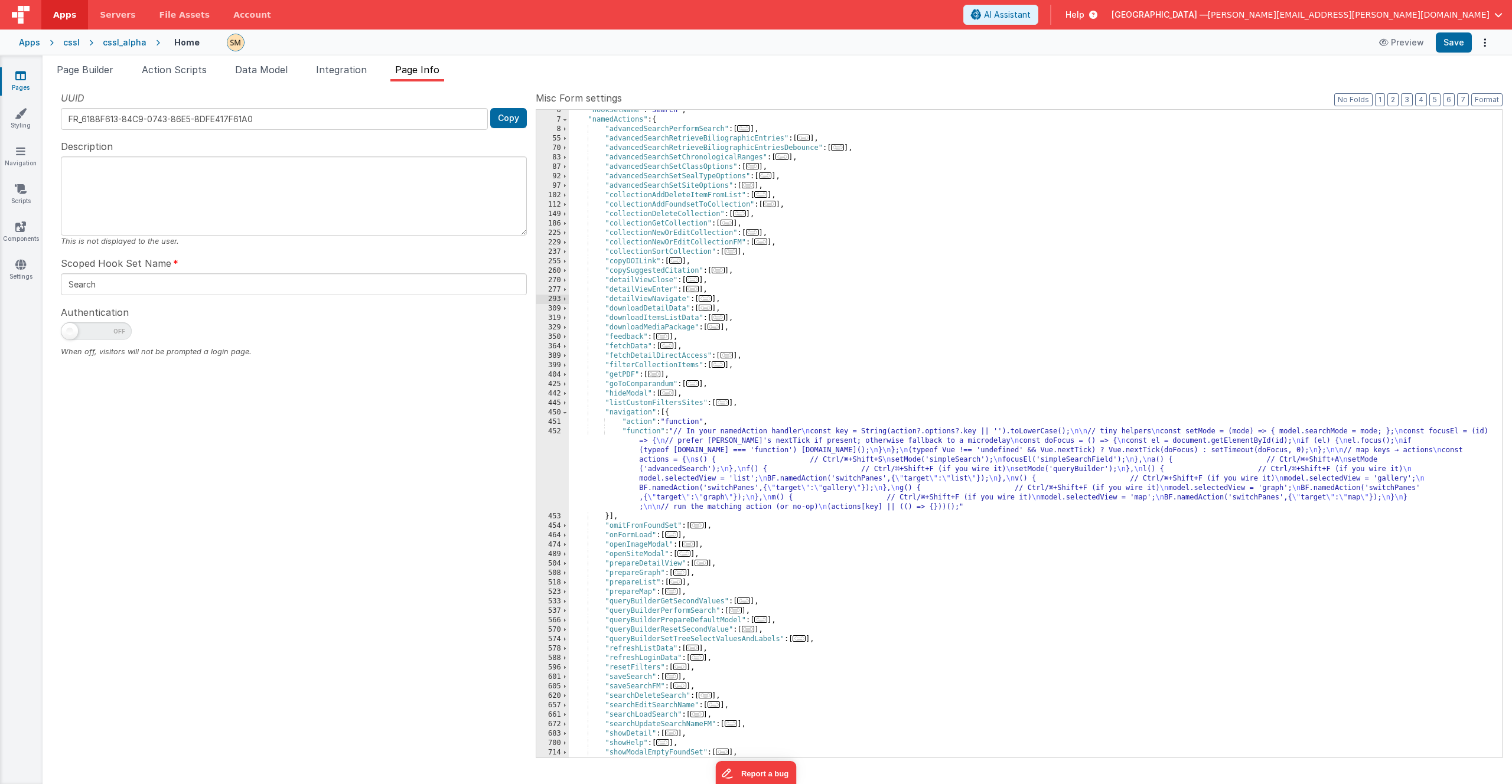
click at [693, 468] on div ""hookSetName" : "Search" , "namedActions" : { "advancedSearchPerformSearch" : […" at bounding box center [1031, 439] width 925 height 666
click at [557, 455] on div "452" at bounding box center [553, 469] width 33 height 85
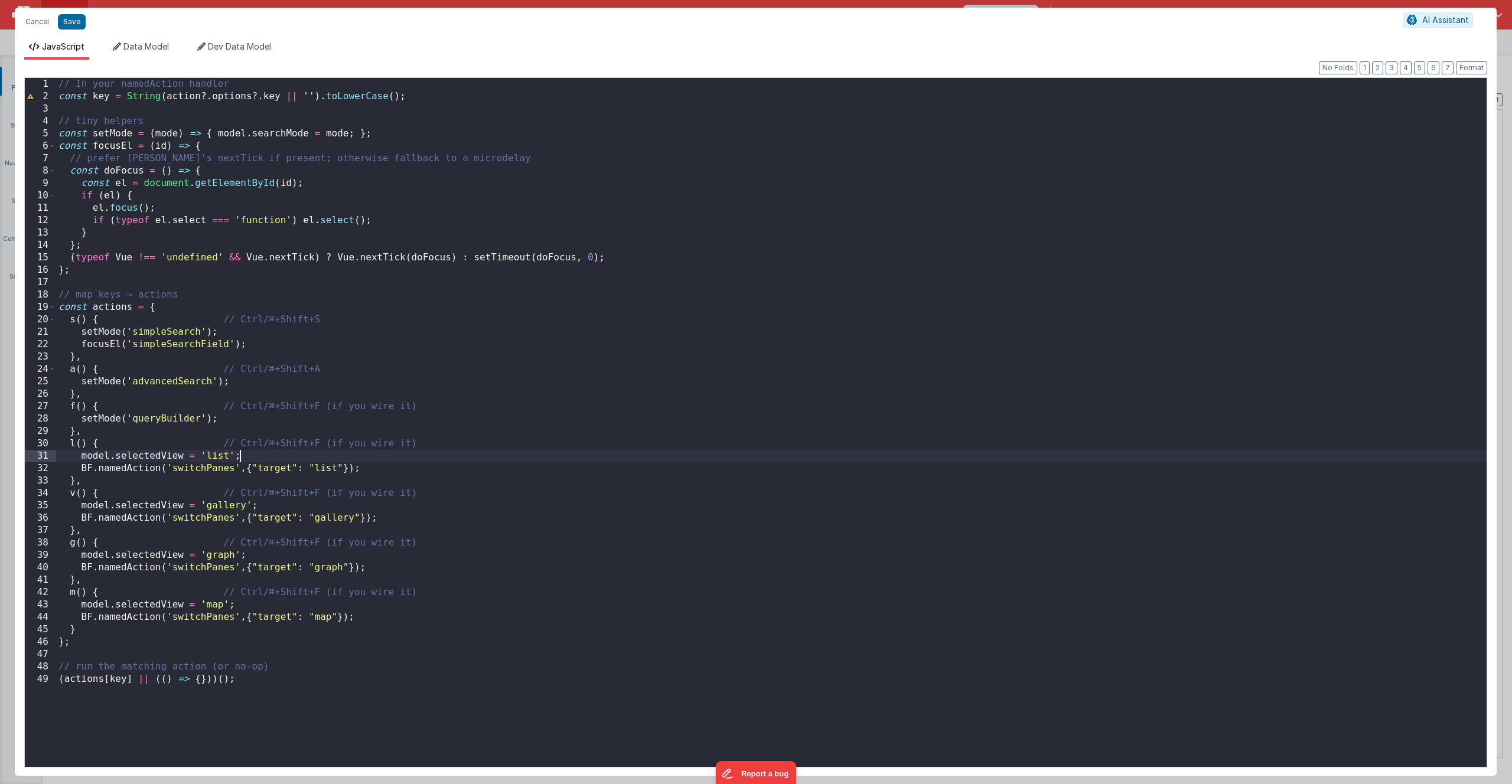
click at [556, 455] on div "// In your namedAction handler const key = String ( action ?. options ?. key ||…" at bounding box center [771, 435] width 1430 height 714
click at [111, 644] on div "// In your namedAction handler const key = String ( action ?. options ?. key ||…" at bounding box center [771, 435] width 1430 height 714
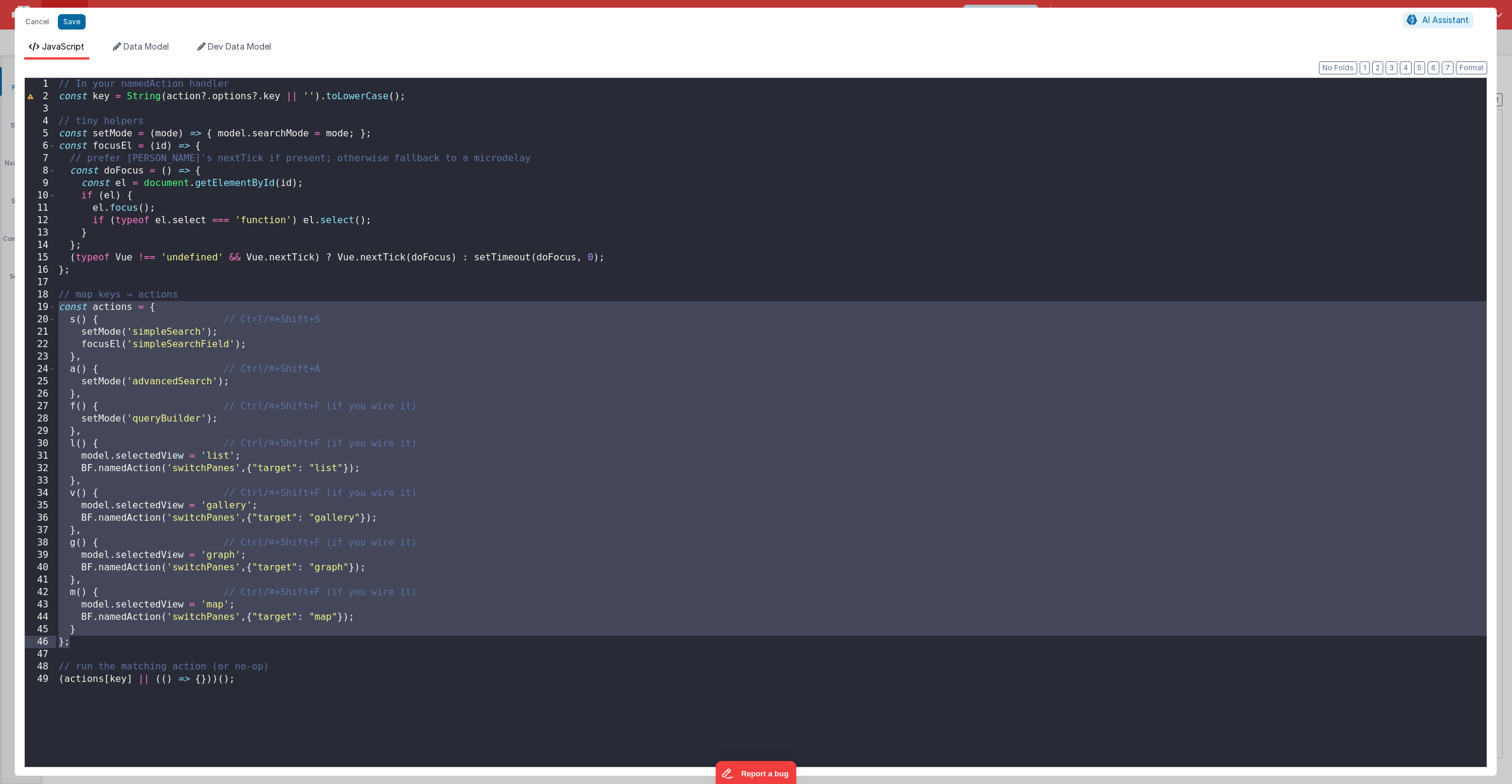
drag, startPoint x: 58, startPoint y: 309, endPoint x: 150, endPoint y: 641, distance: 344.5
click at [150, 641] on div "// In your namedAction handler const key = String ( action ?. options ?. key ||…" at bounding box center [771, 435] width 1430 height 714
click at [150, 644] on div "// In your namedAction handler const key = String ( action ?. options ?. key ||…" at bounding box center [771, 435] width 1430 height 714
drag, startPoint x: 57, startPoint y: 307, endPoint x: 155, endPoint y: 644, distance: 351.0
click at [155, 644] on div "// In your namedAction handler const key = String ( action ?. options ?. key ||…" at bounding box center [771, 435] width 1430 height 714
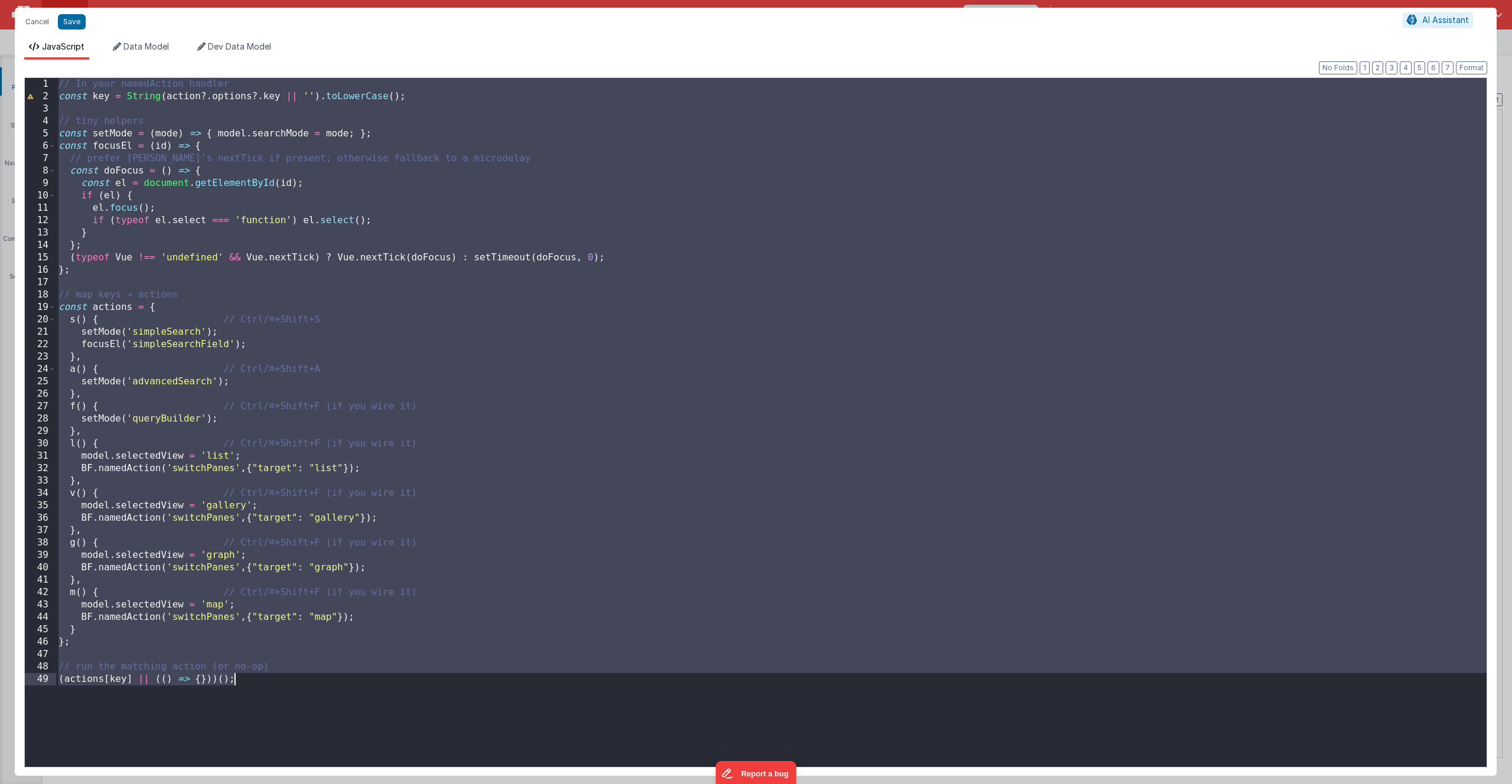
click at [63, 298] on div "// In your namedAction handler const key = String ( action ?. options ?. key ||…" at bounding box center [771, 435] width 1430 height 714
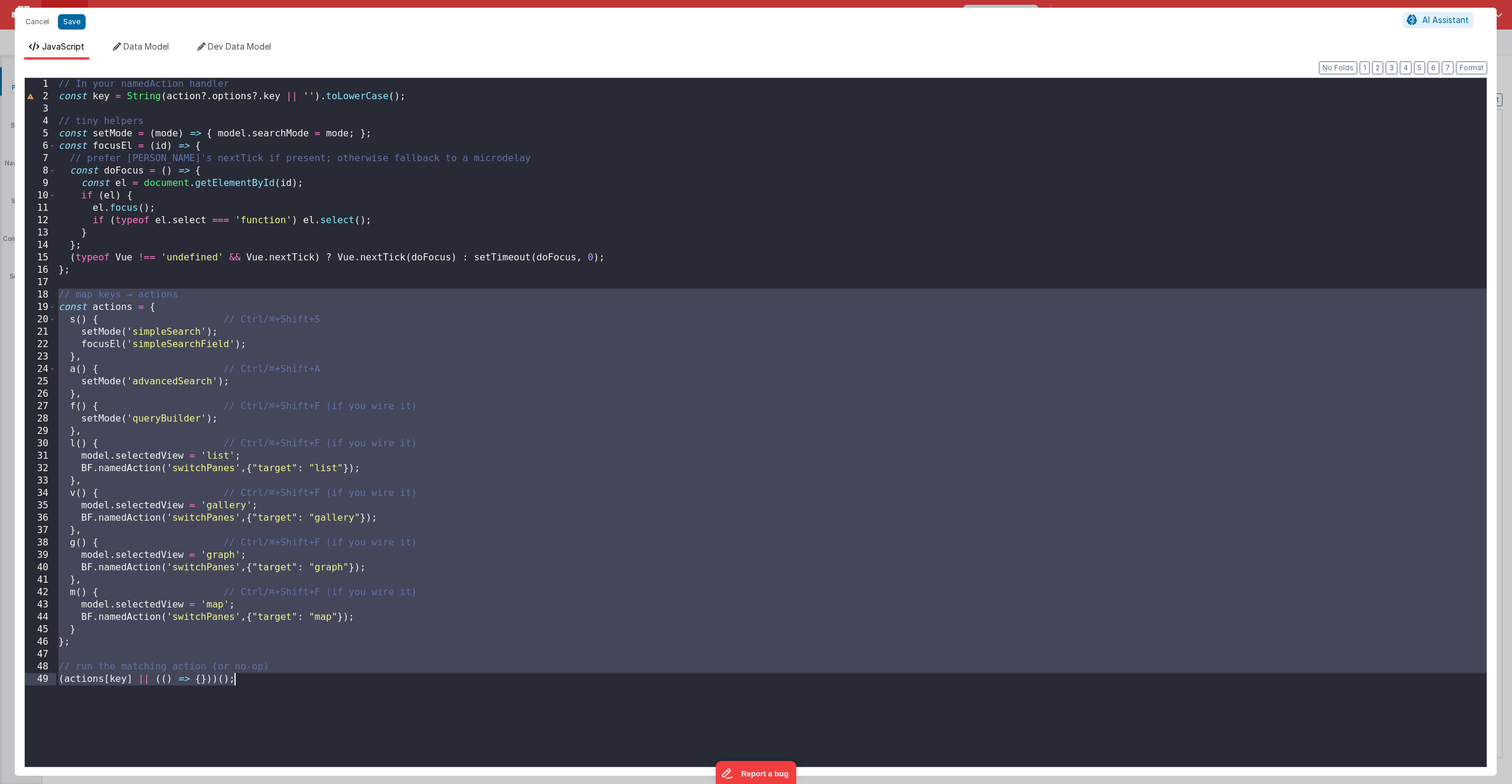
drag, startPoint x: 57, startPoint y: 295, endPoint x: 259, endPoint y: 702, distance: 454.4
click at [259, 702] on div "// In your namedAction handler const key = String ( action ?. options ?. key ||…" at bounding box center [771, 435] width 1430 height 714
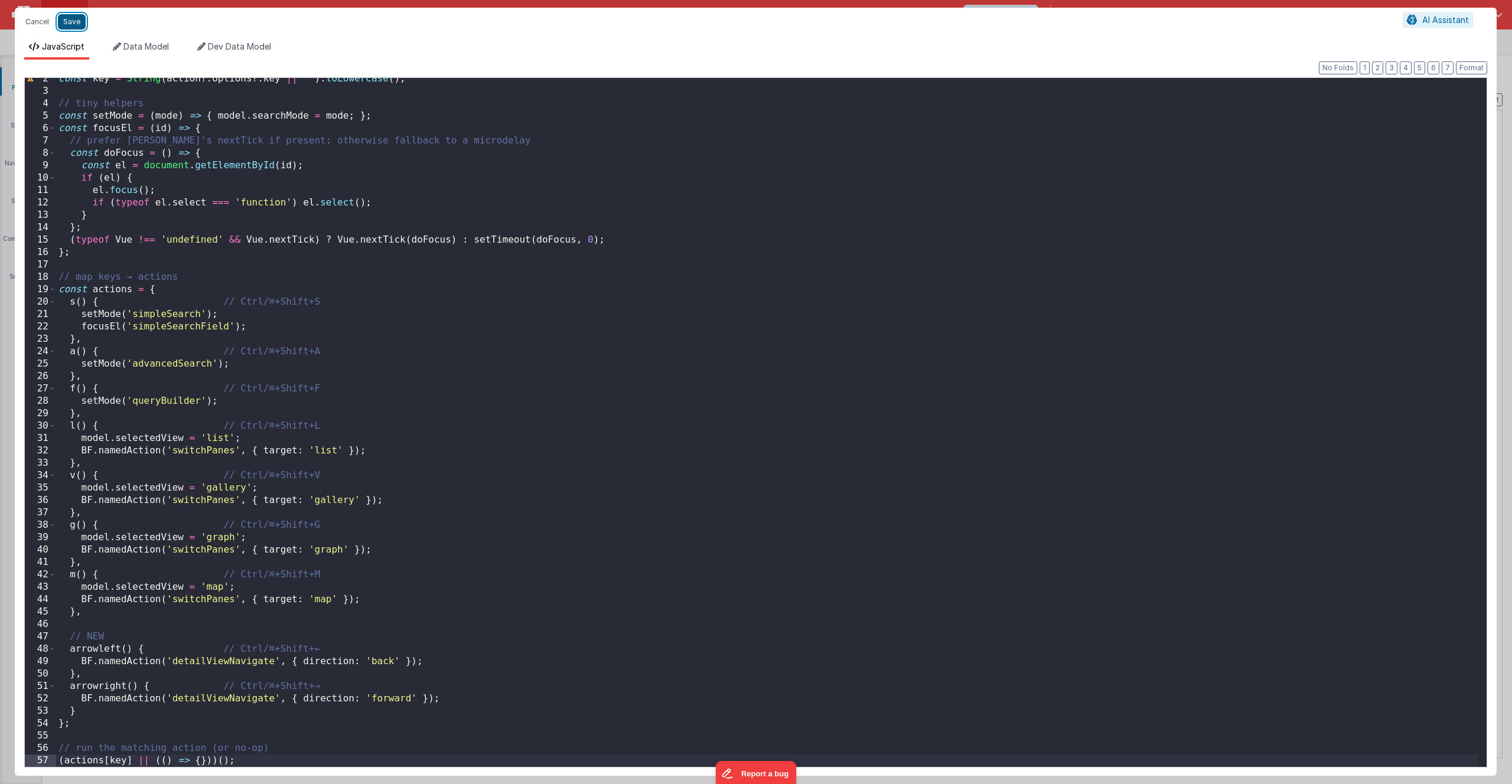
click at [68, 23] on button "Save" at bounding box center [72, 22] width 28 height 15
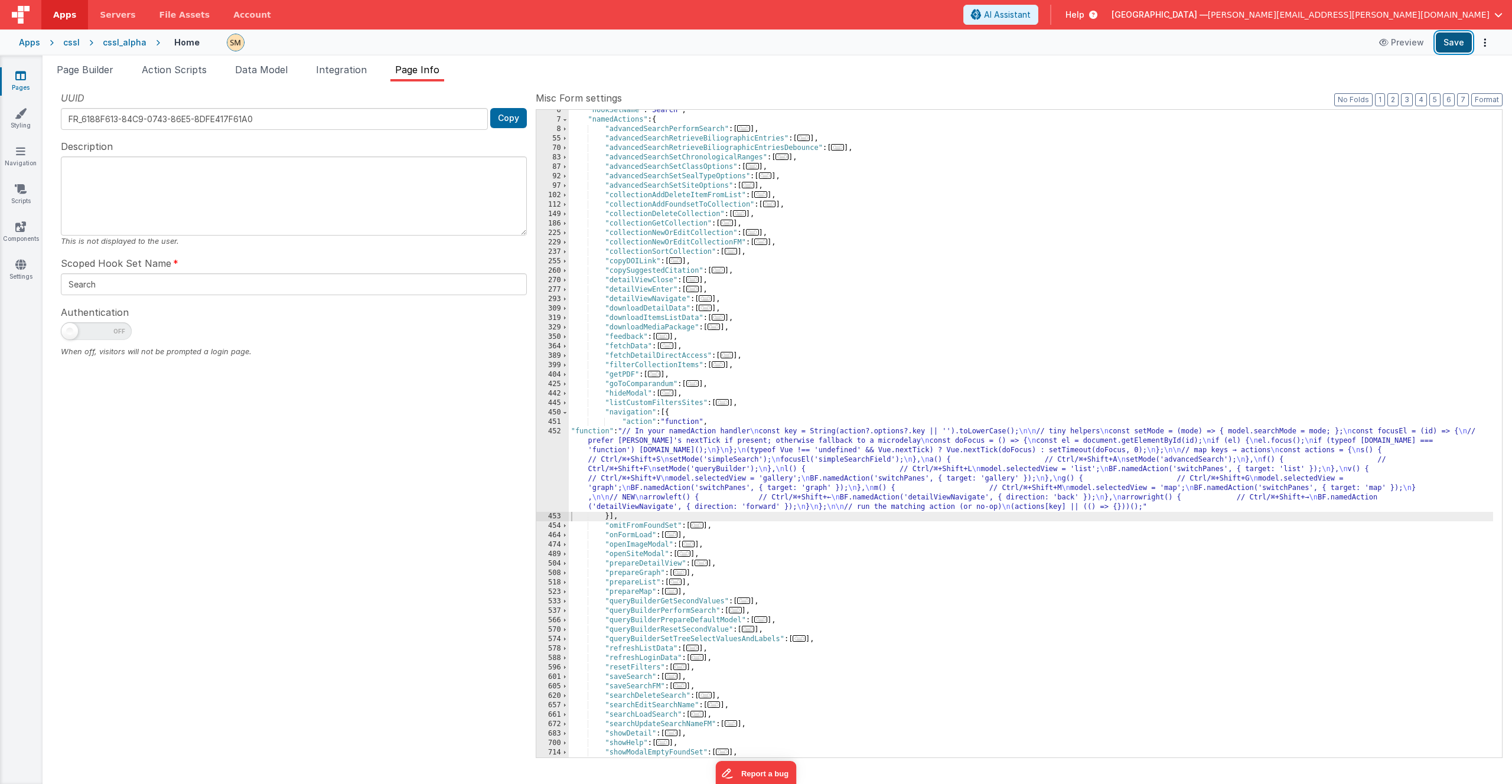
click at [1451, 42] on button "Save" at bounding box center [1454, 43] width 36 height 20
click at [1454, 45] on button "Save" at bounding box center [1454, 43] width 36 height 20
click at [98, 69] on span "Page Builder" at bounding box center [85, 69] width 57 height 12
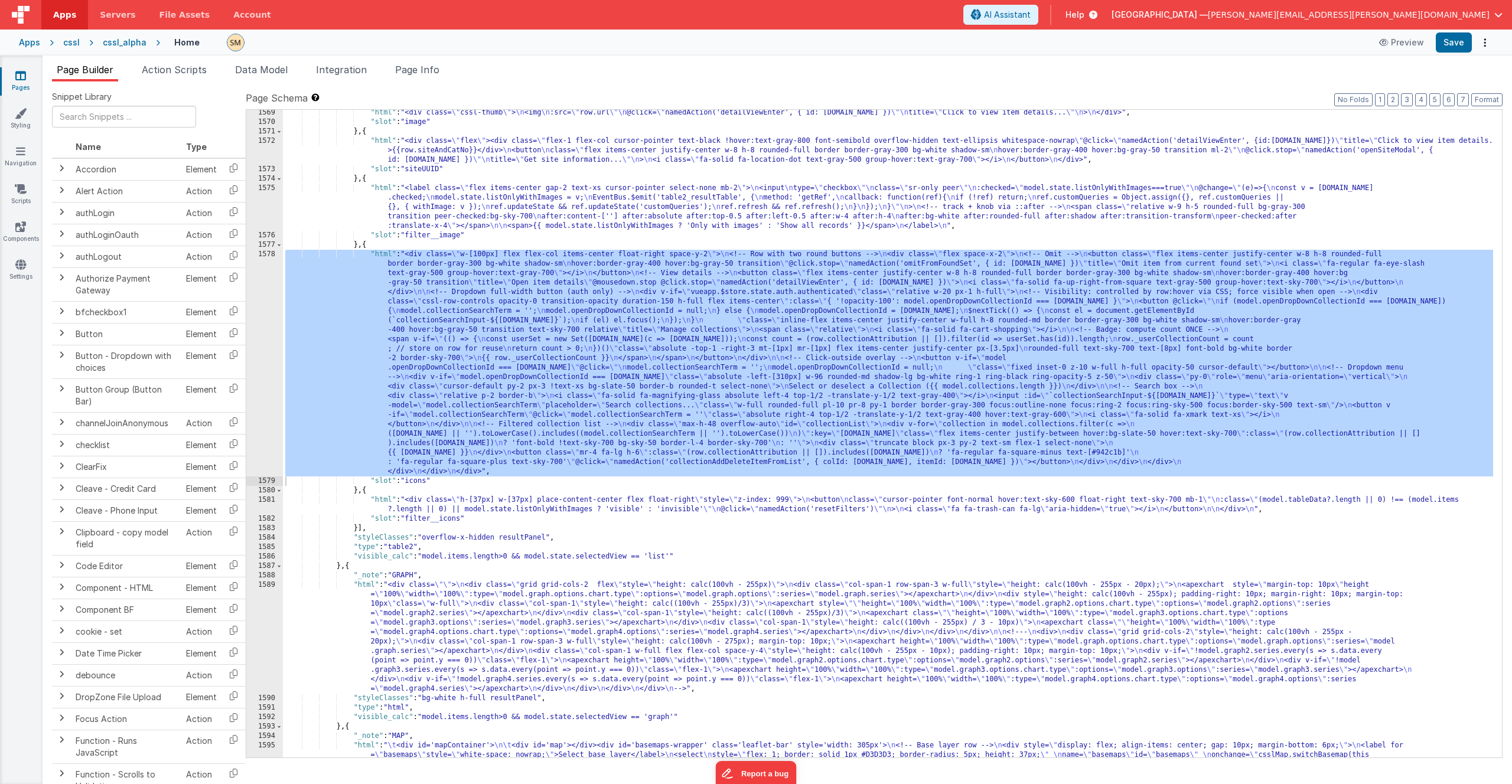
click at [489, 389] on div ""html" : "<div class= \" cssl-thumb \" > \n <img \n :src= \" row.url \"\n @clic…" at bounding box center [887, 512] width 1210 height 808
click at [268, 344] on div "1578" at bounding box center [265, 363] width 36 height 227
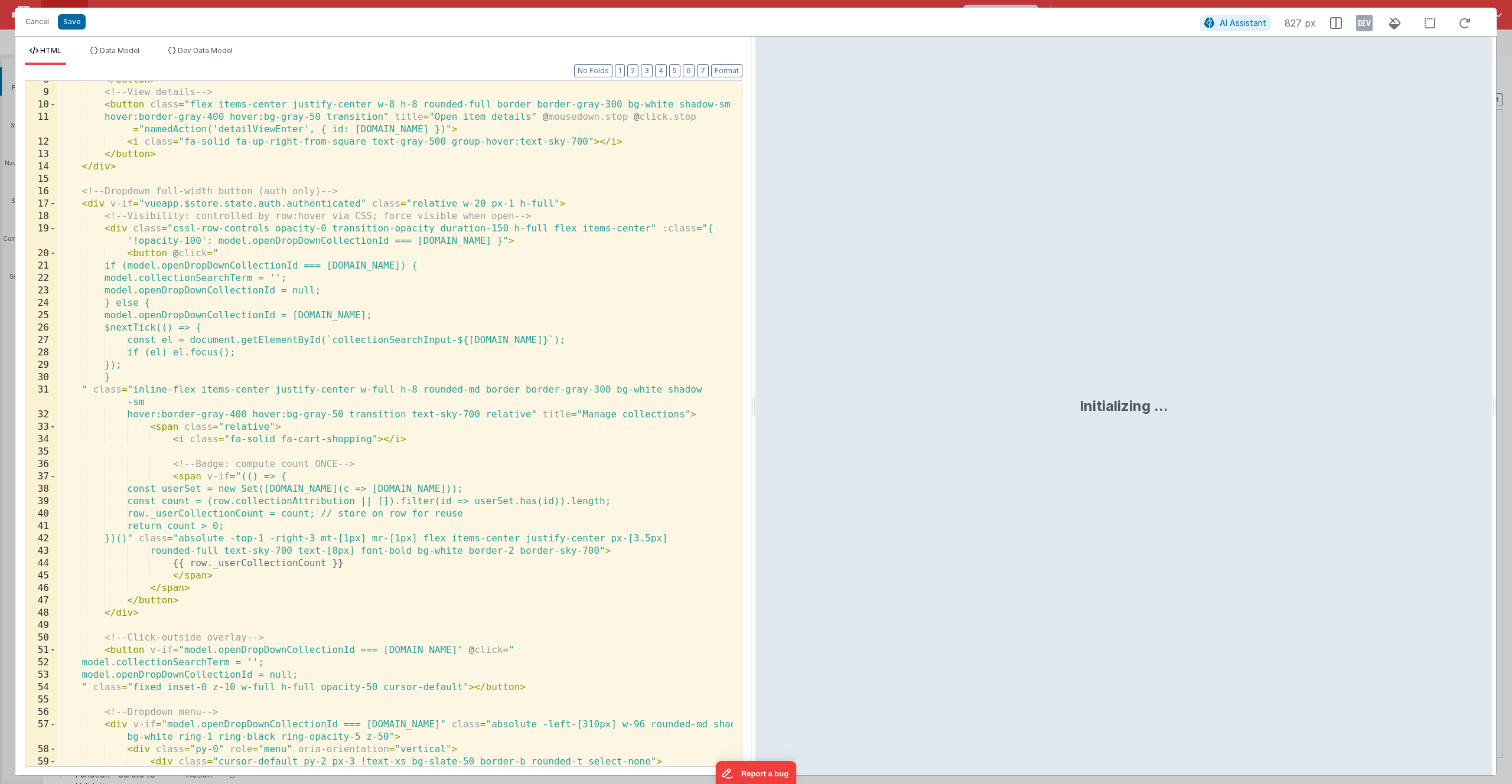
scroll to position [0, 0]
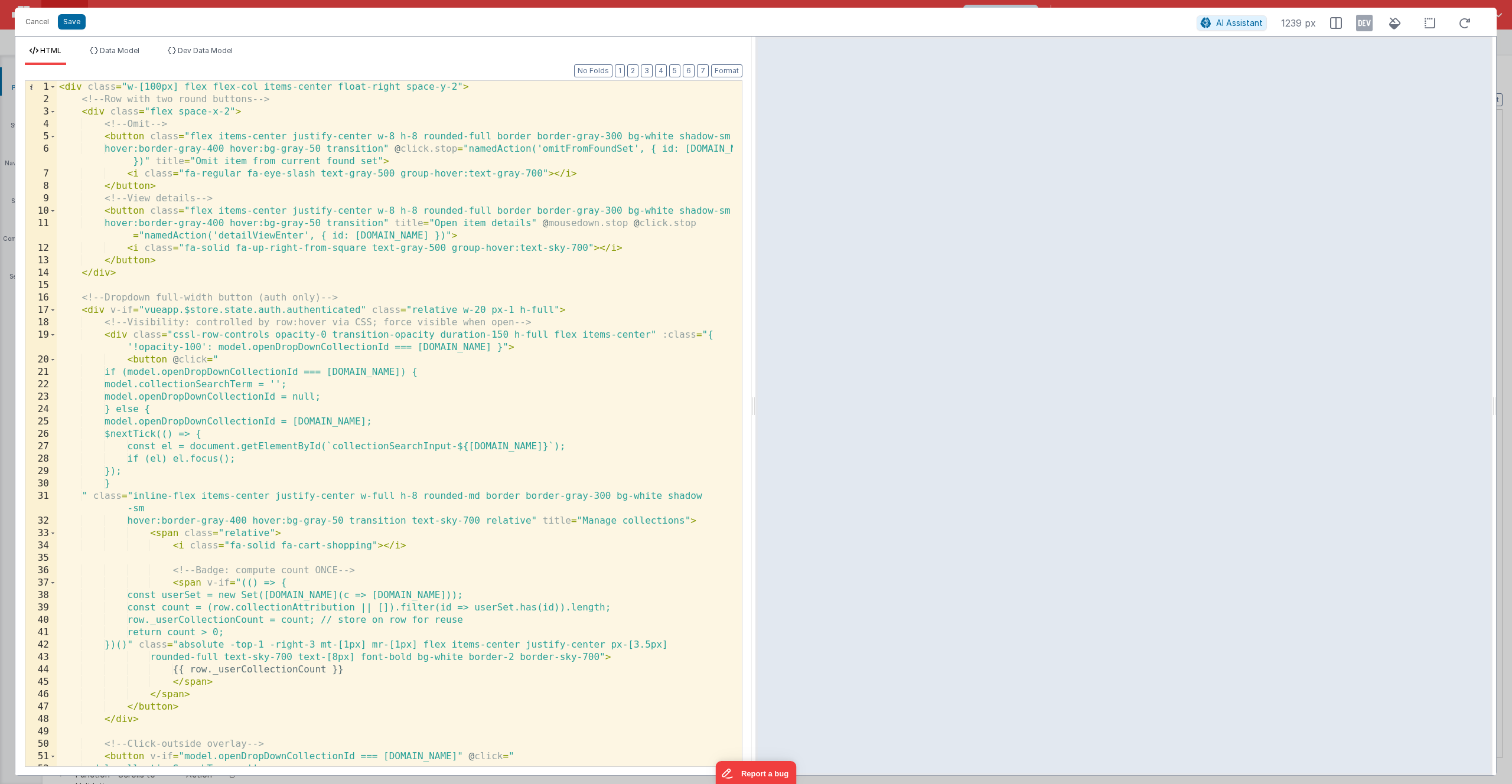
click at [276, 333] on div "< div class = "w-[100px] flex flex-col items-center float-right space-y-2" > <!…" at bounding box center [395, 436] width 676 height 711
type input "src"
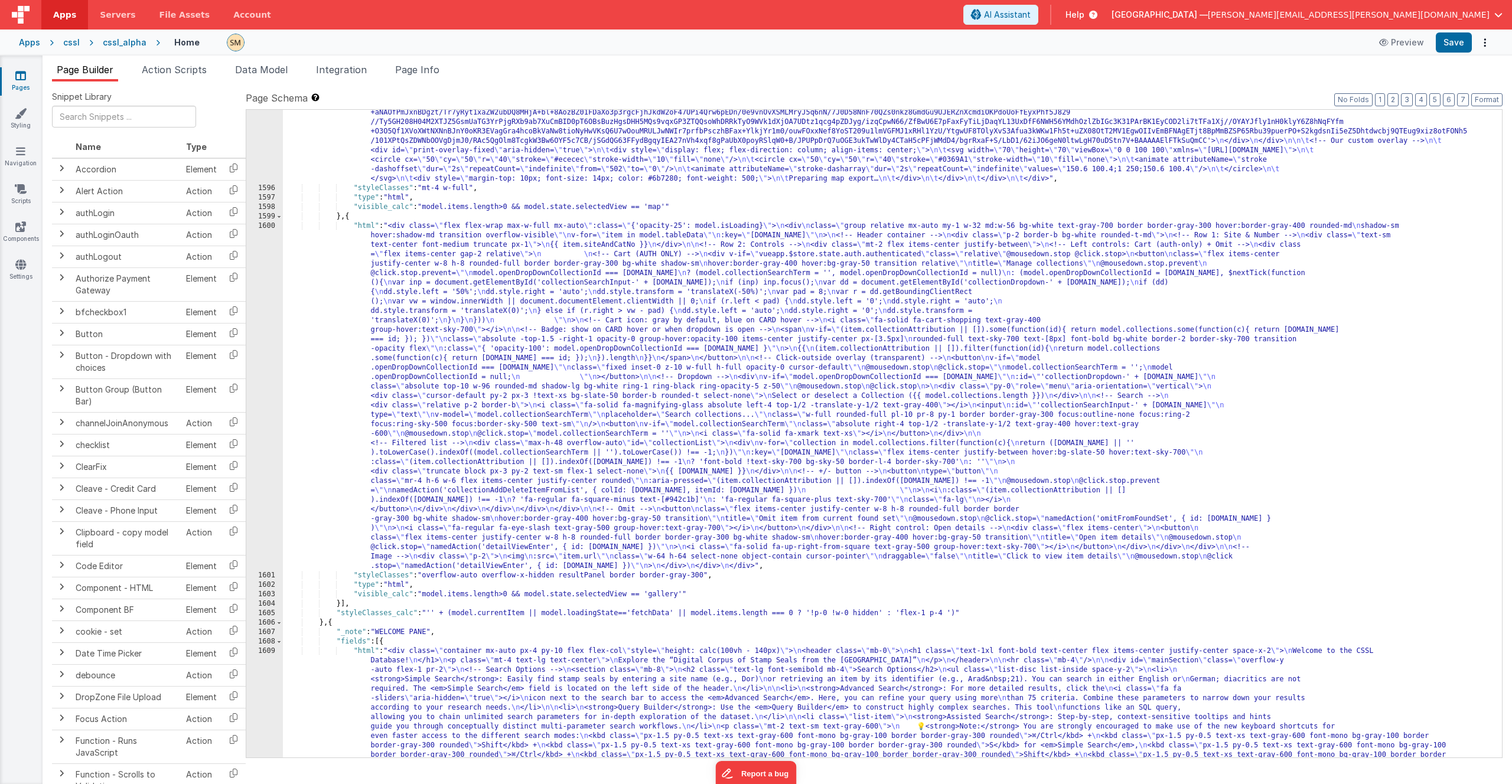
scroll to position [16922, 0]
click at [418, 392] on div ""html" : " \t <div id='mapContainer'> \n\t <div id='map'></div><div id='basemap…" at bounding box center [887, 587] width 1210 height 1110
click at [264, 389] on div "1600" at bounding box center [265, 396] width 36 height 350
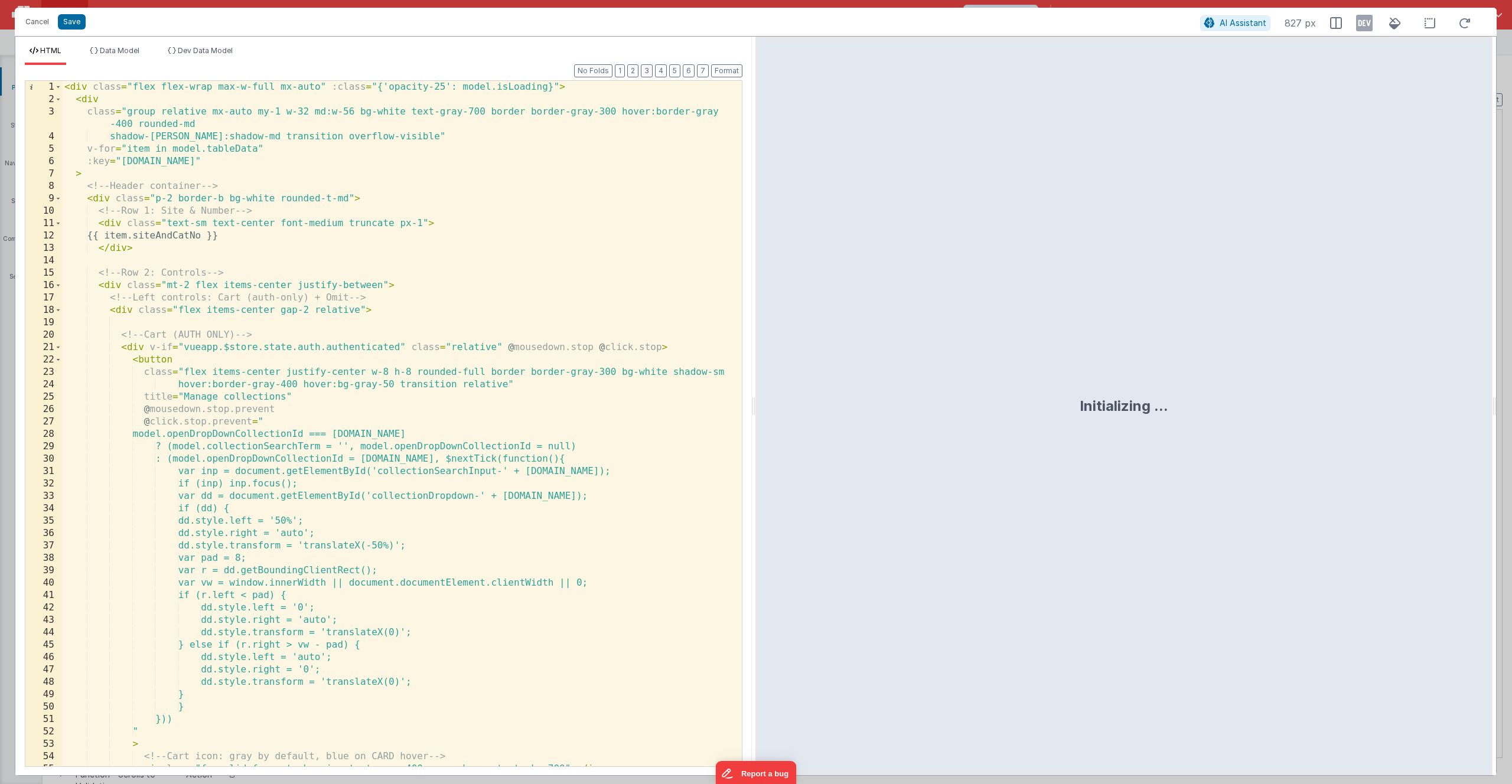
click at [264, 389] on div "< div class = "flex flex-wrap max-w-full mx-auto" :class = "{'opacity-25': mode…" at bounding box center [397, 436] width 671 height 711
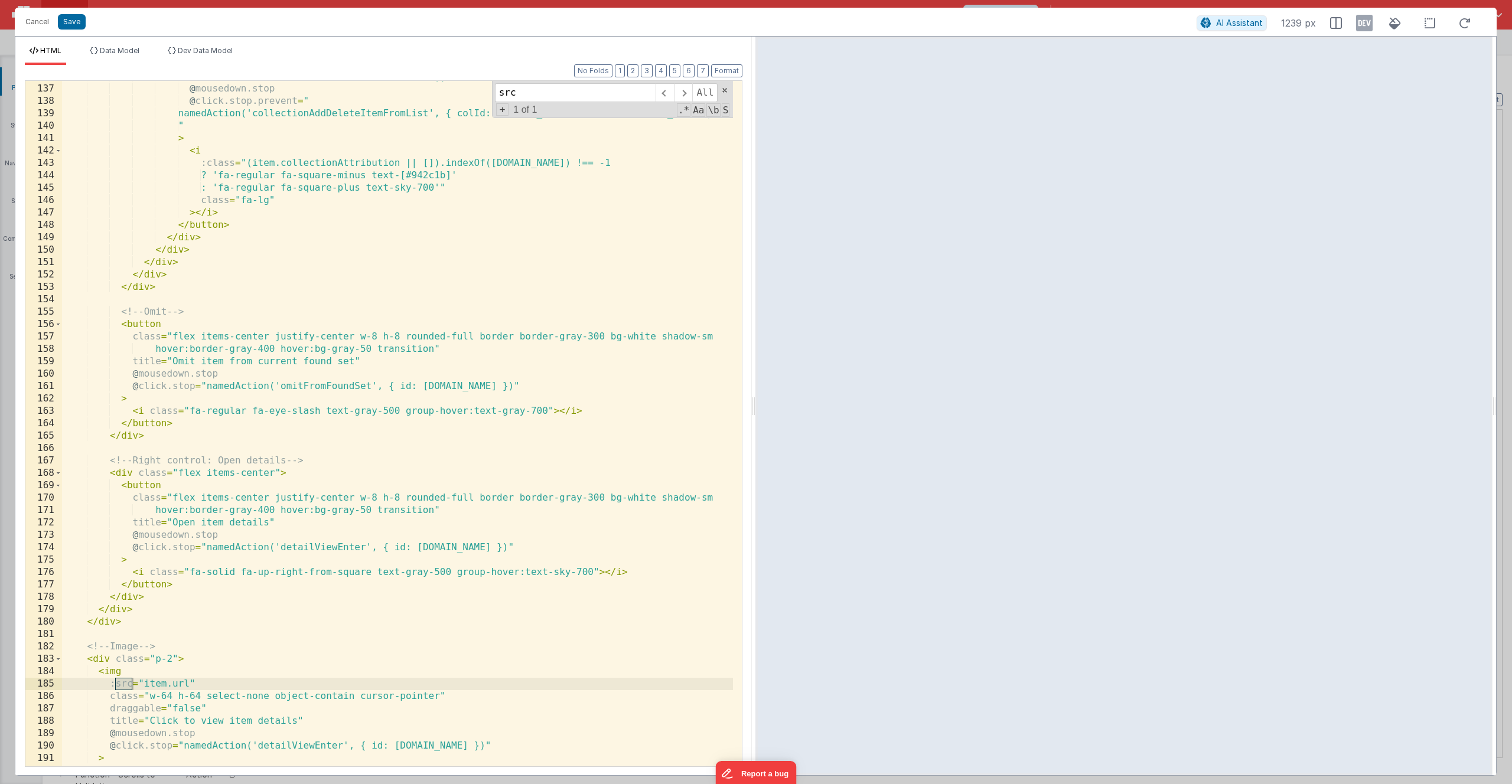
scroll to position [1795, 0]
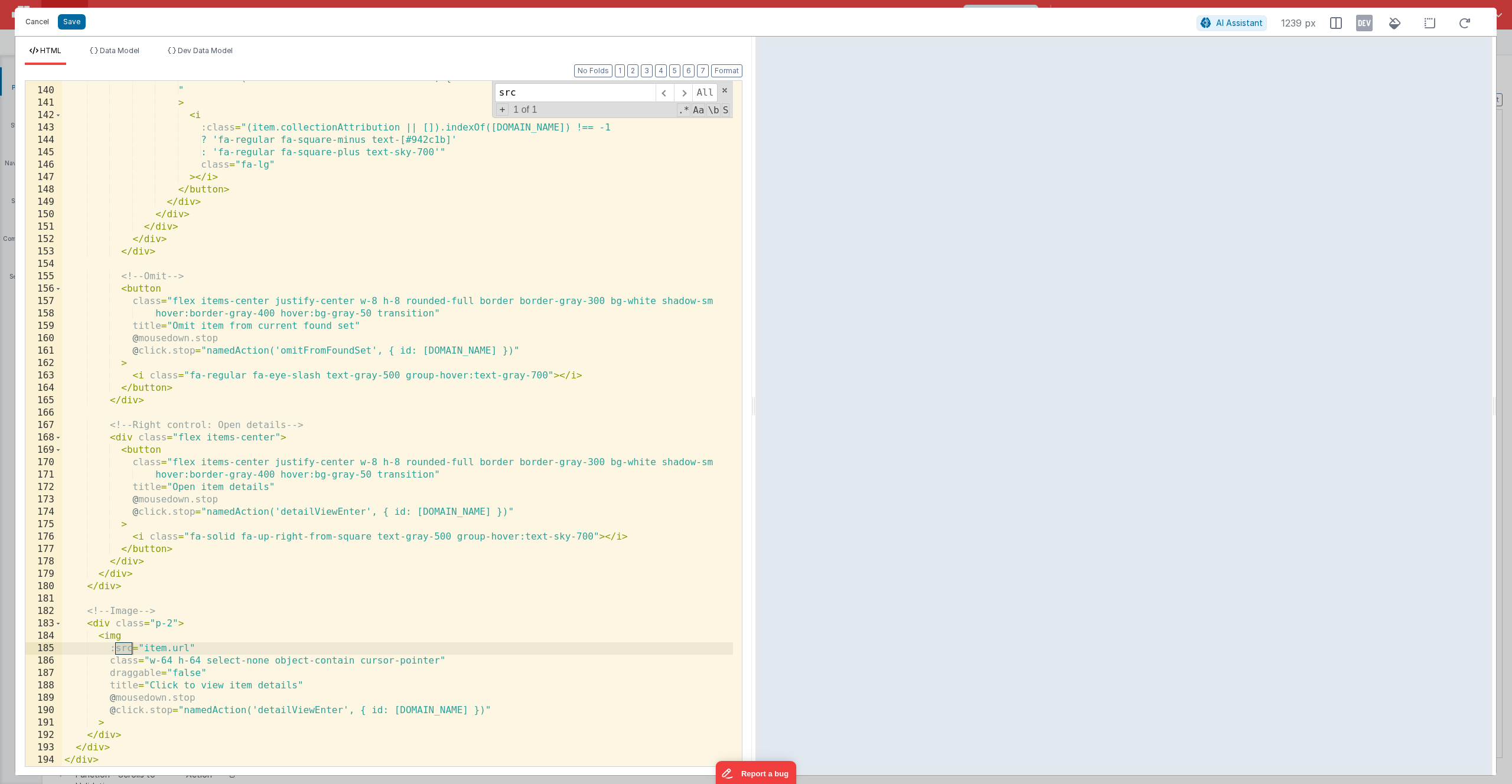
type input "src"
click at [44, 19] on button "Cancel" at bounding box center [36, 22] width 35 height 16
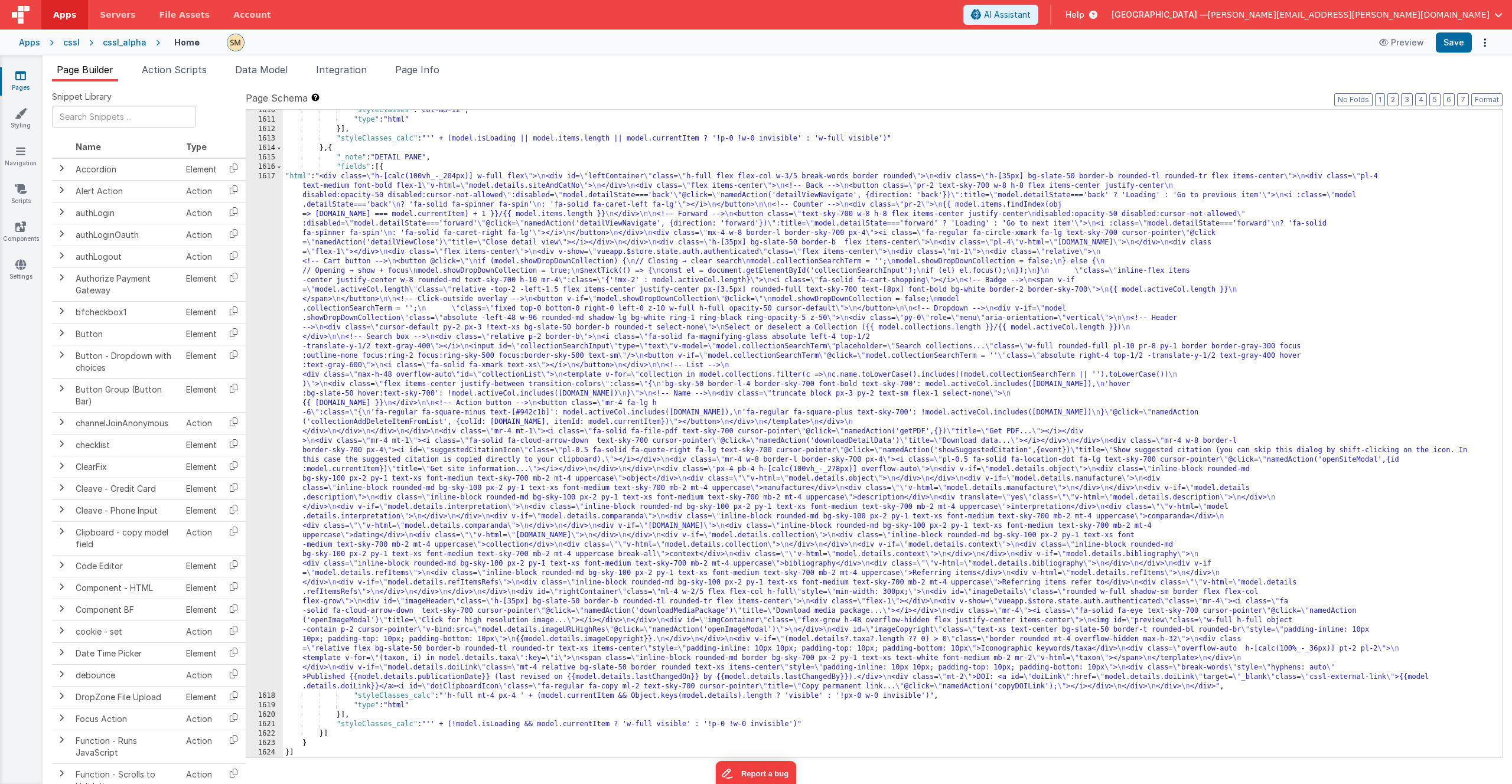
scroll to position [17775, 0]
click at [490, 391] on div ""styleClasses" : "col-md-12" , "type" : "html" }] , "styleClasses_calc" : "'' +…" at bounding box center [887, 439] width 1210 height 666
click at [266, 417] on div "1617" at bounding box center [265, 431] width 36 height 519
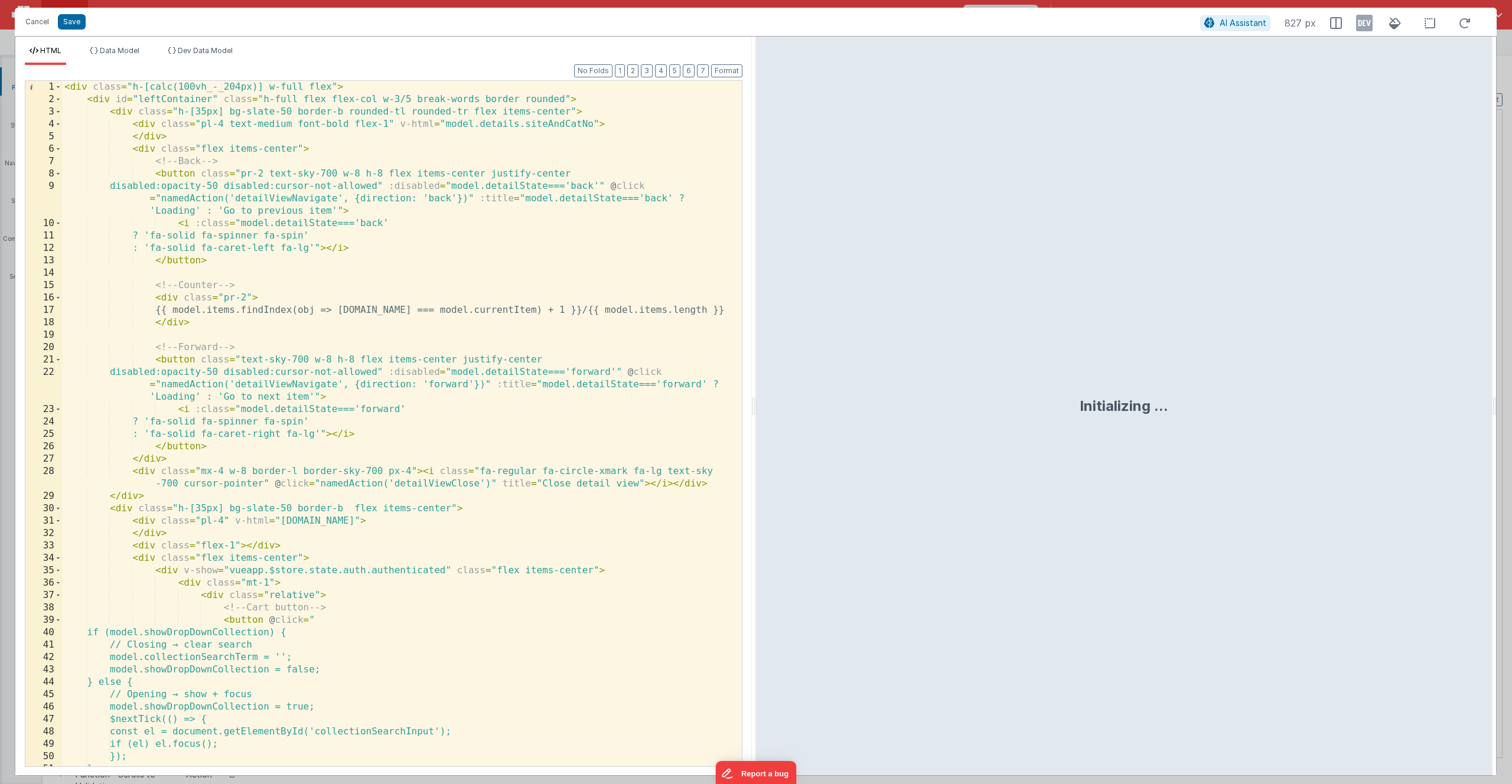
click at [266, 417] on div "< div class = "h-[calc(100vh_-_204px)] w-full flex" > < div id = "leftContainer…" at bounding box center [397, 441] width 671 height 722
type input "r"
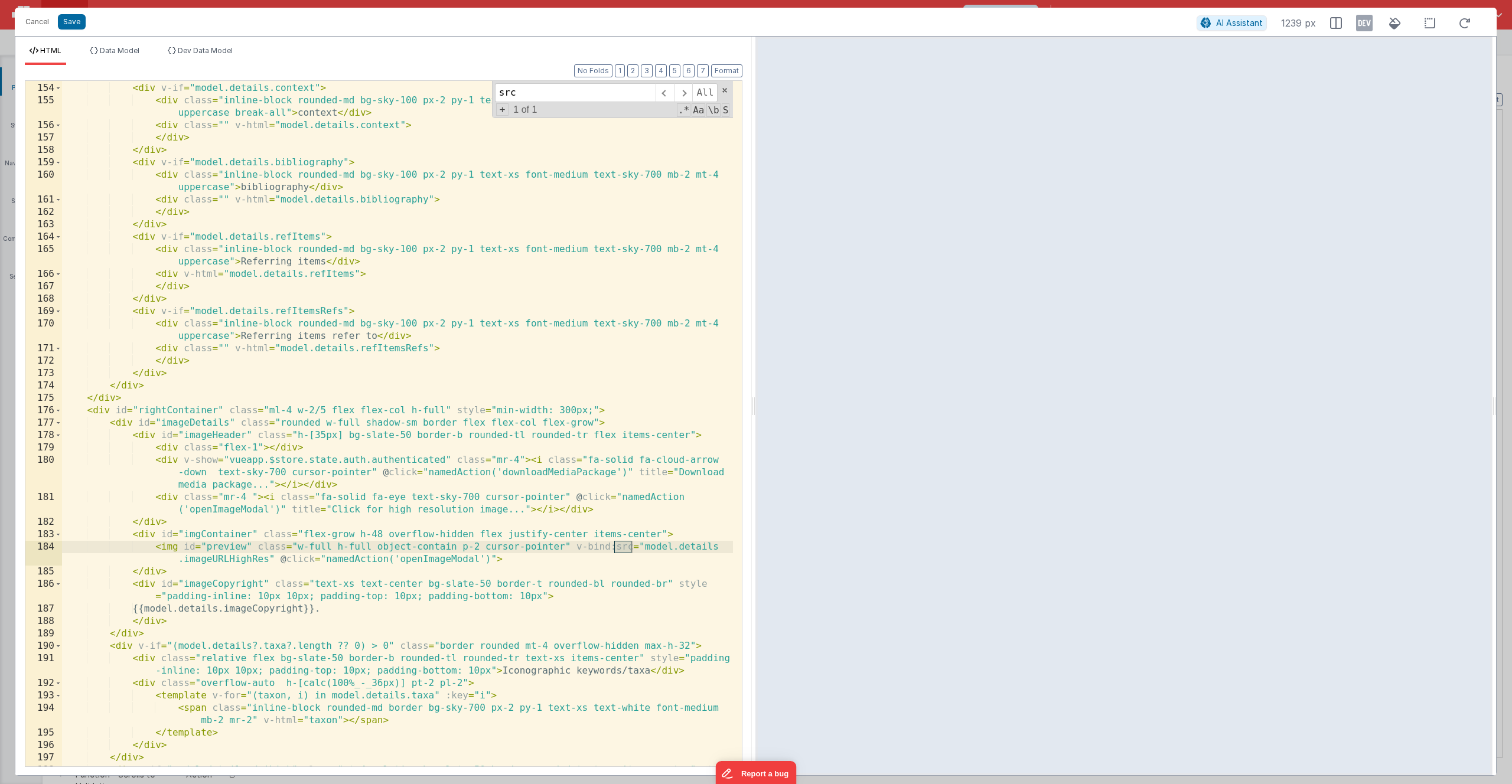
scroll to position [2366, 0]
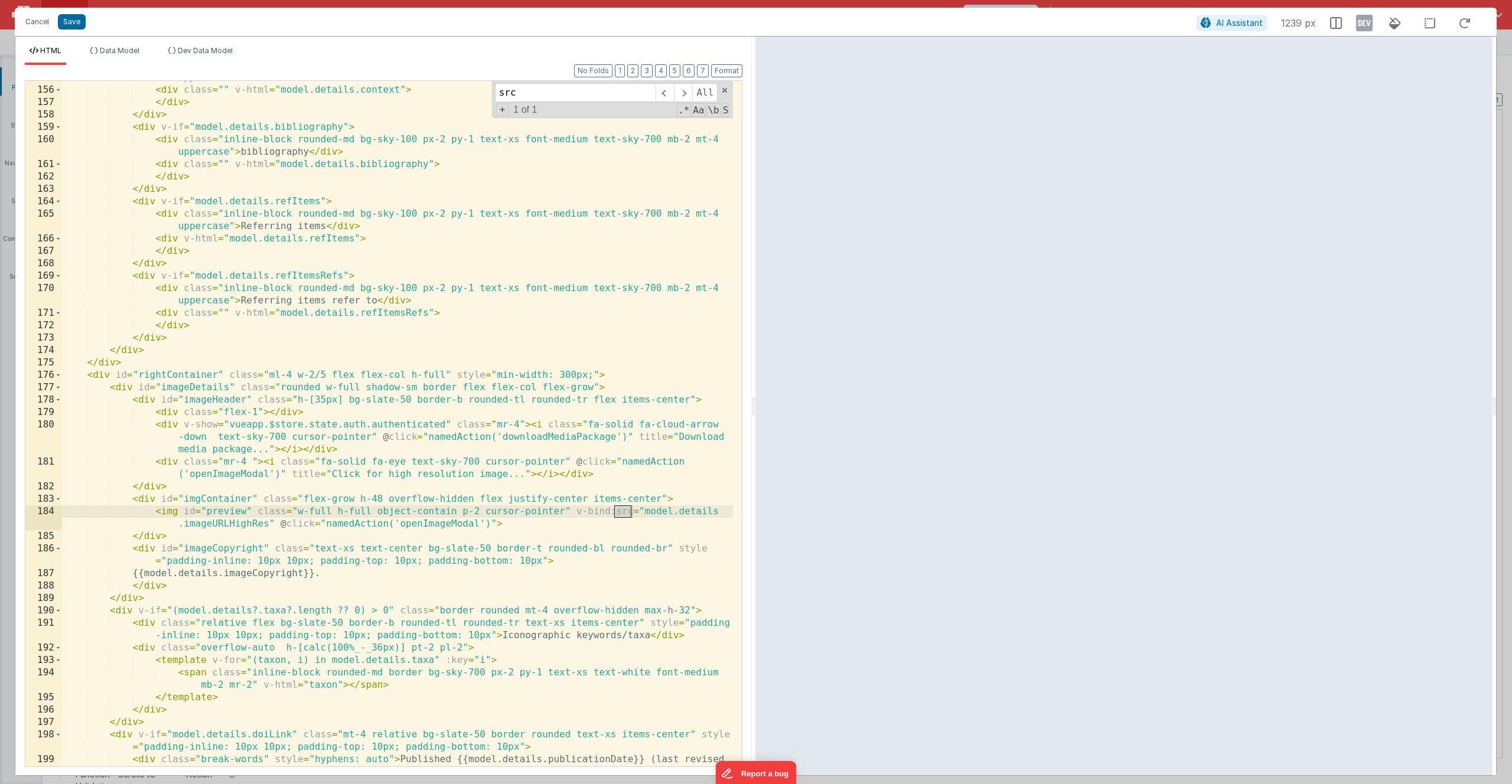
type input "src"
click at [376, 574] on div "< div class = "inline-block rounded-md bg-sky-100 px-2 py-1 text-xs font-medium…" at bounding box center [397, 426] width 671 height 735
click at [42, 23] on button "Cancel" at bounding box center [36, 22] width 35 height 16
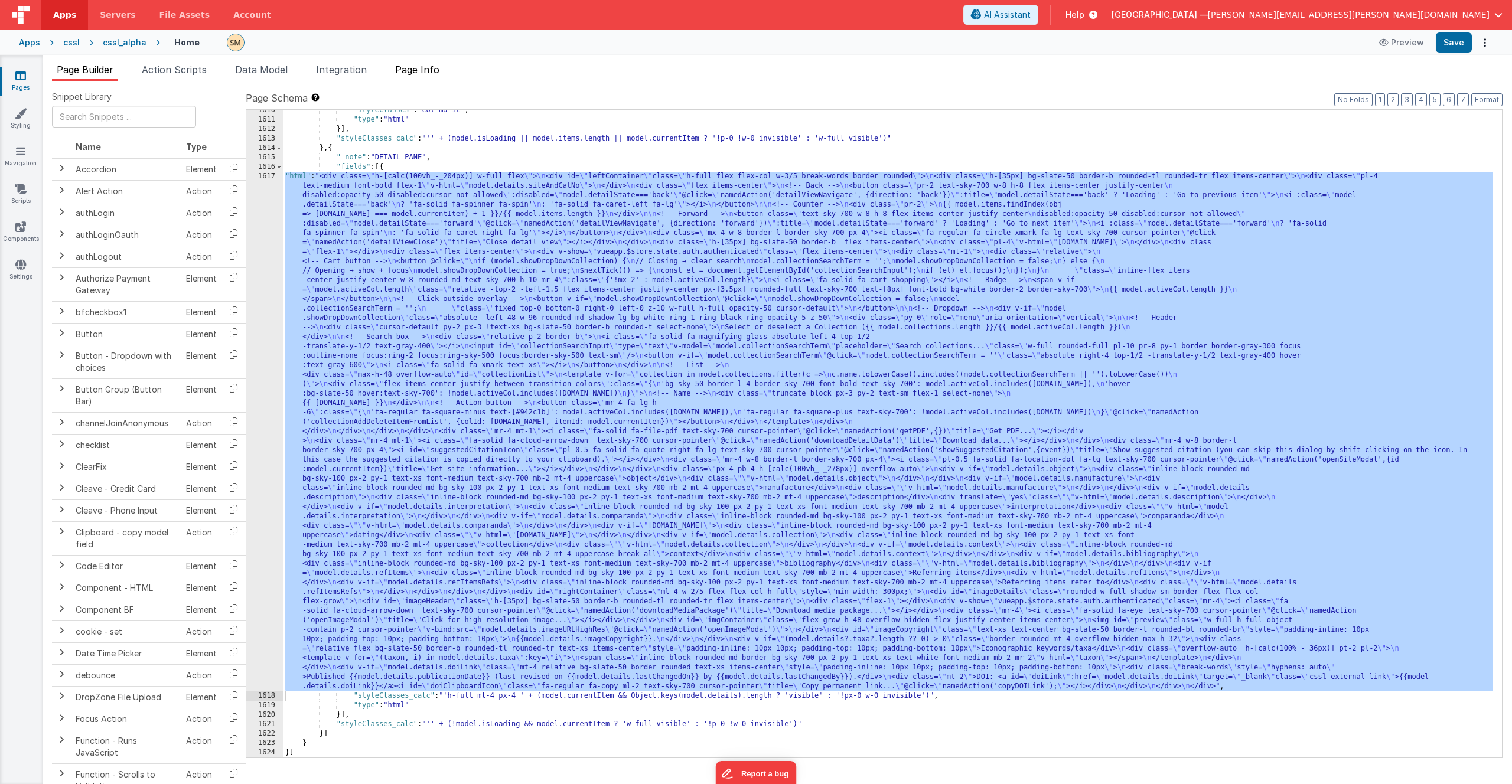
click at [420, 67] on span "Page Info" at bounding box center [417, 69] width 44 height 12
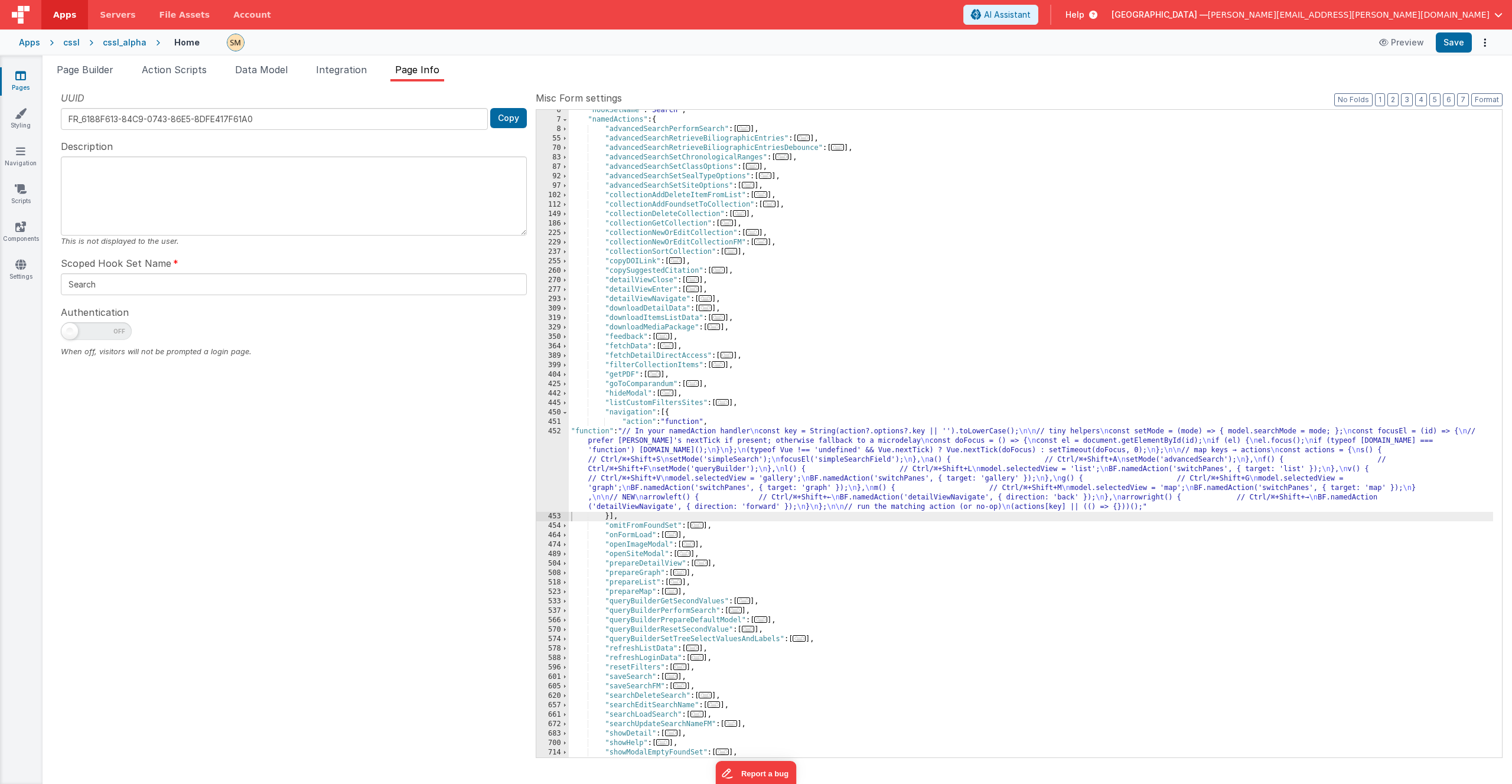
click at [684, 450] on div ""hookSetName" : "Search" , "namedActions" : { "advancedSearchPerformSearch" : […" at bounding box center [1031, 439] width 925 height 666
click at [555, 461] on div "452" at bounding box center [553, 469] width 33 height 85
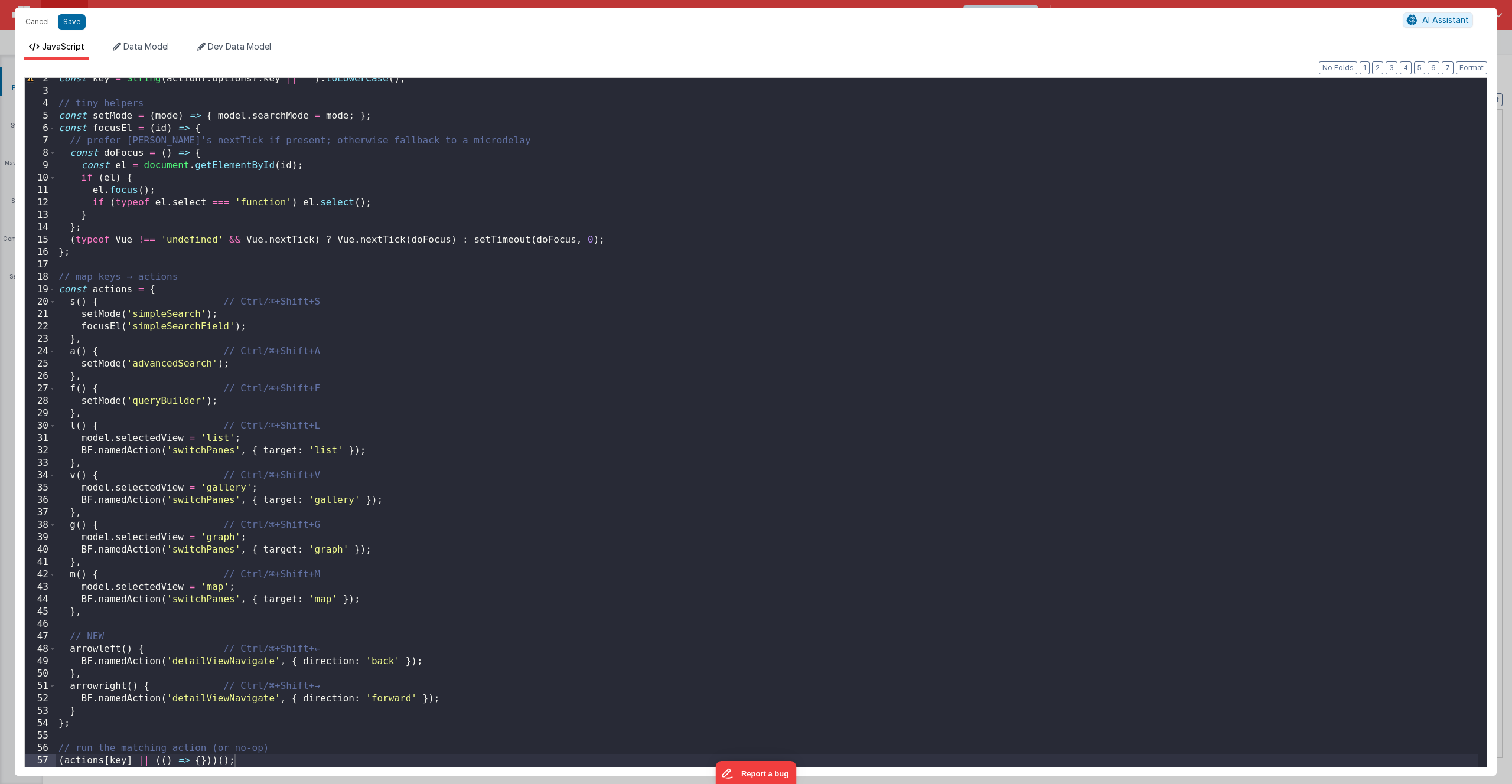
scroll to position [18, 0]
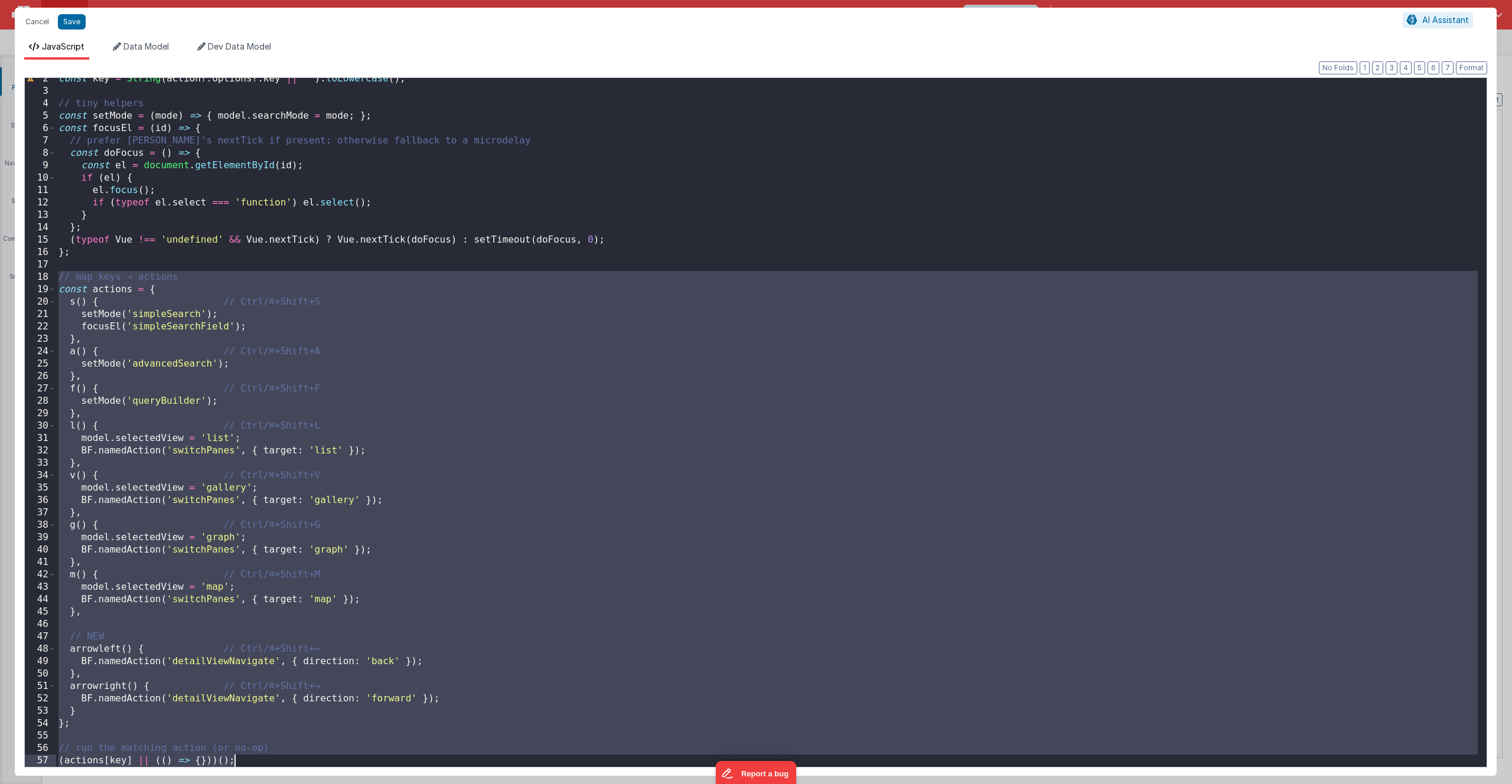
drag, startPoint x: 60, startPoint y: 276, endPoint x: 304, endPoint y: 761, distance: 542.9
click at [304, 765] on div "const key = String ( action ?. options ?. key || '' ) . toLowerCase ( ) ; // ti…" at bounding box center [767, 430] width 1421 height 714
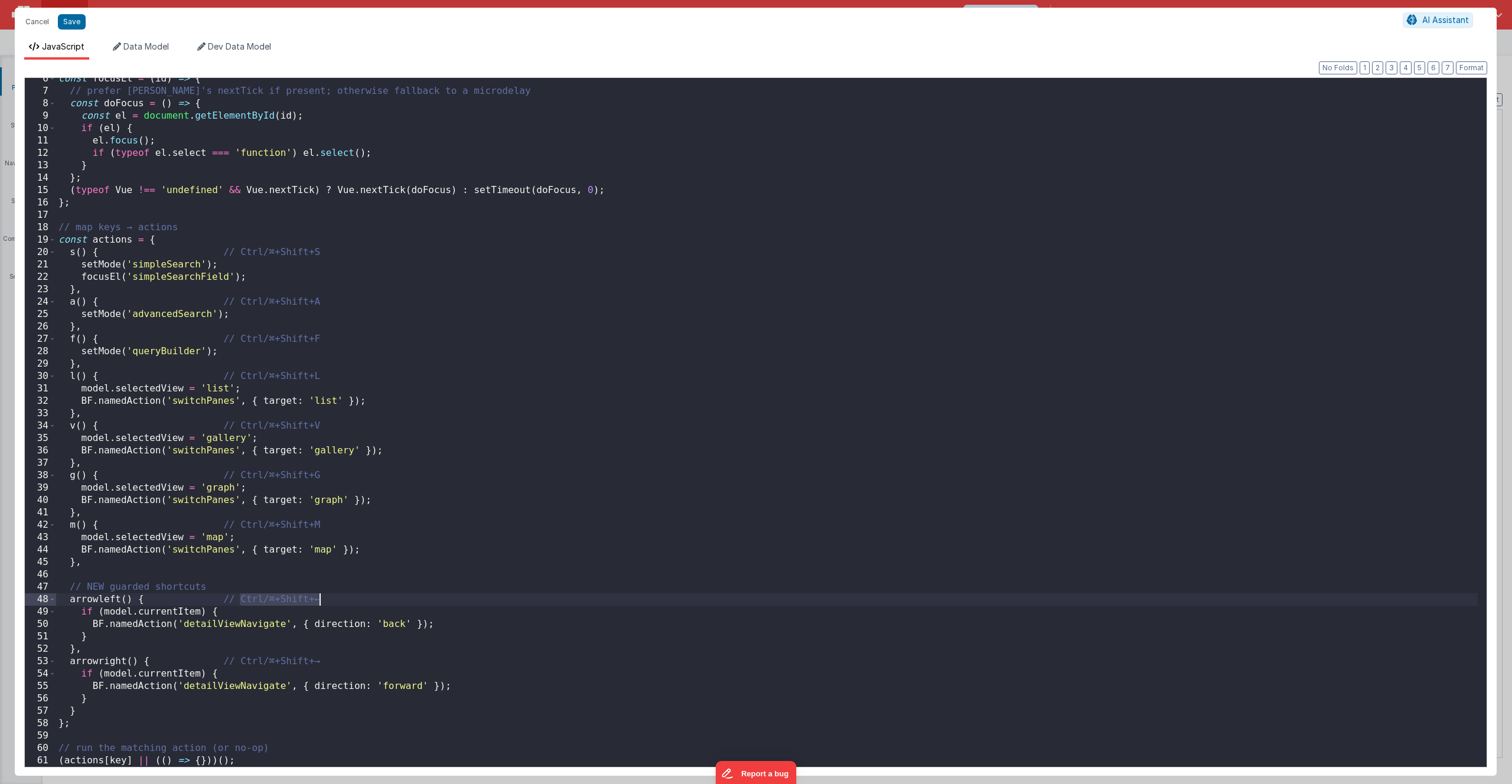
drag, startPoint x: 239, startPoint y: 599, endPoint x: 329, endPoint y: 599, distance: 90.0
click at [329, 599] on div "const focusEl = ( id ) => { // prefer Vue's nextTick if present; otherwise fall…" at bounding box center [767, 430] width 1421 height 714
click at [72, 25] on button "Save" at bounding box center [72, 22] width 28 height 15
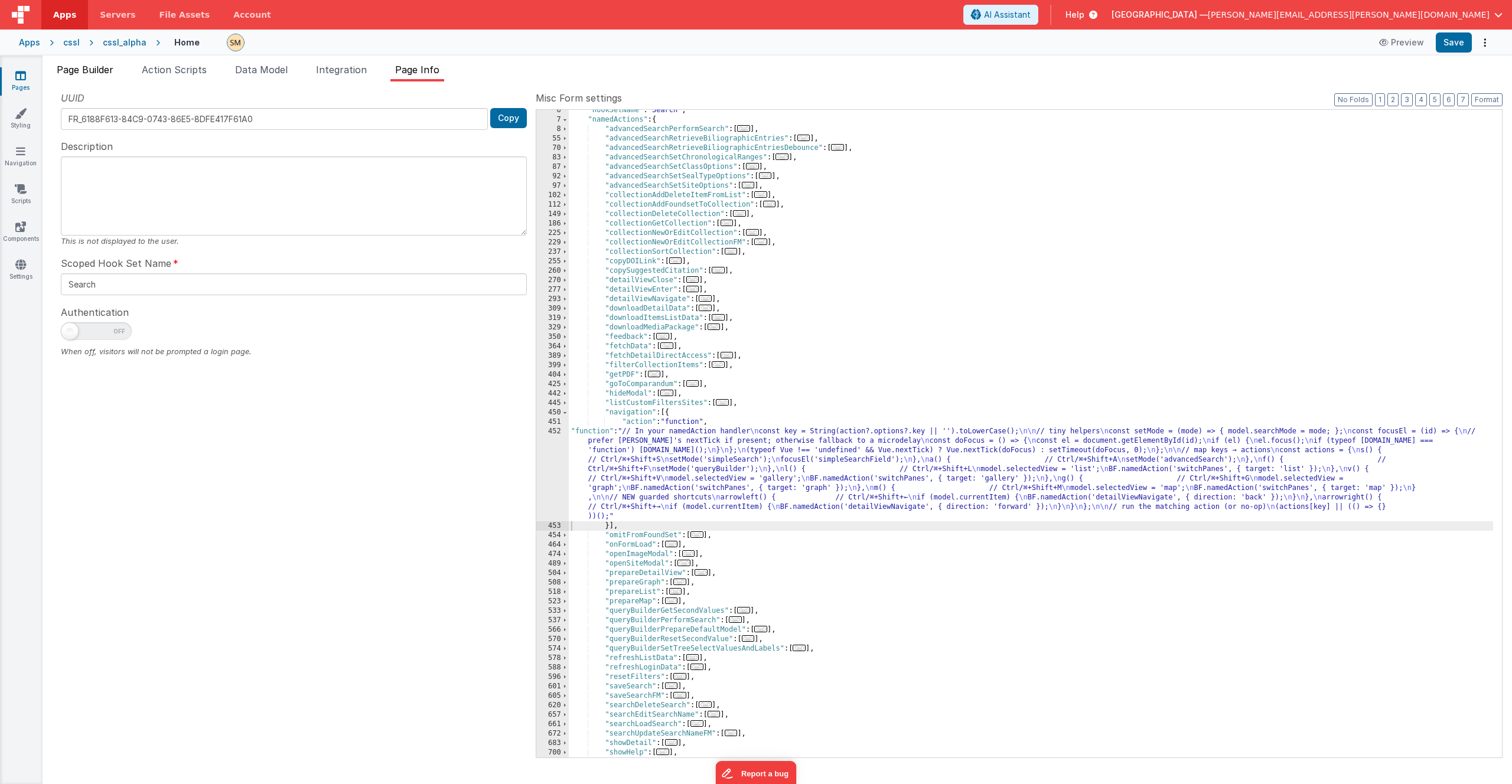
click at [87, 71] on span "Page Builder" at bounding box center [85, 69] width 57 height 12
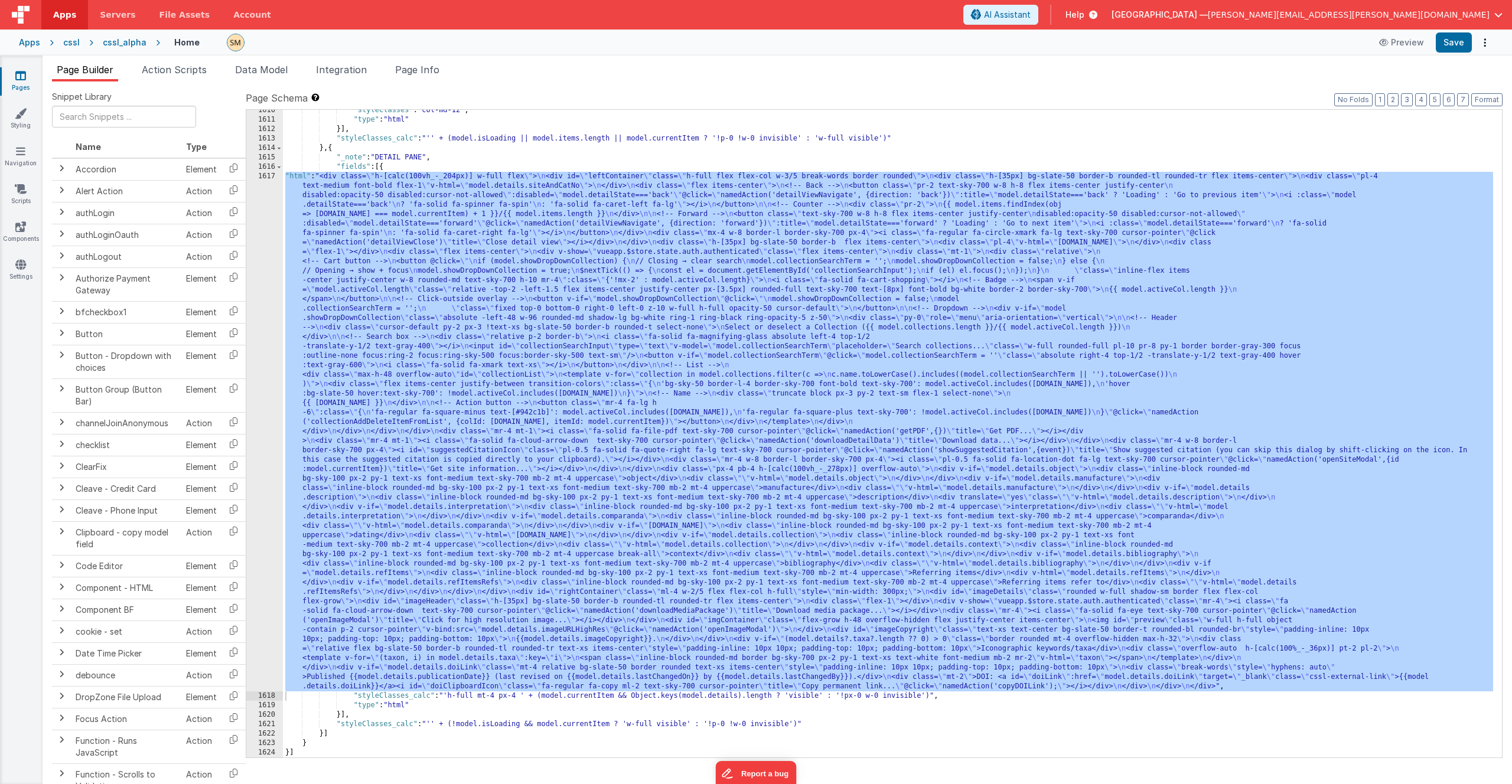
click at [434, 336] on div ""styleClasses" : "col-md-12" , "type" : "html" }] , "styleClasses_calc" : "'' +…" at bounding box center [887, 439] width 1210 height 666
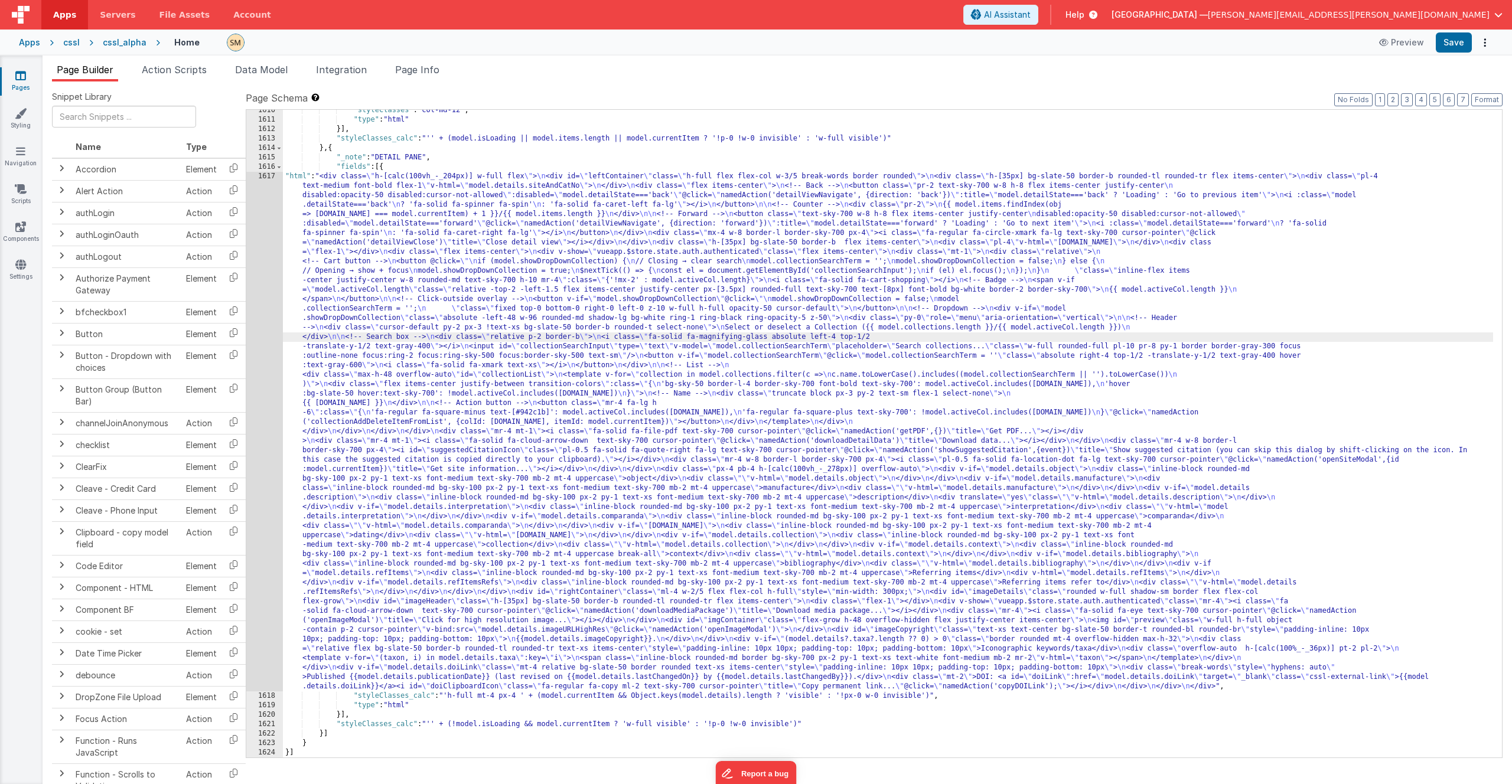
click at [263, 372] on div "1617" at bounding box center [265, 431] width 36 height 519
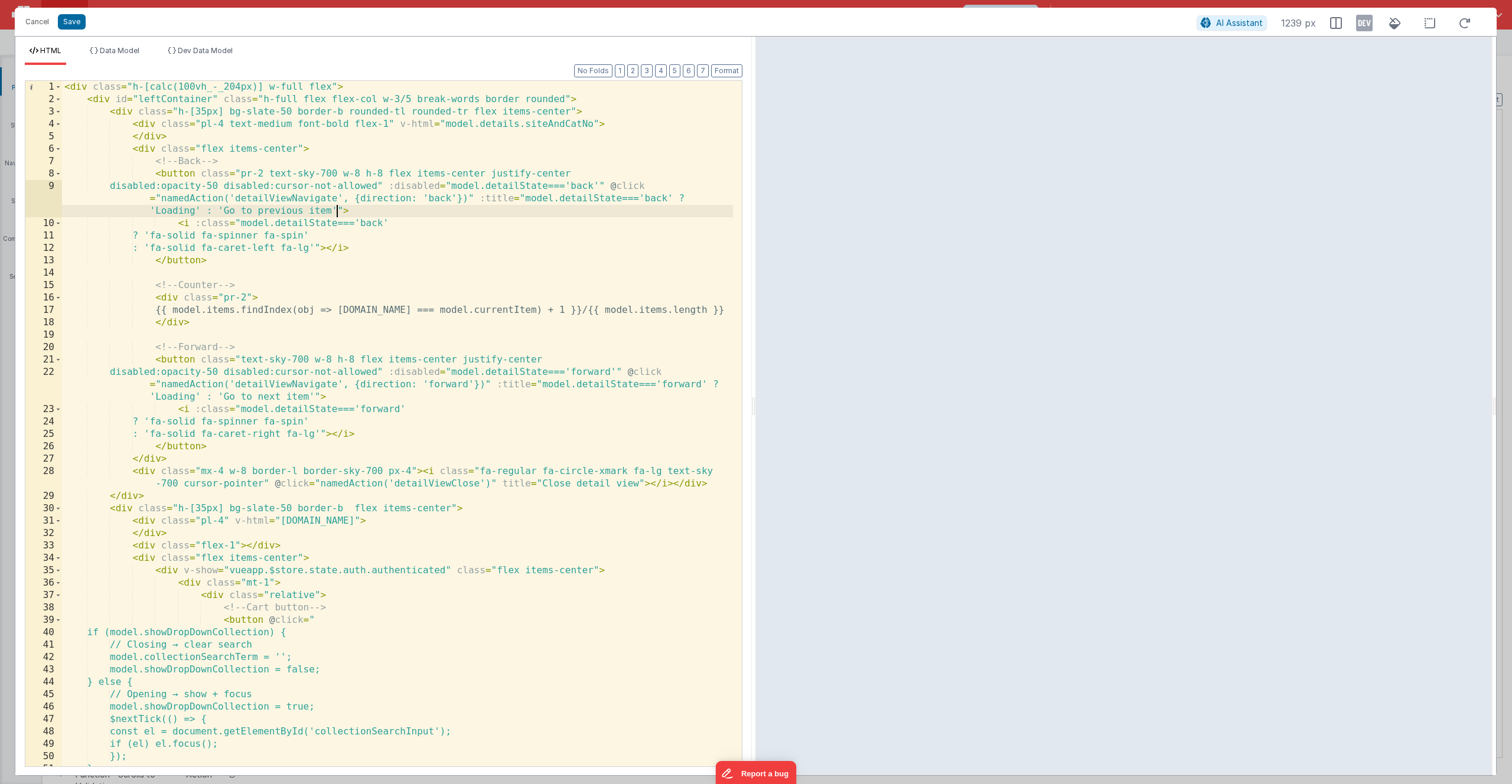
click at [336, 212] on div "< div class = "h-[calc(100vh_-_204px)] w-full flex" > < div id = "leftContainer…" at bounding box center [397, 441] width 671 height 722
click at [309, 397] on div "< div class = "h-[calc(100vh_-_204px)] w-full flex" > < div id = "leftContainer…" at bounding box center [397, 441] width 671 height 722
click at [69, 21] on button "Save" at bounding box center [72, 22] width 28 height 15
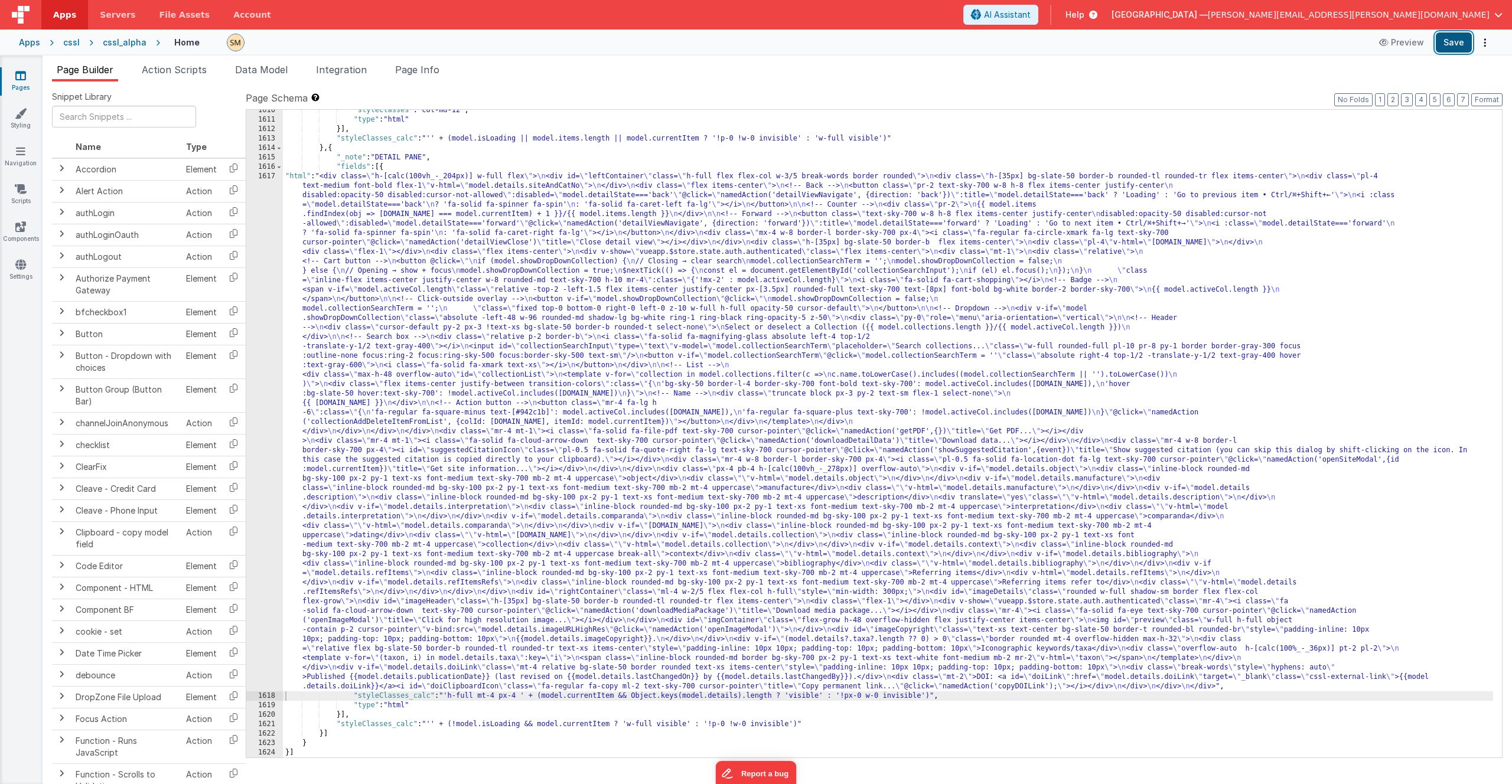
click at [1459, 43] on button "Save" at bounding box center [1454, 43] width 36 height 20
click at [430, 71] on span "Page Info" at bounding box center [417, 69] width 44 height 12
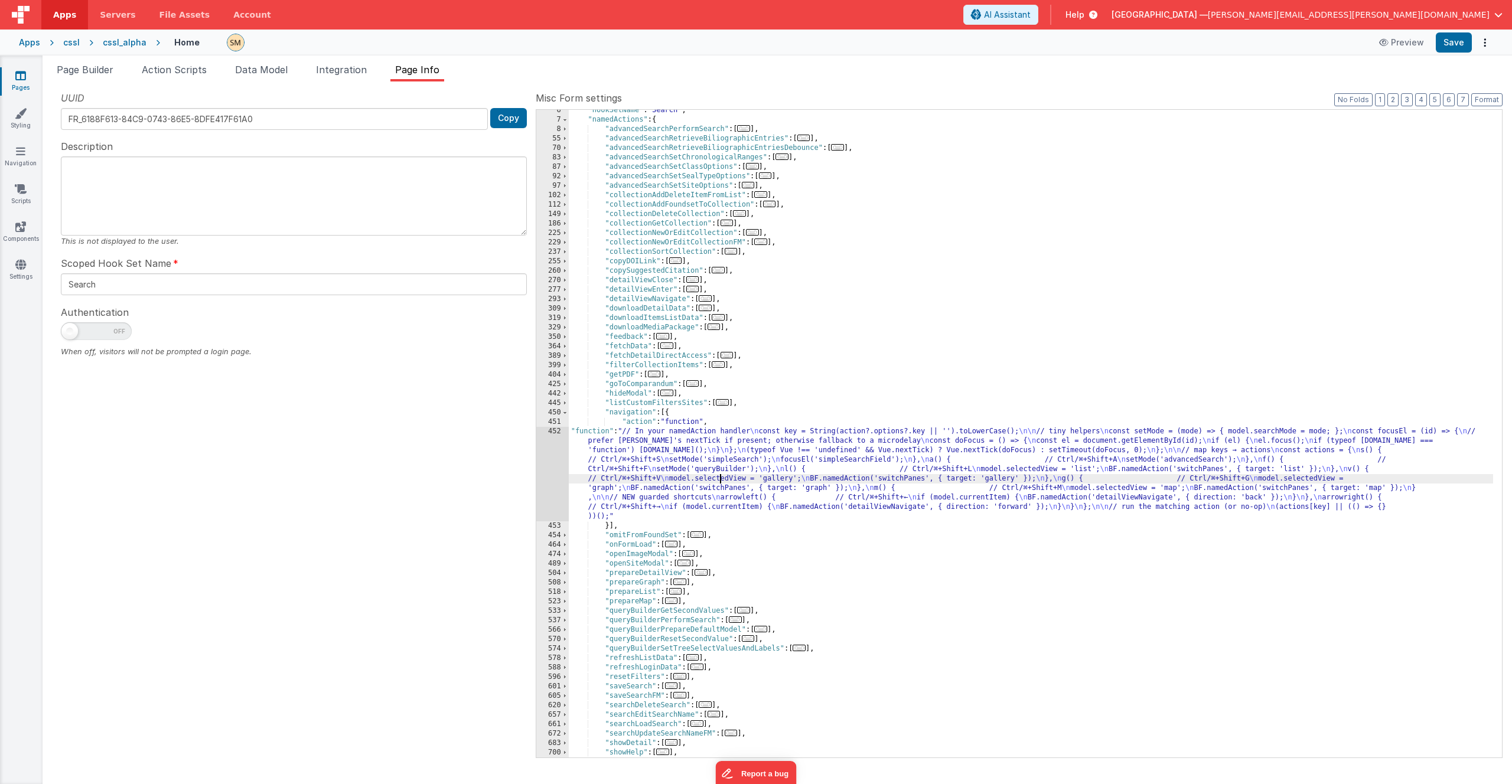
click at [720, 475] on div ""hookSetName" : "Search" , "namedActions" : { "advancedSearchPerformSearch" : […" at bounding box center [1031, 439] width 925 height 666
click at [550, 473] on div "452" at bounding box center [553, 474] width 33 height 94
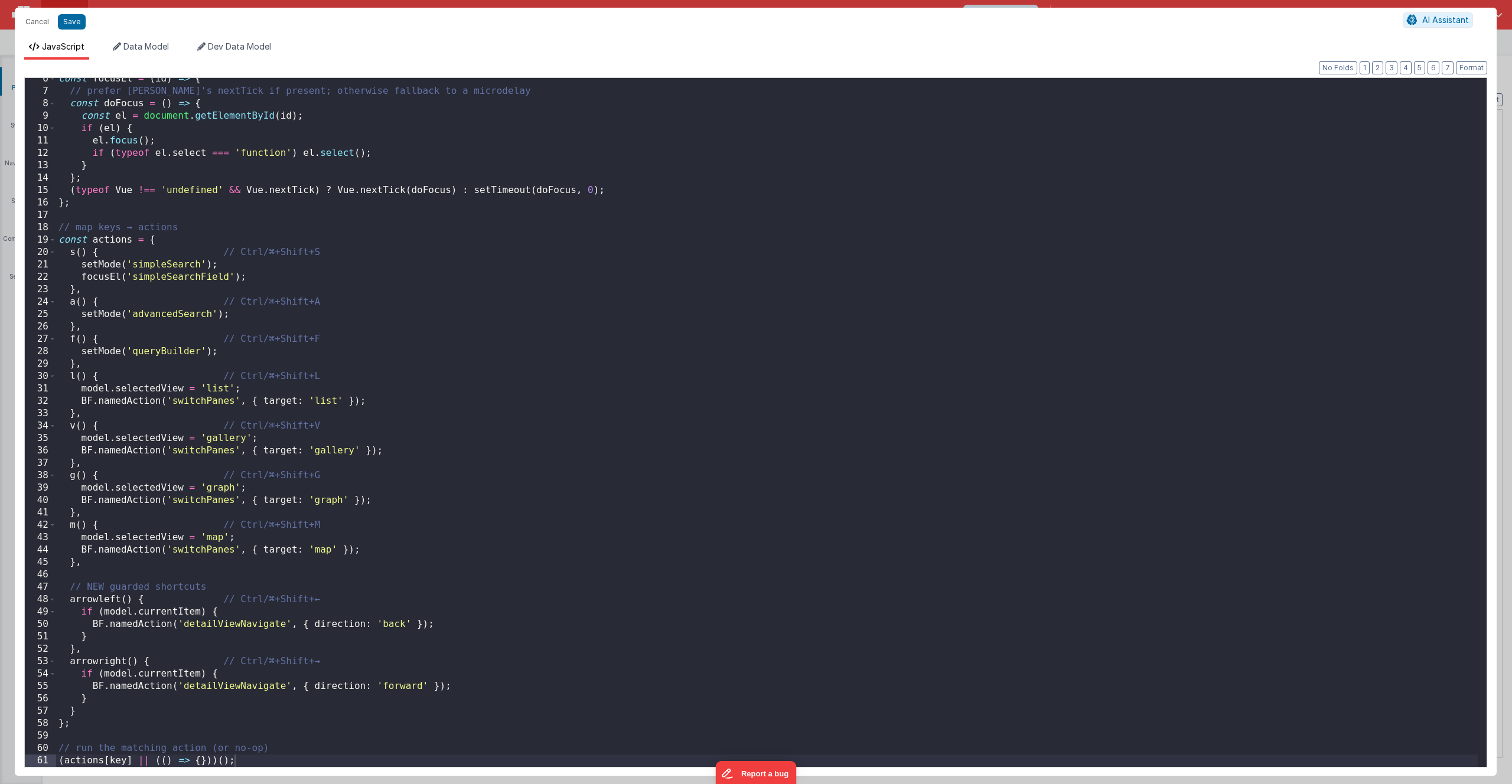
click at [204, 615] on div "const focusEl = ( id ) => { // prefer Vue's nextTick if present; otherwise fall…" at bounding box center [767, 430] width 1421 height 714
click at [200, 615] on div "const focusEl = ( id ) => { // prefer Vue's nextTick if present; otherwise fall…" at bounding box center [767, 430] width 1421 height 714
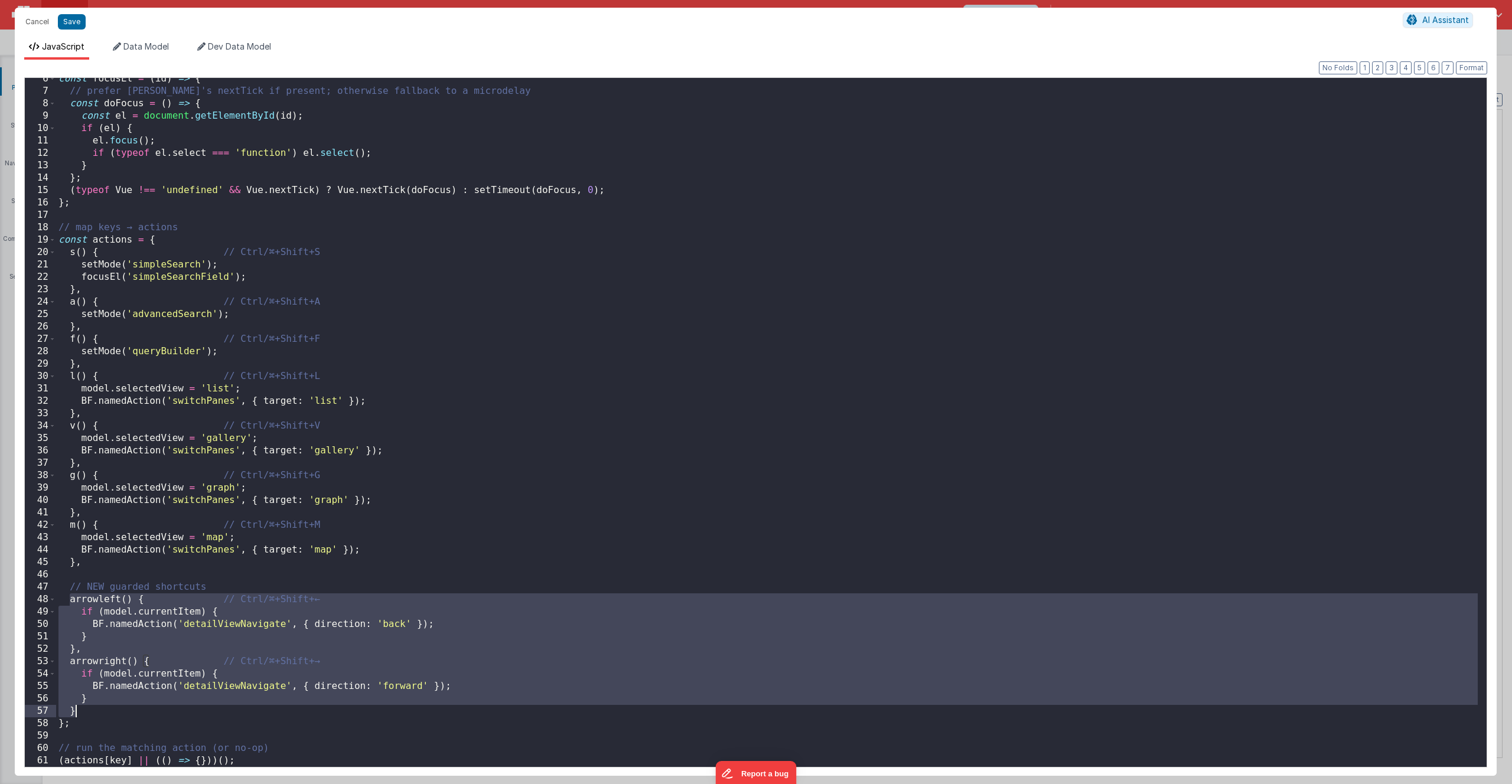
drag, startPoint x: 72, startPoint y: 602, endPoint x: 124, endPoint y: 711, distance: 120.8
click at [124, 711] on div "const focusEl = ( id ) => { // prefer Vue's nextTick if present; otherwise fall…" at bounding box center [767, 430] width 1421 height 714
click at [263, 619] on div "const focusEl = ( id ) => { // prefer Vue's nextTick if present; otherwise fall…" at bounding box center [767, 430] width 1421 height 714
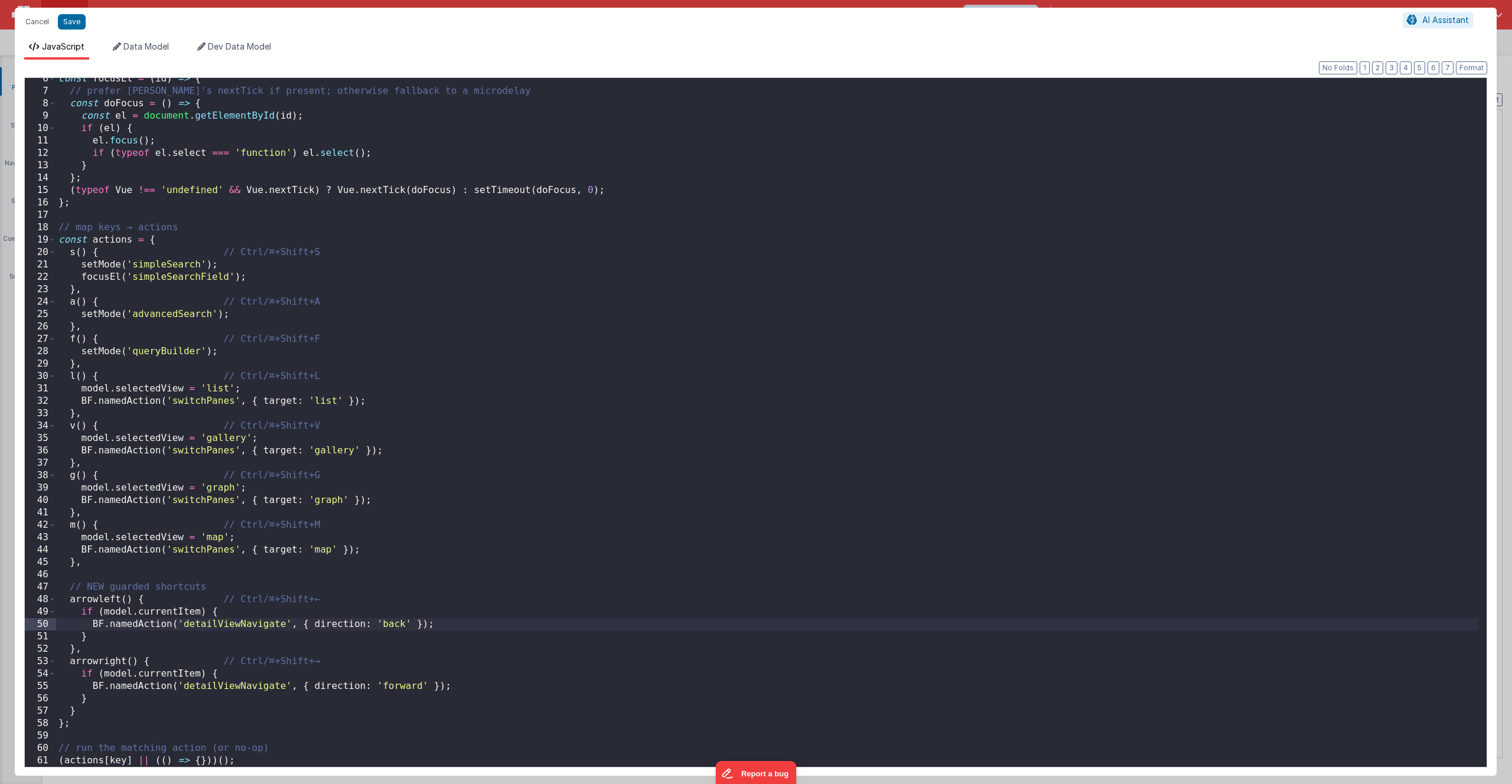
click at [200, 613] on div "const focusEl = ( id ) => { // prefer Vue's nextTick if present; otherwise fall…" at bounding box center [767, 430] width 1421 height 714
click at [200, 677] on div "const focusEl = ( id ) => { // prefer Vue's nextTick if present; otherwise fall…" at bounding box center [767, 430] width 1421 height 714
click at [73, 25] on button "Save" at bounding box center [72, 22] width 28 height 15
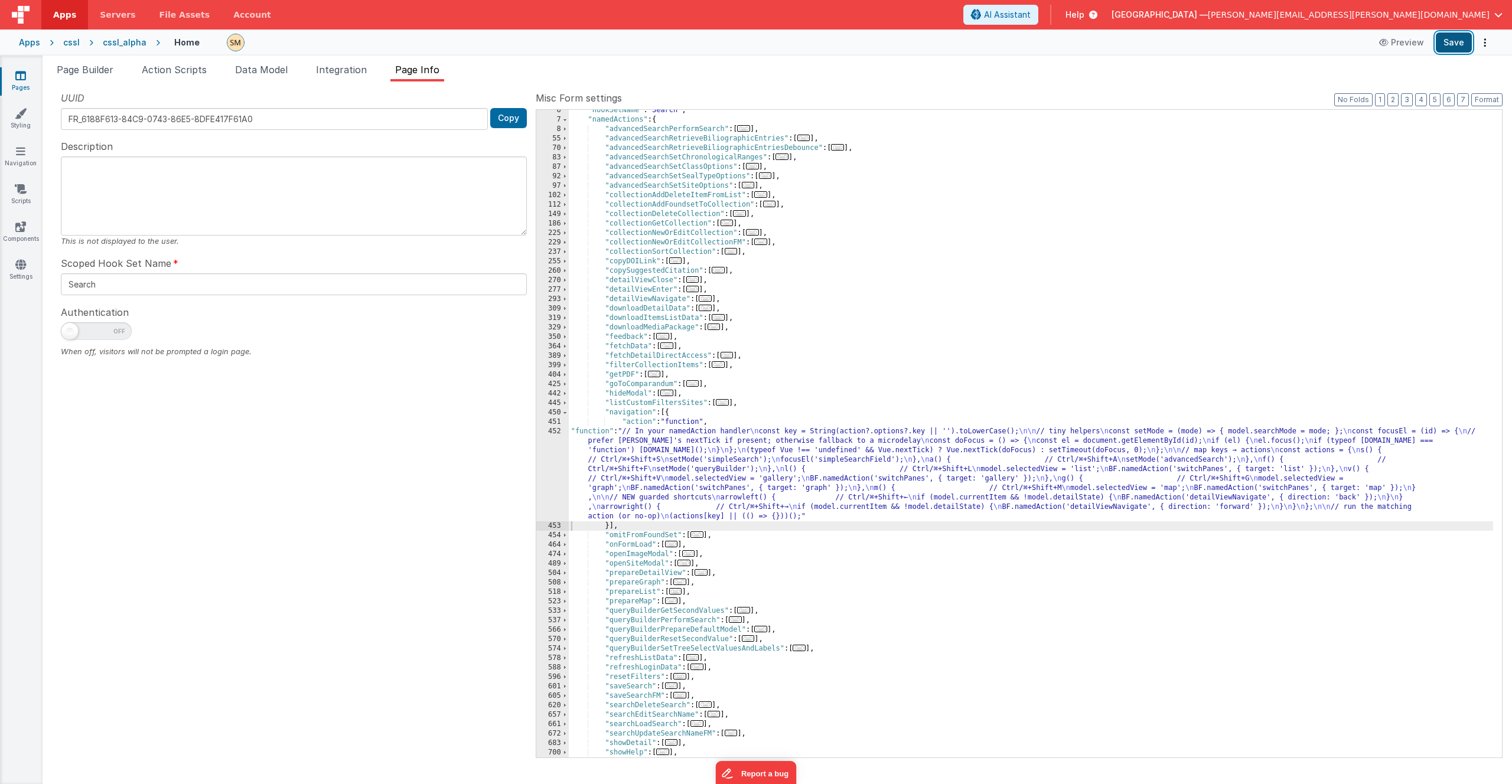
click at [1460, 44] on button "Save" at bounding box center [1454, 43] width 36 height 20
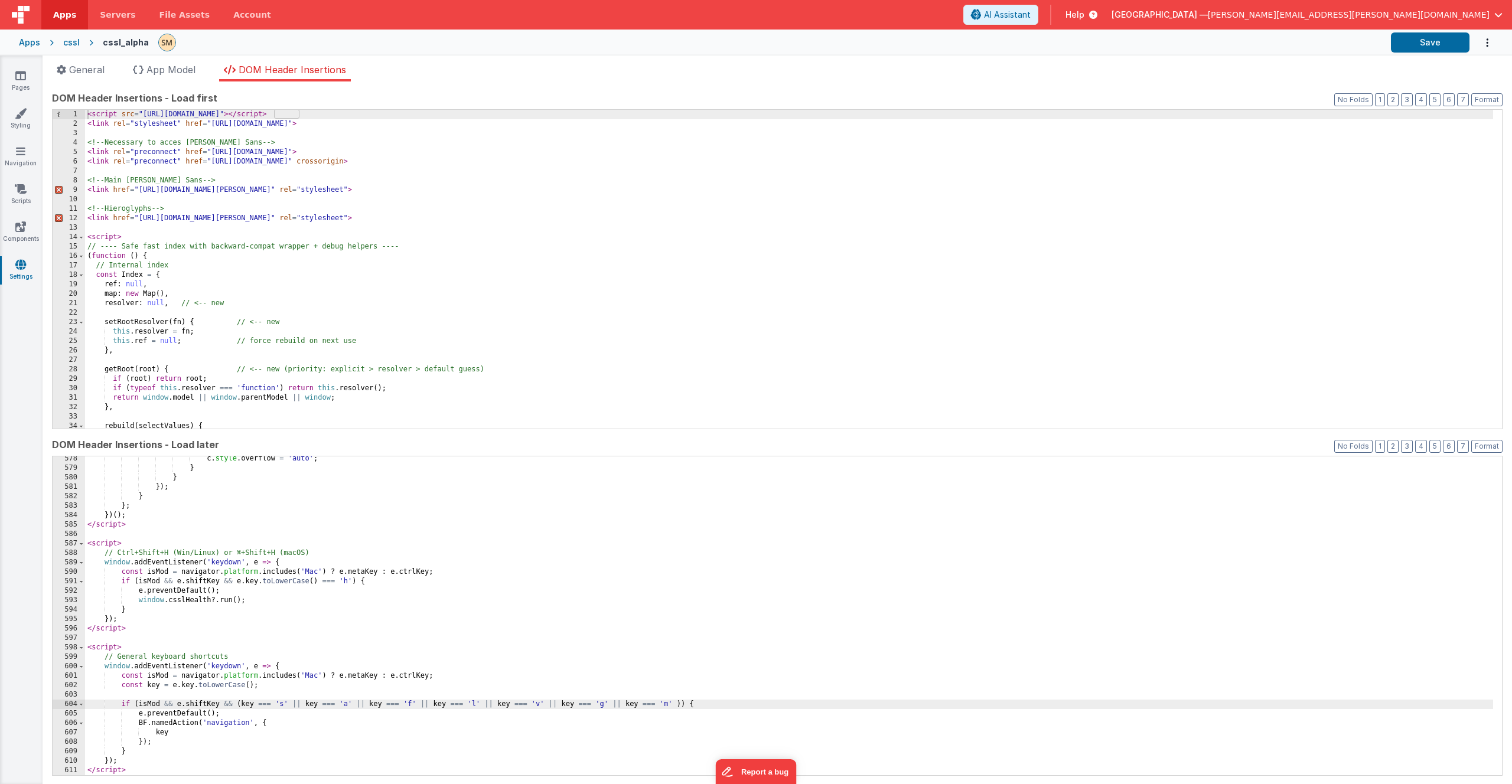
scroll to position [5454, 0]
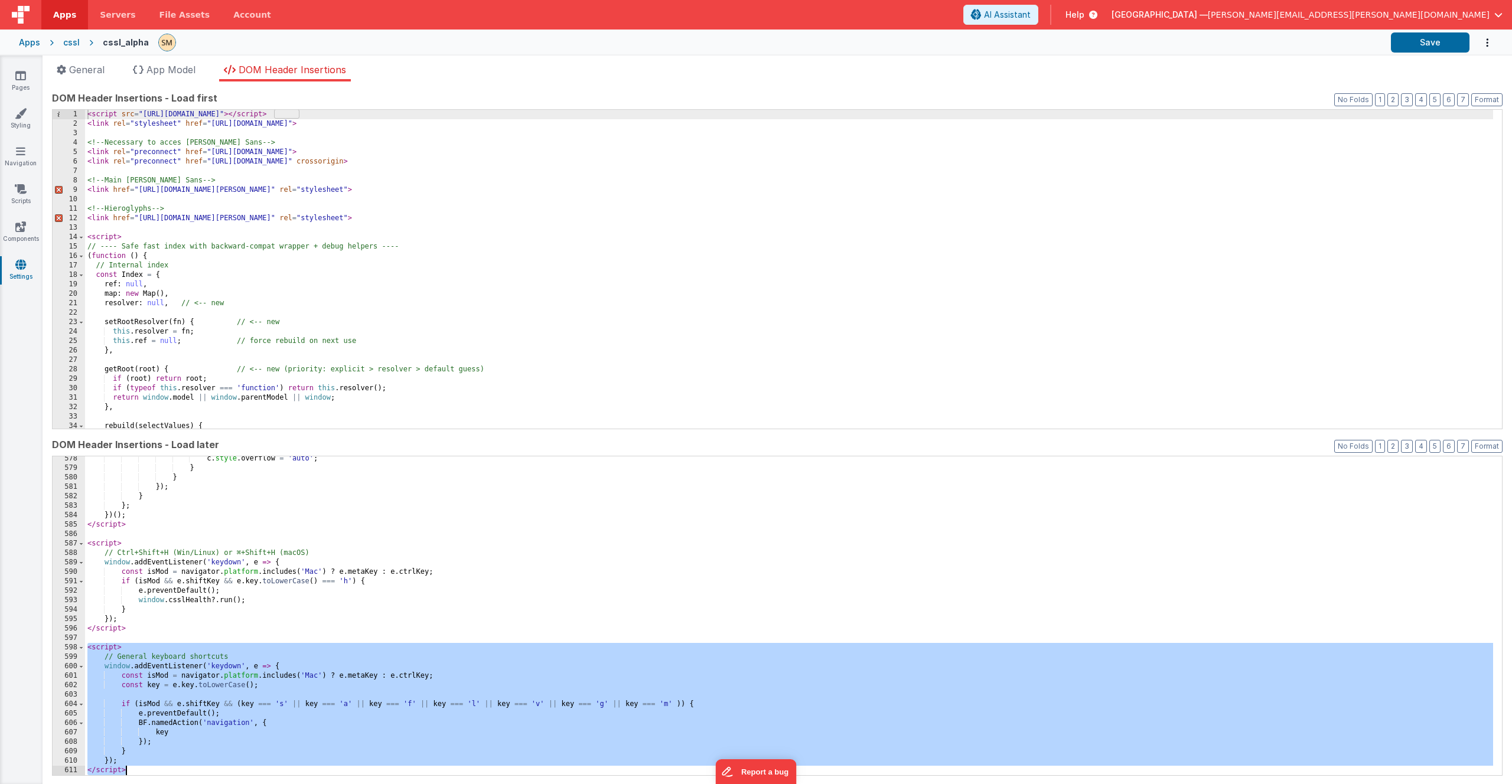
drag, startPoint x: 87, startPoint y: 648, endPoint x: 167, endPoint y: 779, distance: 153.5
click at [167, 779] on div "App name CSSL This name is used in the app's header is enabled Common hookSet n…" at bounding box center [777, 432] width 1469 height 702
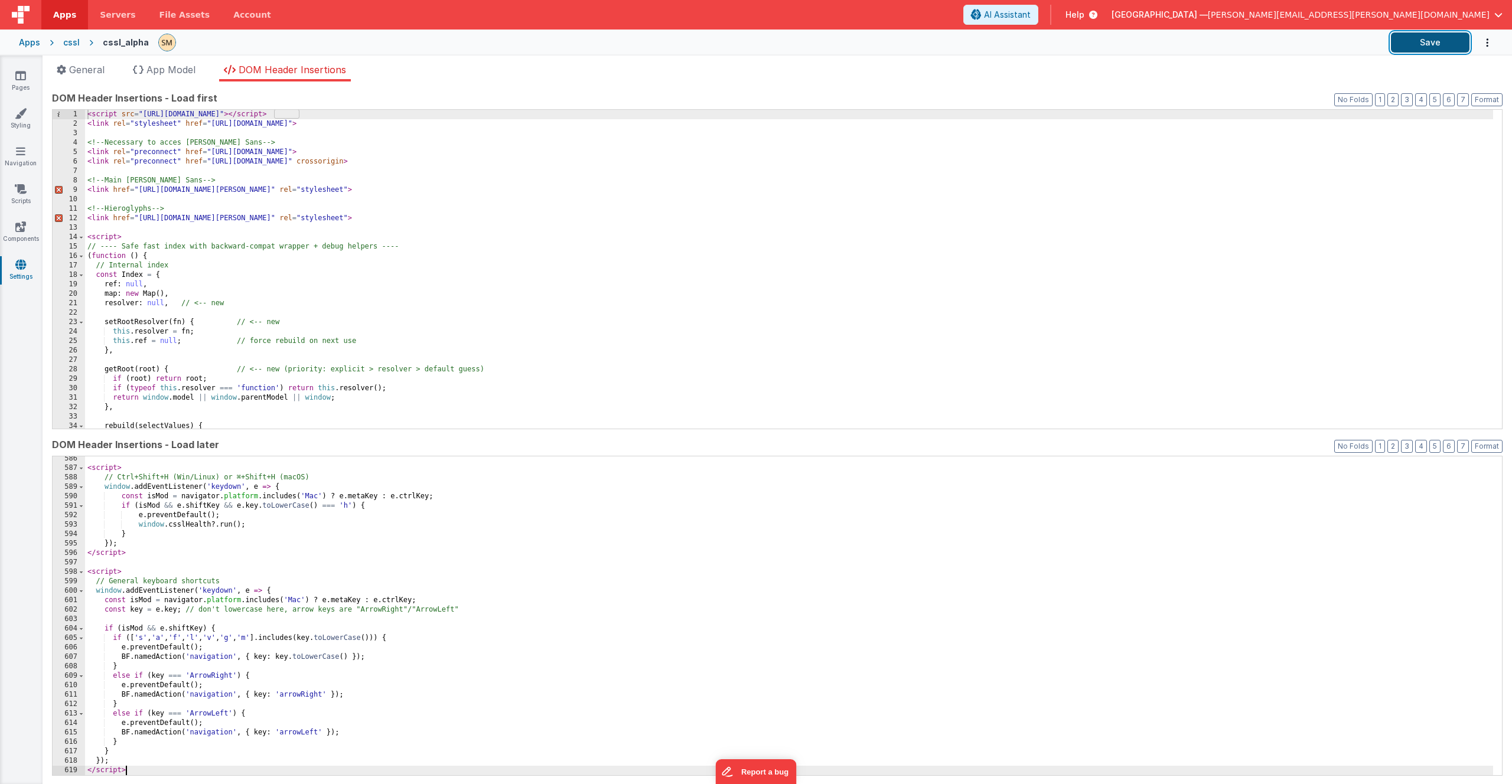
click at [1437, 45] on button "Save" at bounding box center [1430, 43] width 79 height 20
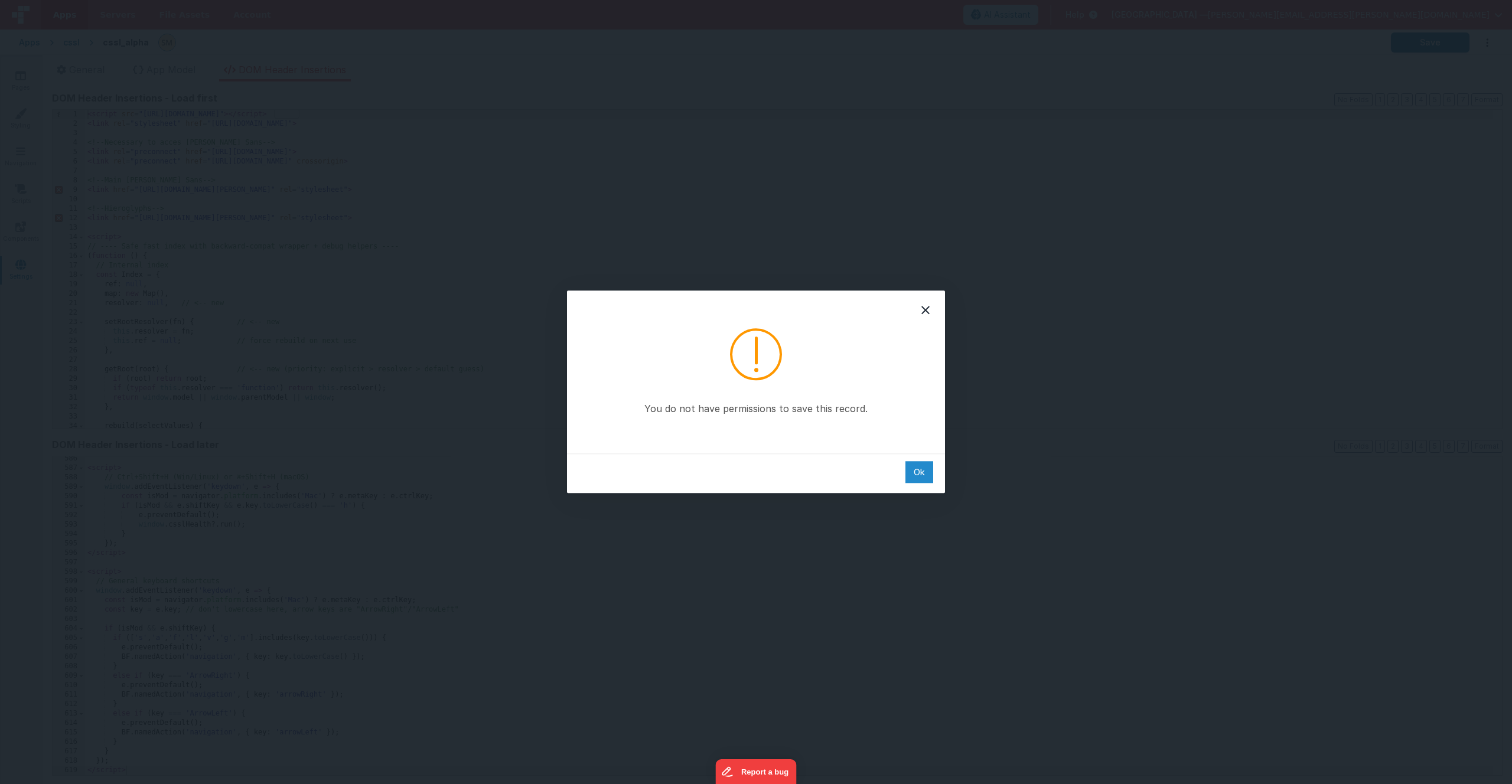
click at [921, 471] on div "Ok" at bounding box center [919, 472] width 28 height 22
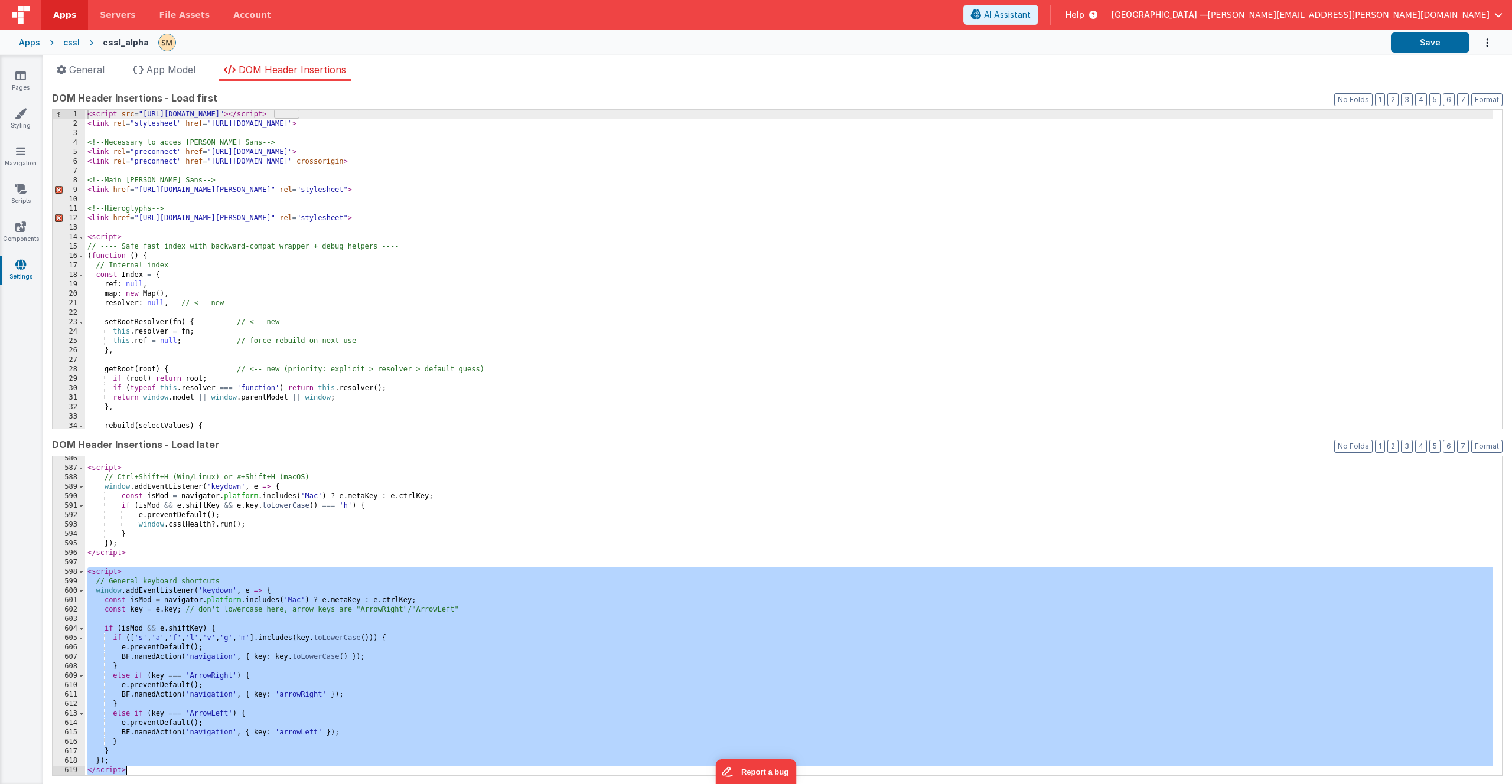
drag, startPoint x: 87, startPoint y: 571, endPoint x: 177, endPoint y: 773, distance: 221.1
click at [177, 773] on div "< script > // Ctrl+Shift+H (Win/Linux) or ⌘+Shift+H (macOS) window . addEventLi…" at bounding box center [789, 623] width 1408 height 338
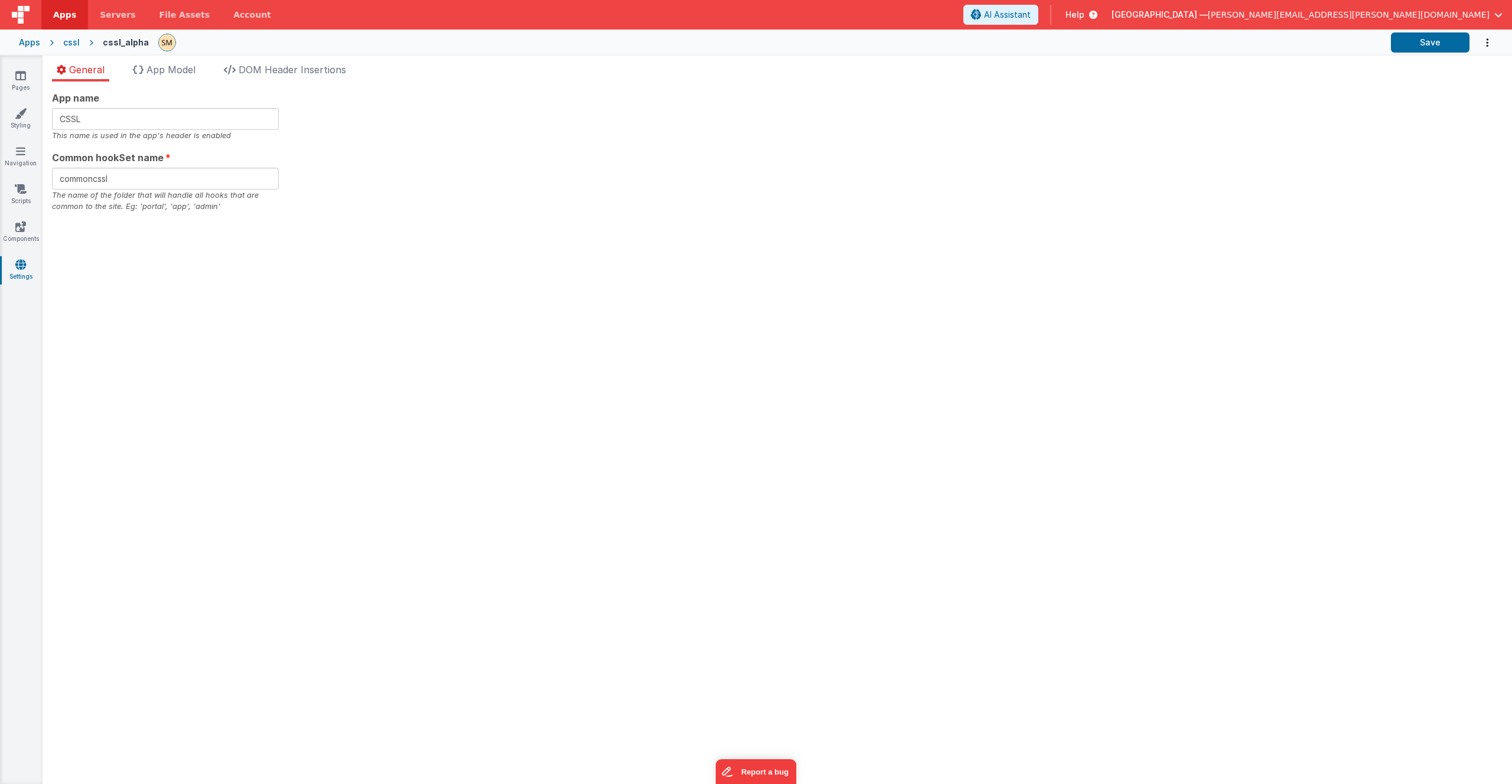
click at [23, 263] on icon at bounding box center [21, 264] width 11 height 12
click at [313, 73] on span "DOM Header Insertions" at bounding box center [292, 69] width 108 height 12
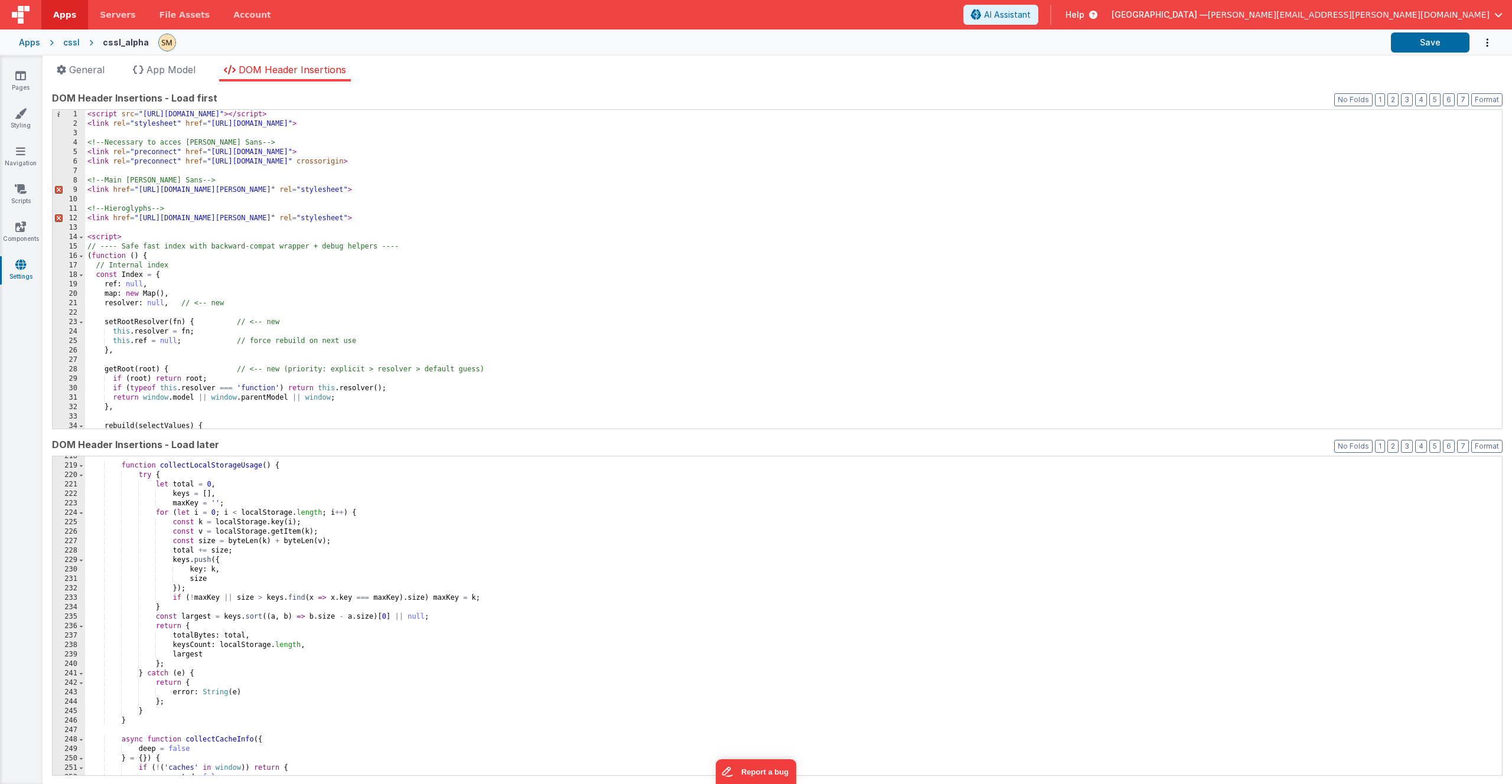
scroll to position [5454, 0]
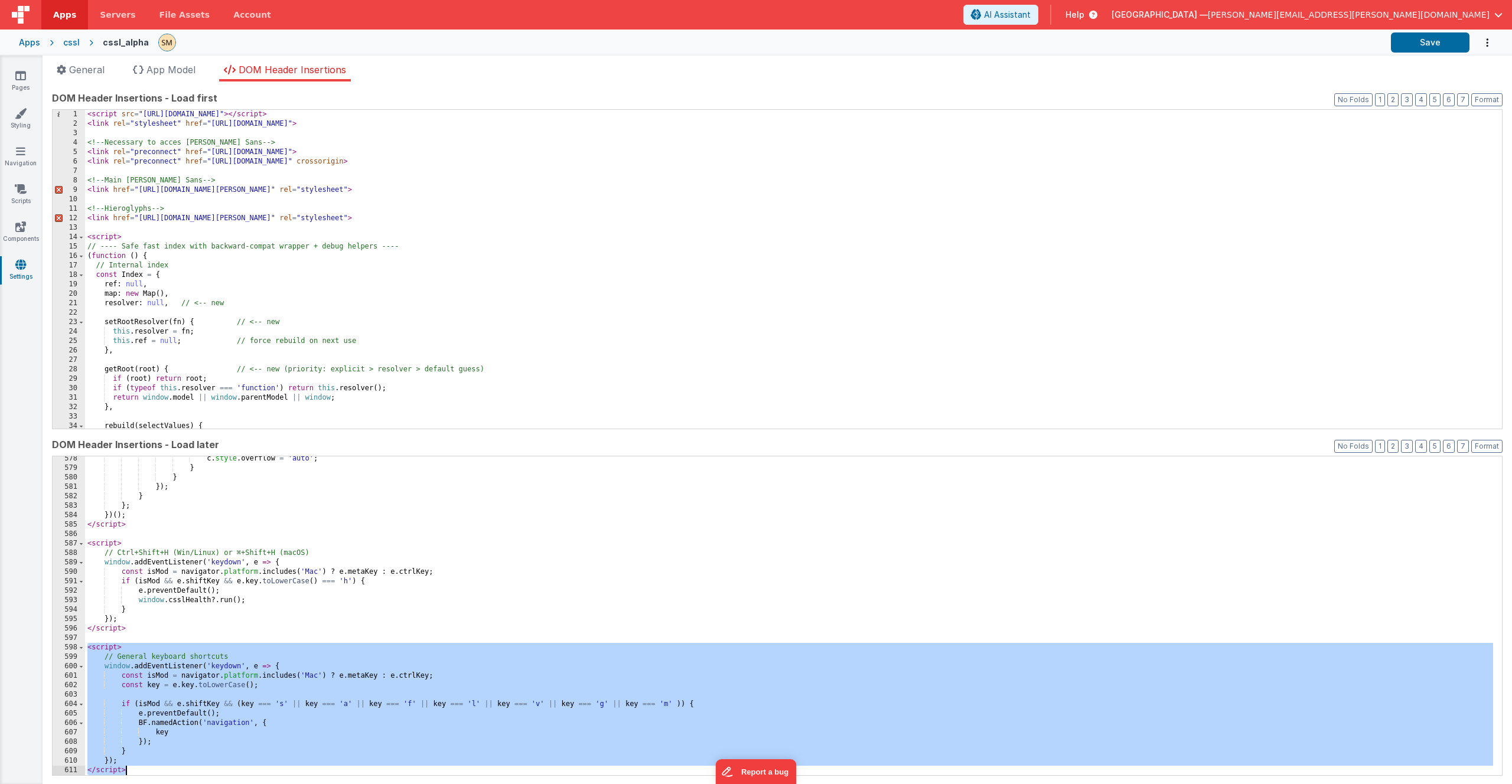
drag, startPoint x: 87, startPoint y: 646, endPoint x: 159, endPoint y: 783, distance: 154.8
click at [159, 783] on div "App name CSSL This name is used in the app's header is enabled Common hookSet n…" at bounding box center [777, 432] width 1469 height 702
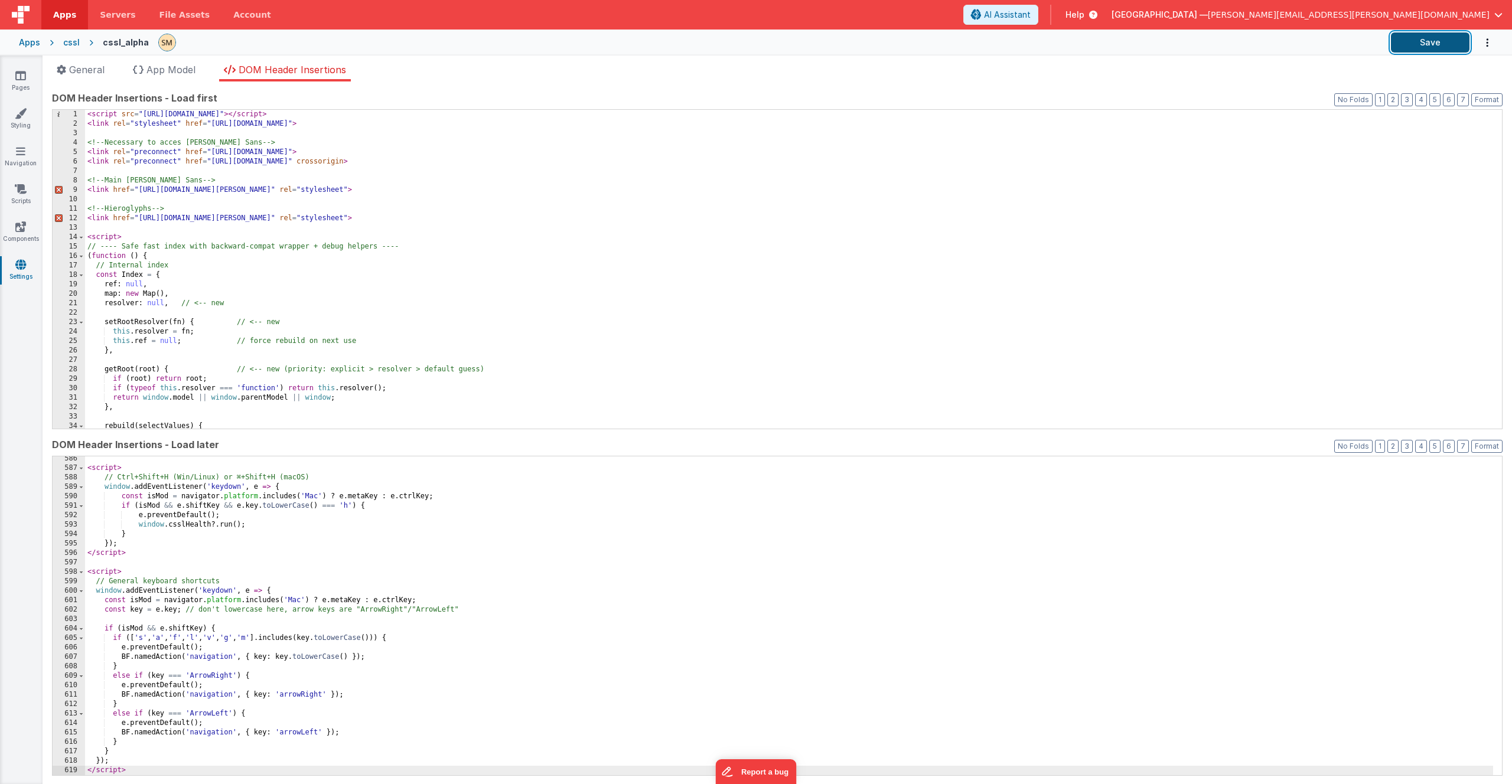
click at [1440, 45] on button "Save" at bounding box center [1430, 43] width 79 height 20
click at [1444, 41] on button "Save" at bounding box center [1430, 43] width 79 height 20
click at [1435, 38] on button "Save" at bounding box center [1430, 43] width 79 height 20
